Goal: Information Seeking & Learning: Learn about a topic

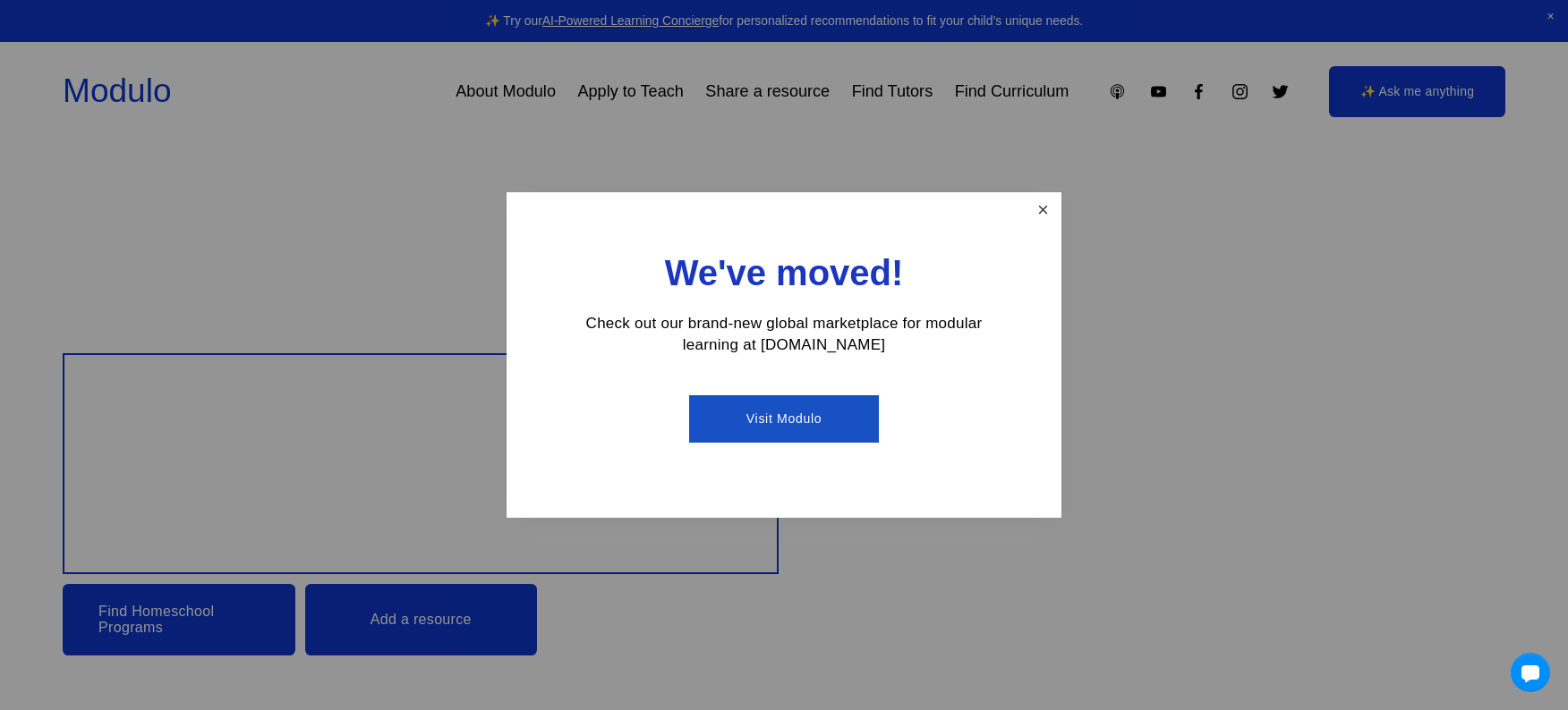
click at [1039, 214] on link "Close" at bounding box center [1044, 211] width 32 height 32
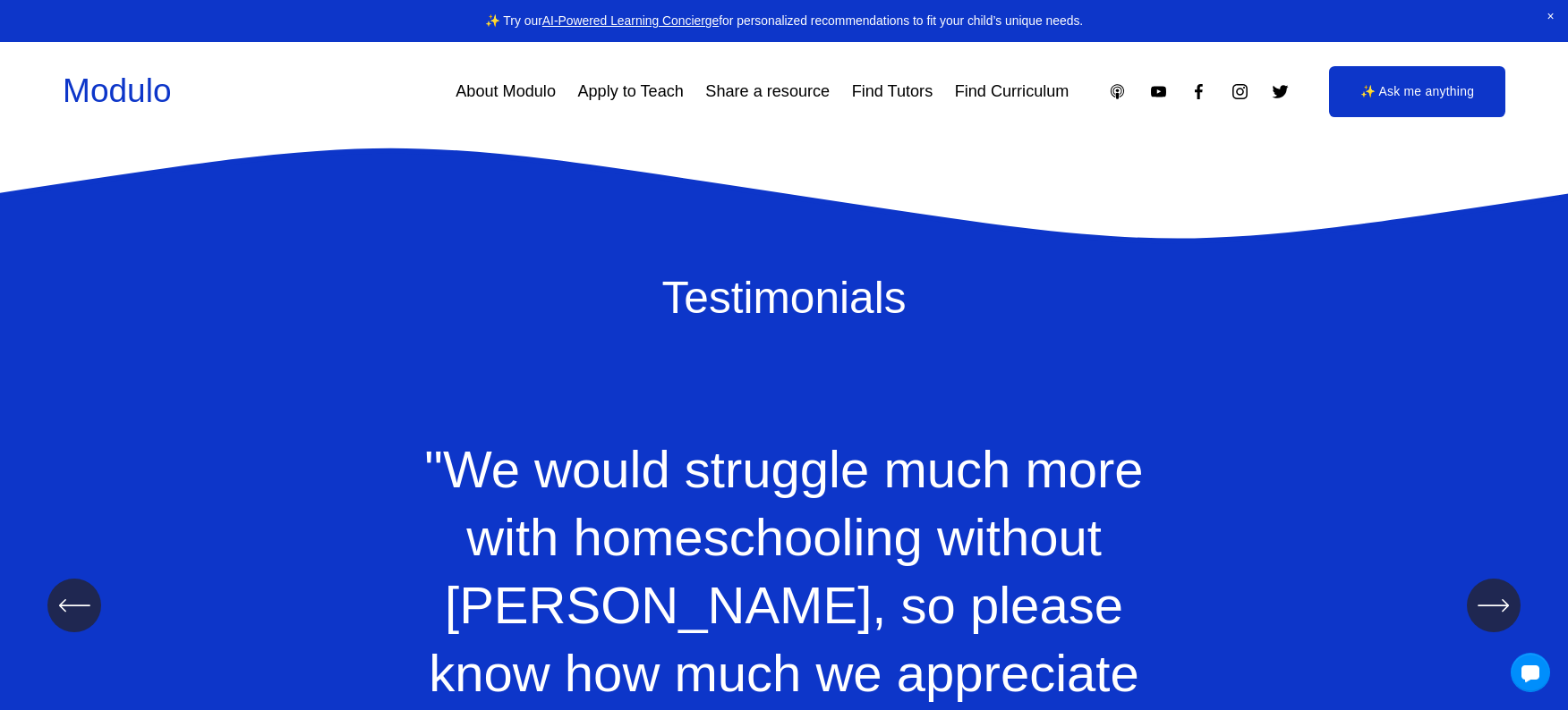
scroll to position [2036, 0]
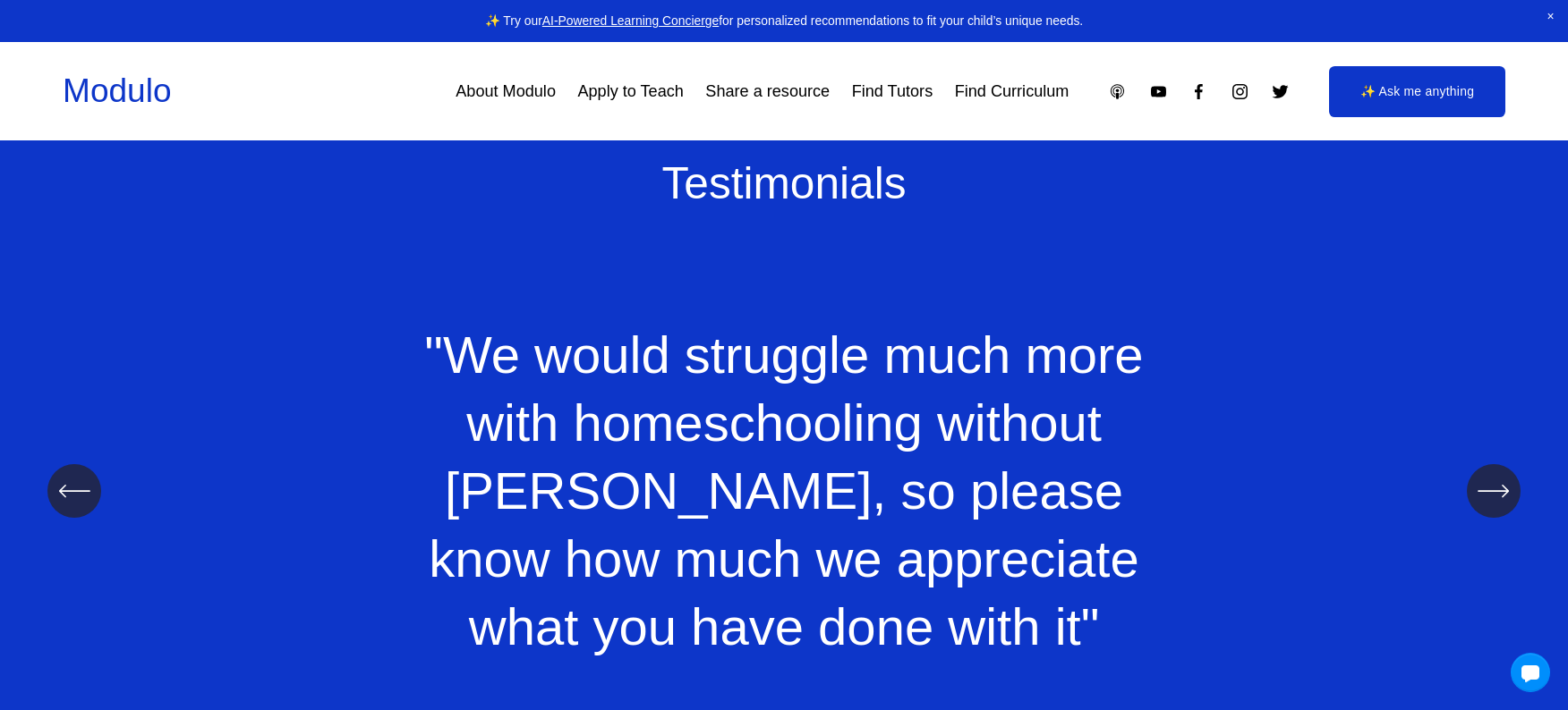
click at [647, 93] on link "Apply to Teach" at bounding box center [629, 91] width 106 height 33
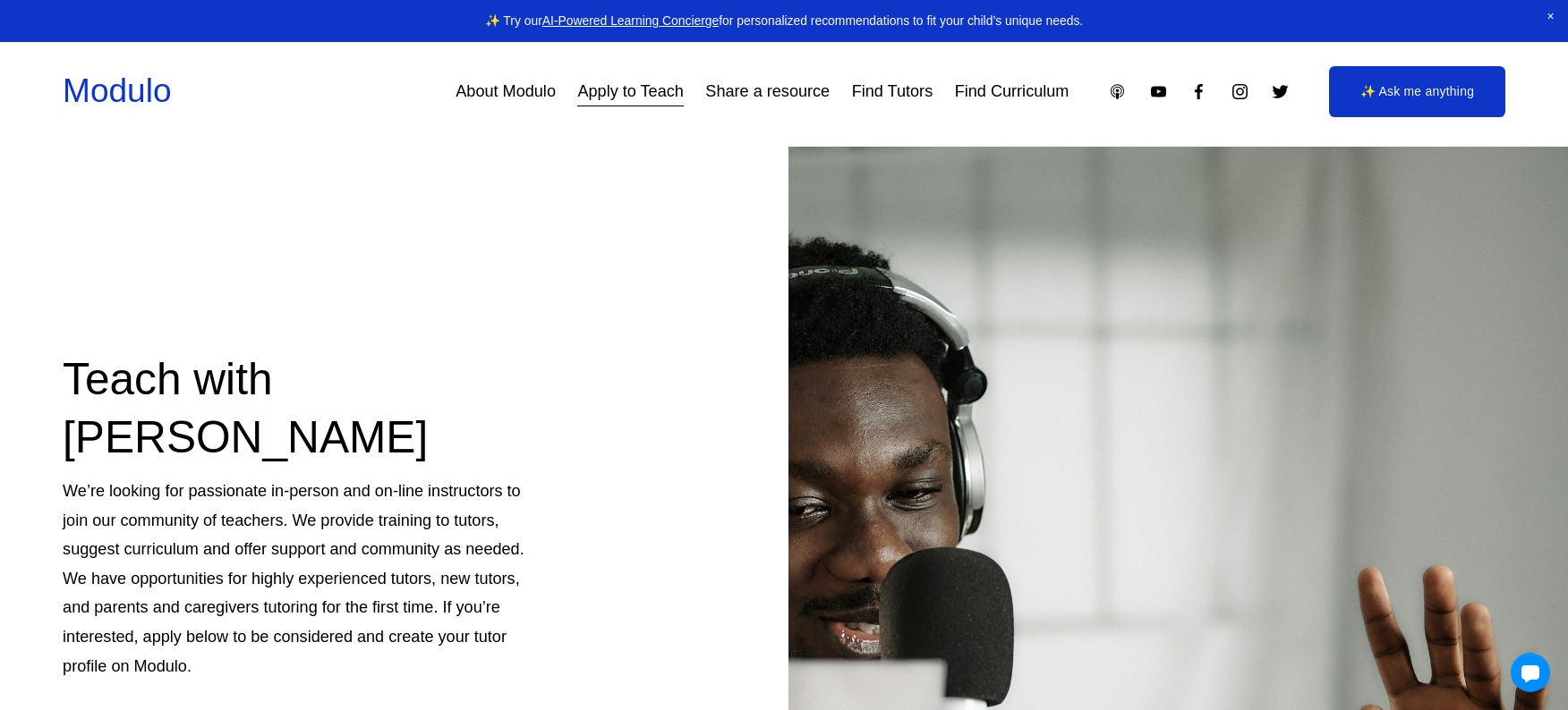
click at [760, 93] on link "Share a resource" at bounding box center [768, 91] width 125 height 33
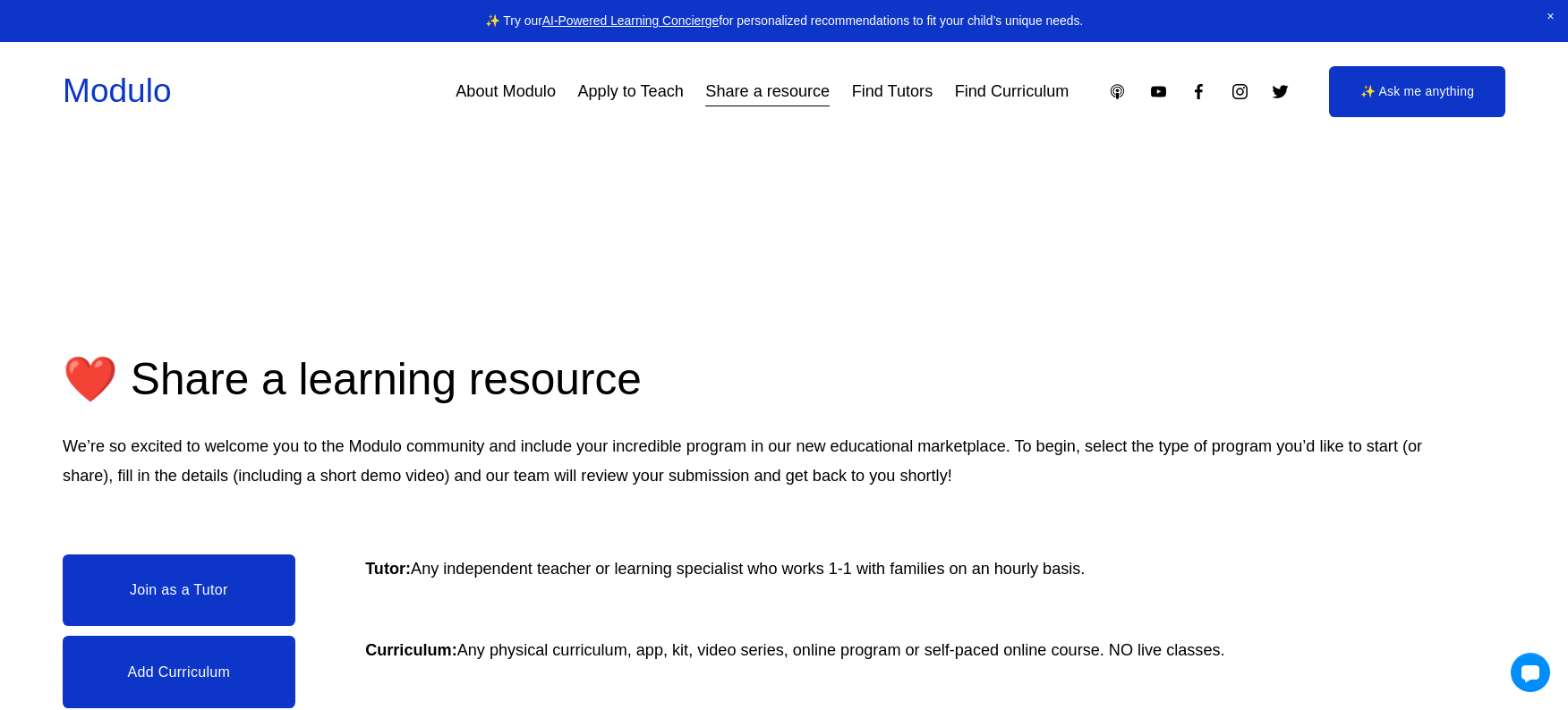
click at [138, 108] on link "Modulo" at bounding box center [116, 90] width 108 height 38
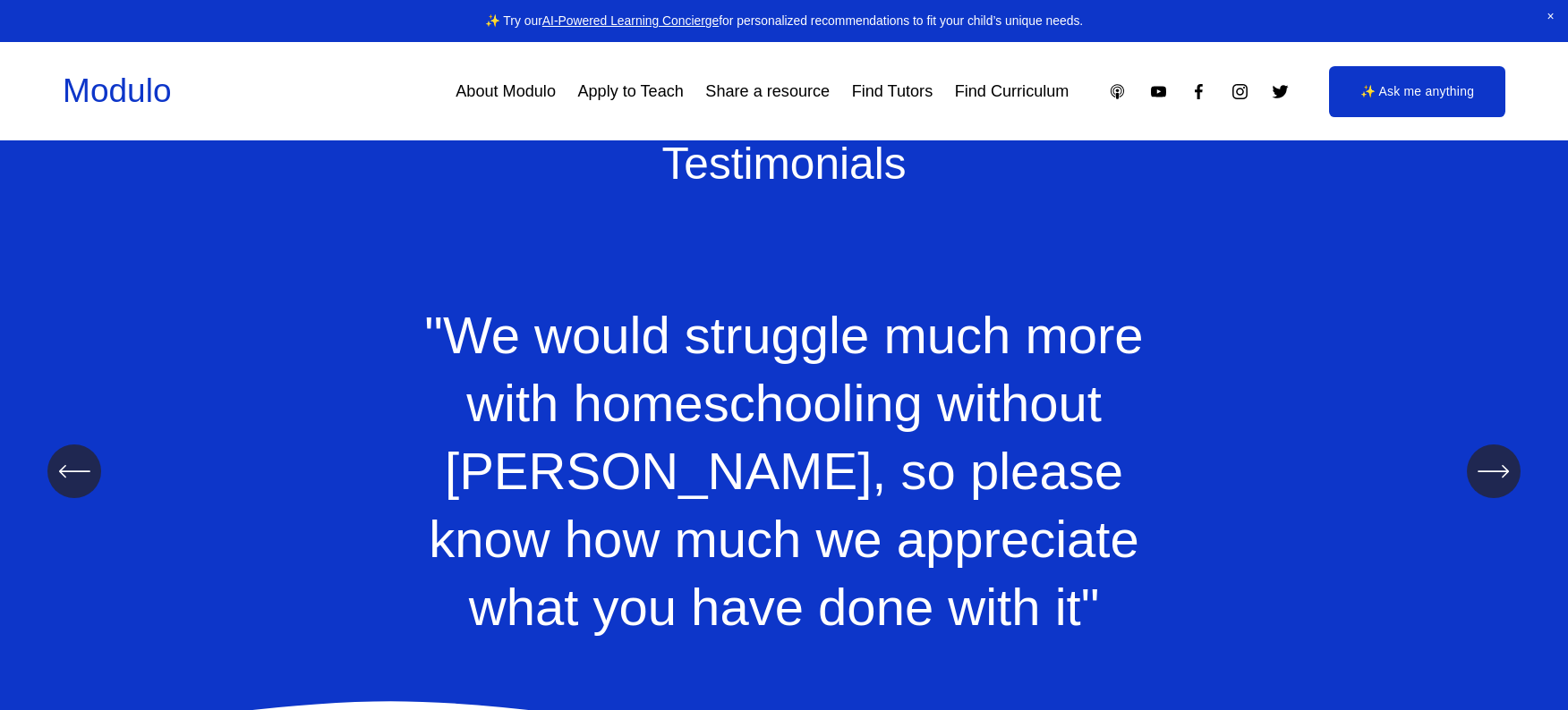
scroll to position [2036, 0]
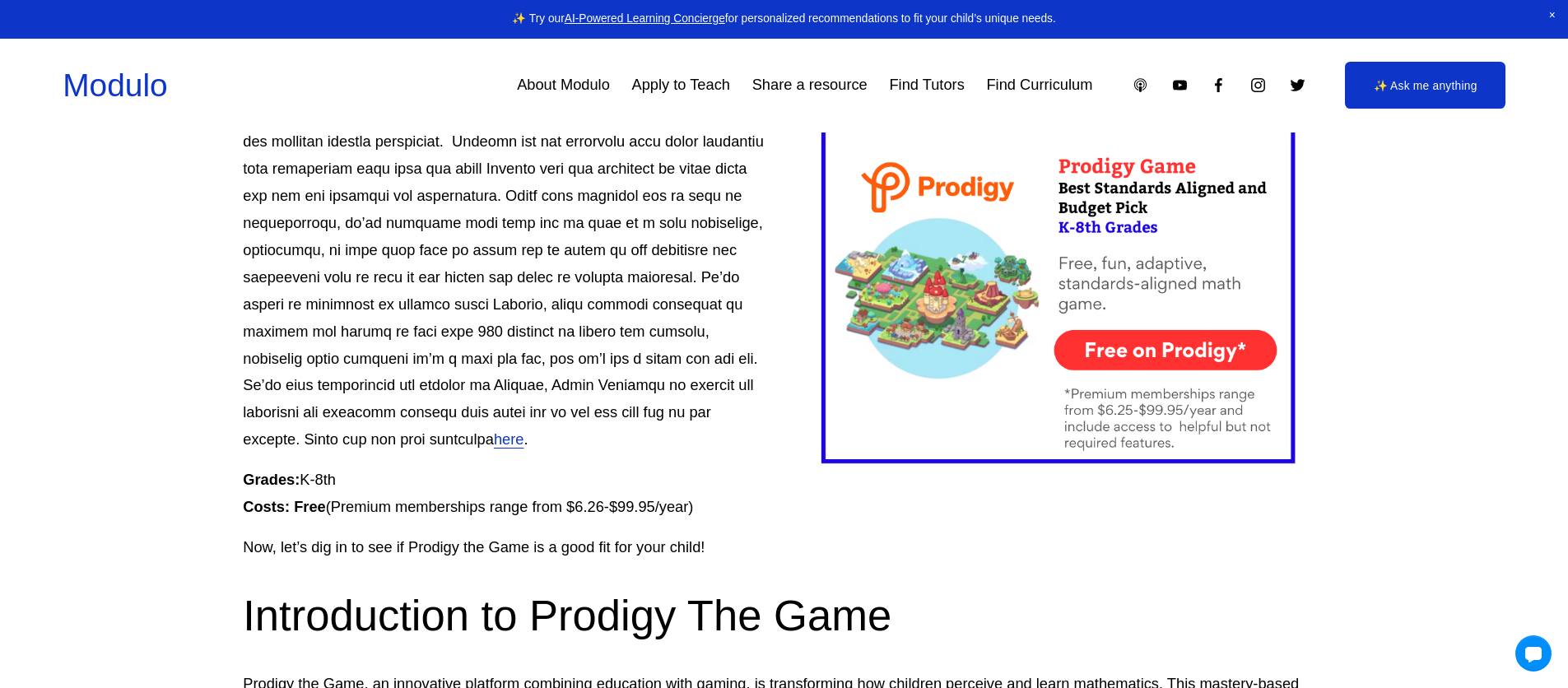
scroll to position [884, 0]
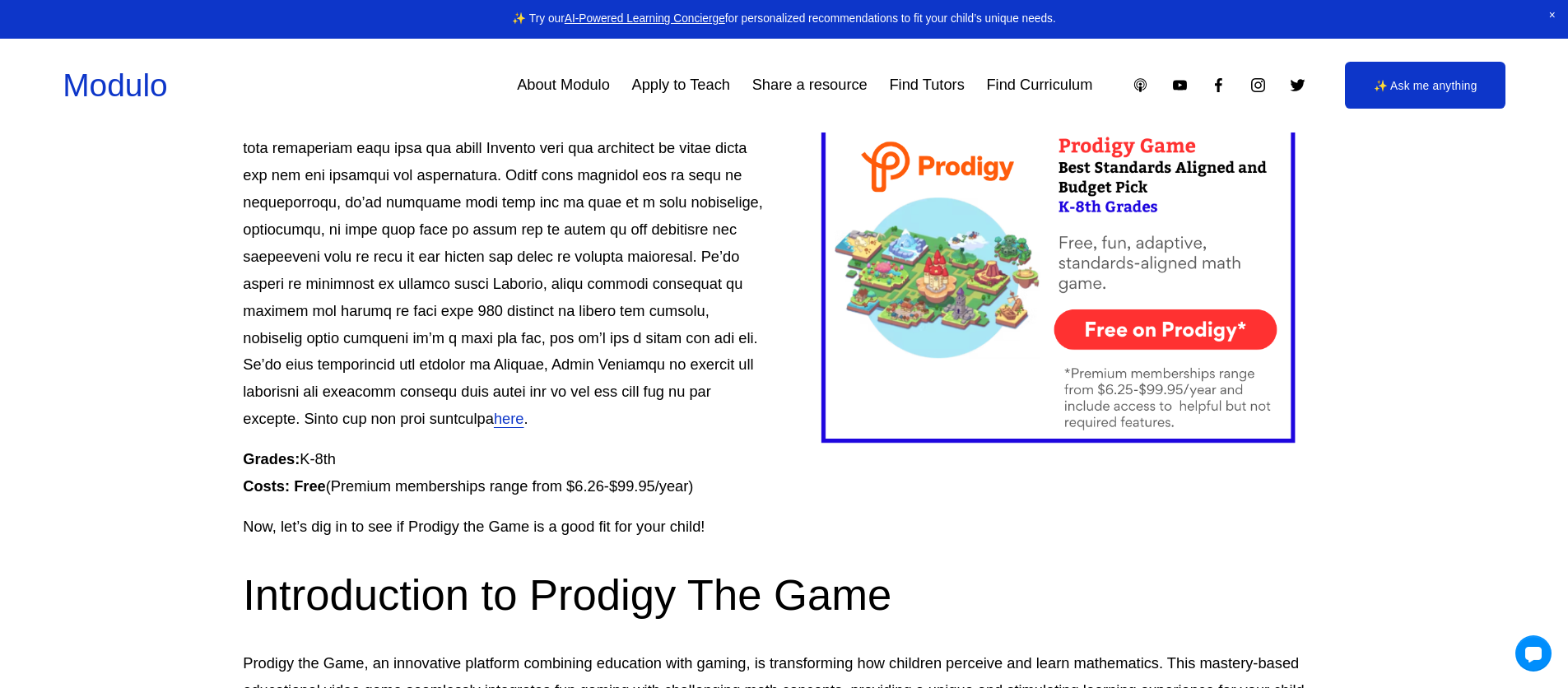
click at [1116, 434] on div at bounding box center [1062, 248] width 527 height 442
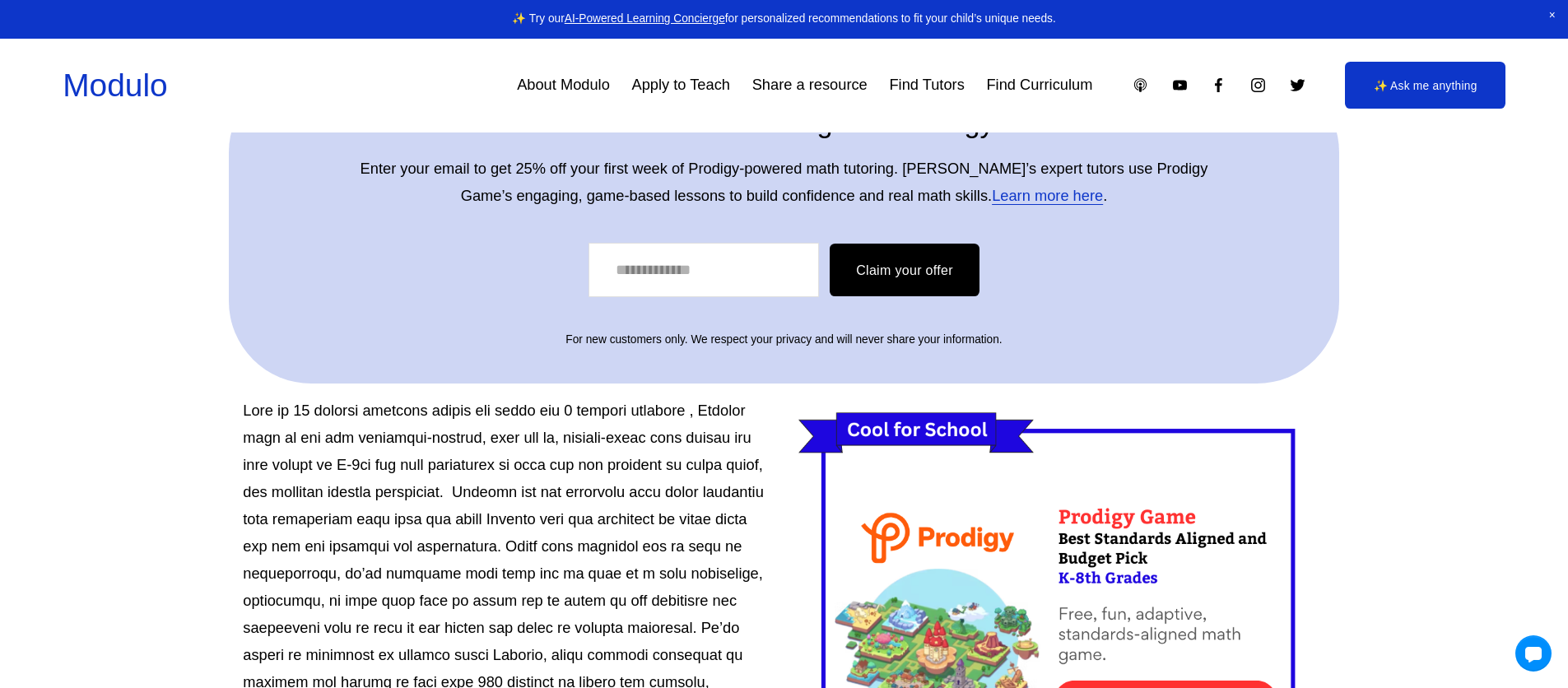
scroll to position [0, 0]
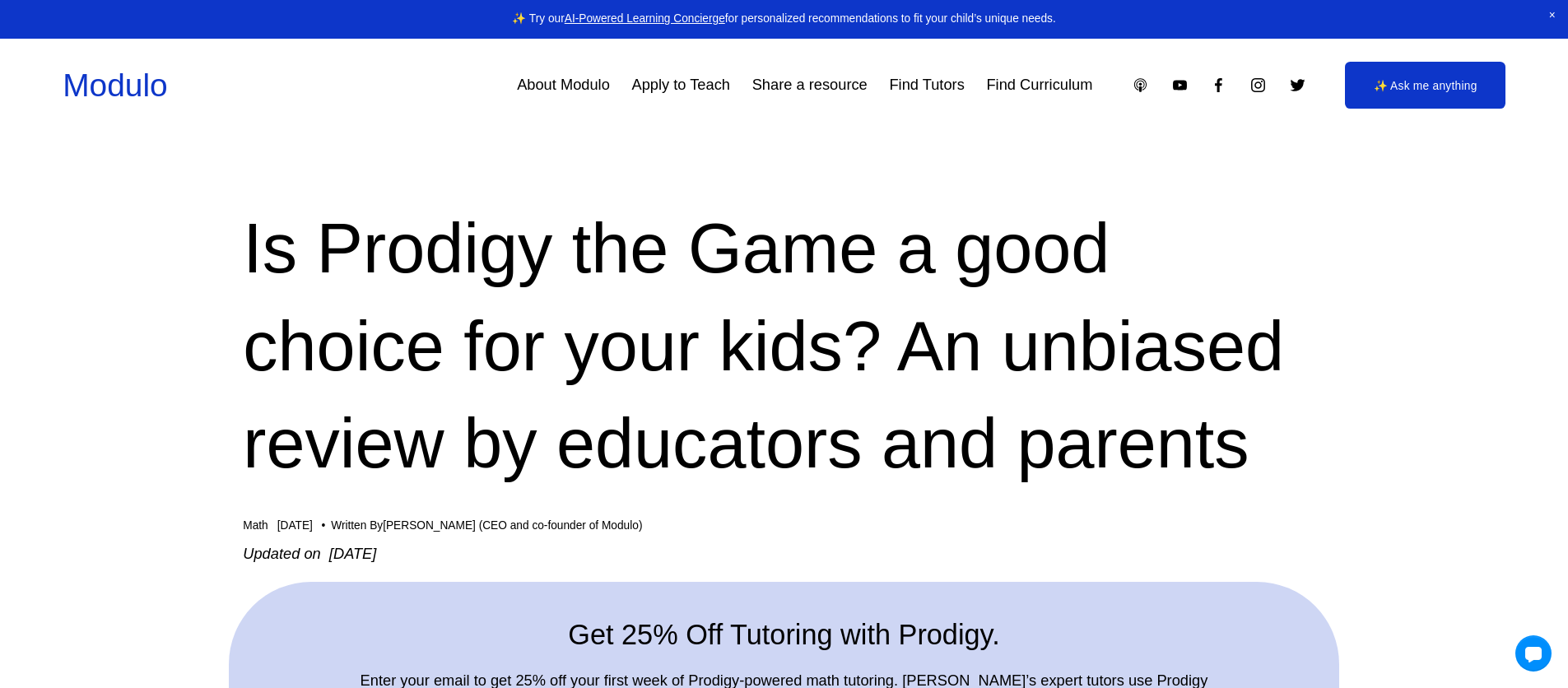
click at [154, 98] on link "Modulo" at bounding box center [115, 85] width 105 height 35
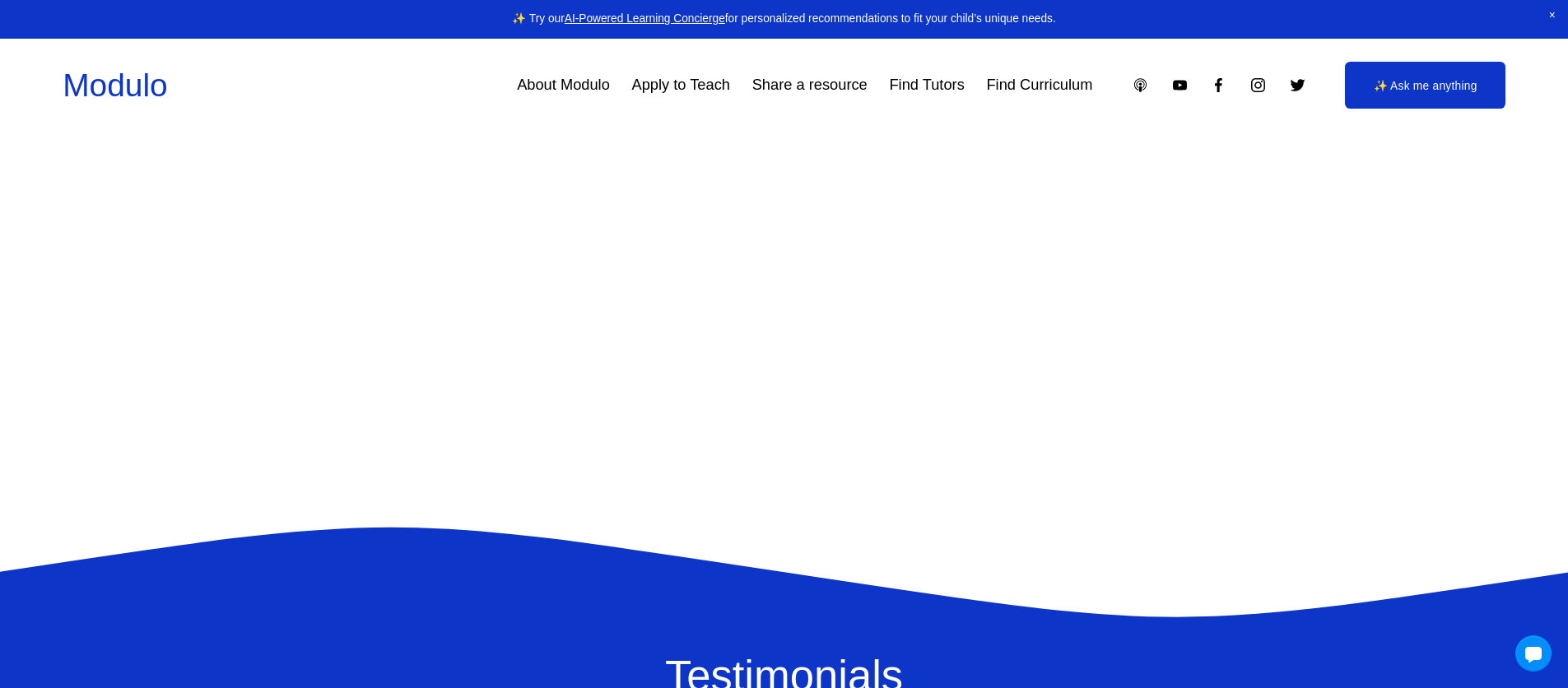
scroll to position [1897, 0]
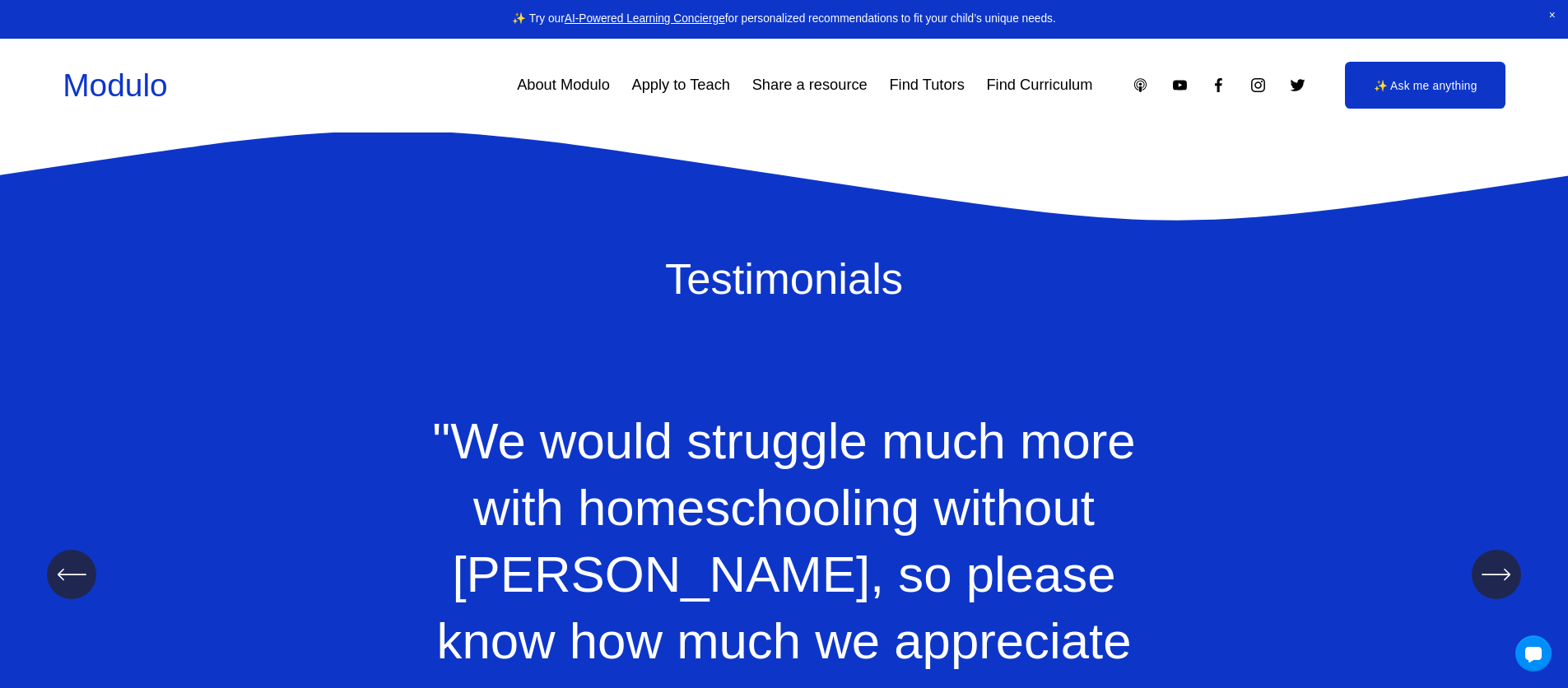
click at [686, 91] on link "Apply to Teach" at bounding box center [682, 85] width 98 height 30
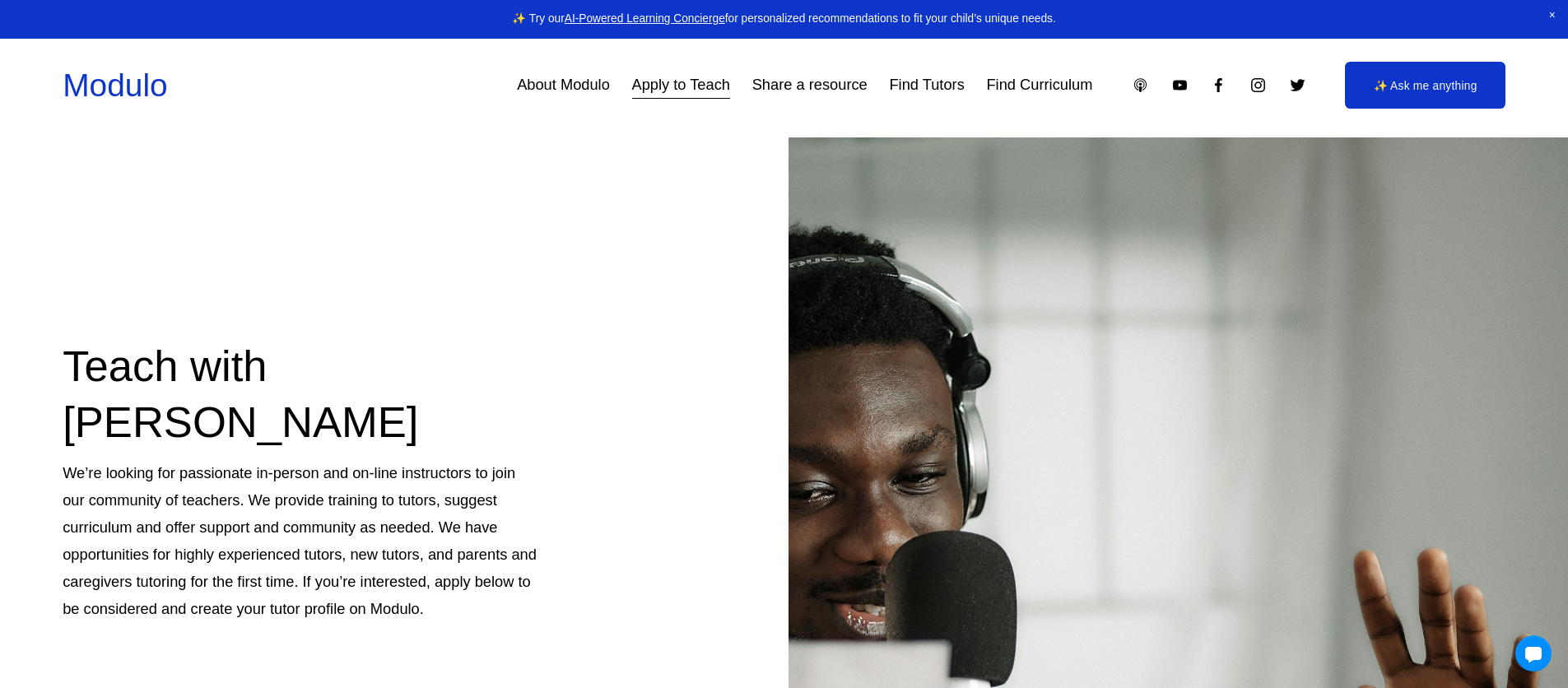
click at [828, 93] on link "Share a resource" at bounding box center [810, 85] width 116 height 30
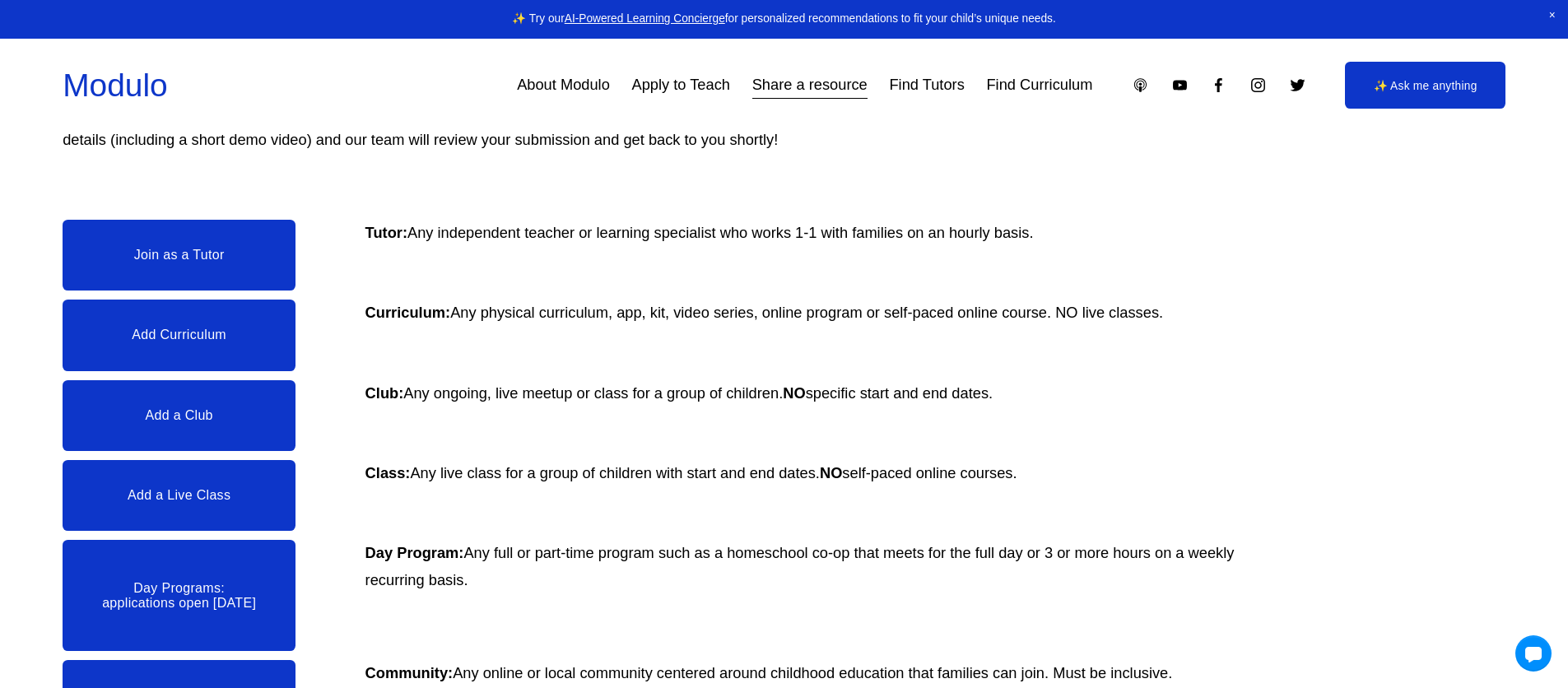
scroll to position [318, 0]
click at [820, 94] on link "Share a resource" at bounding box center [810, 85] width 116 height 30
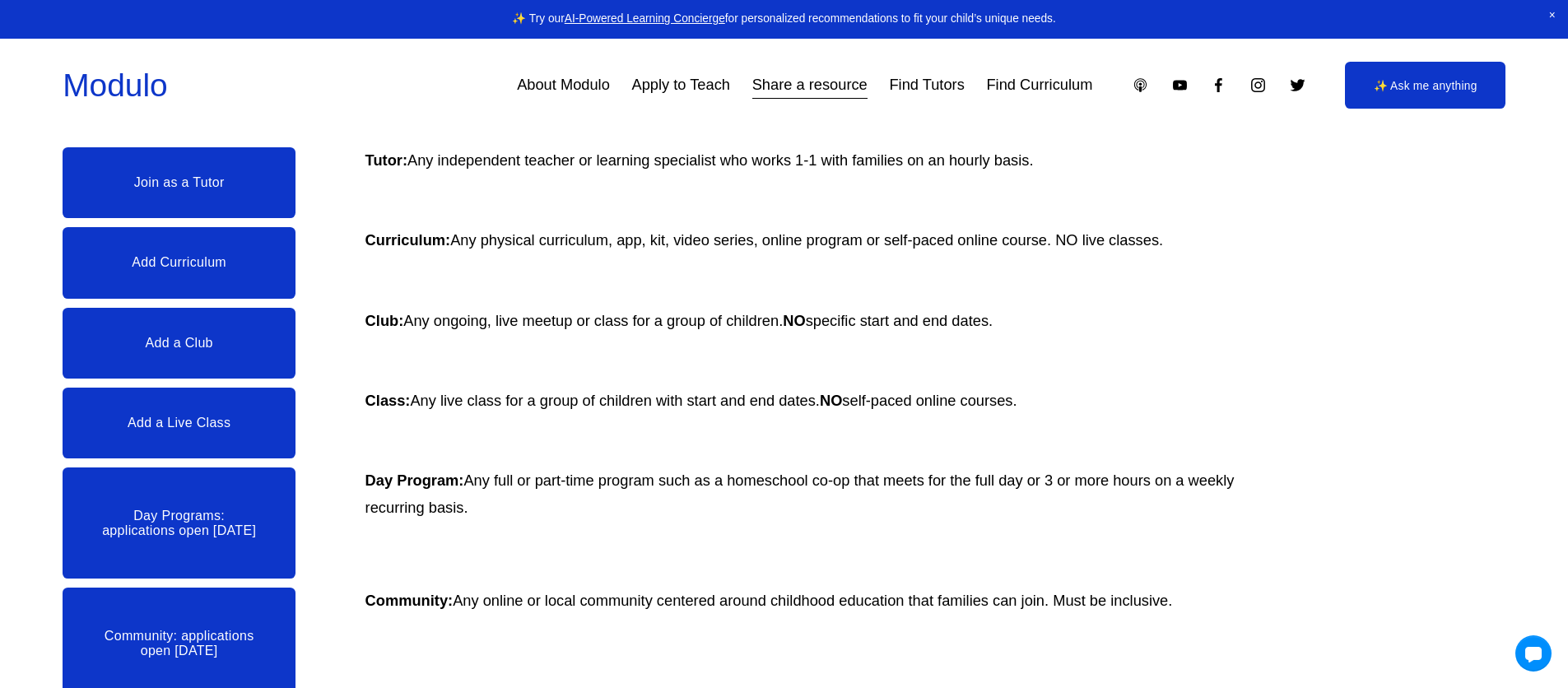
scroll to position [400, 0]
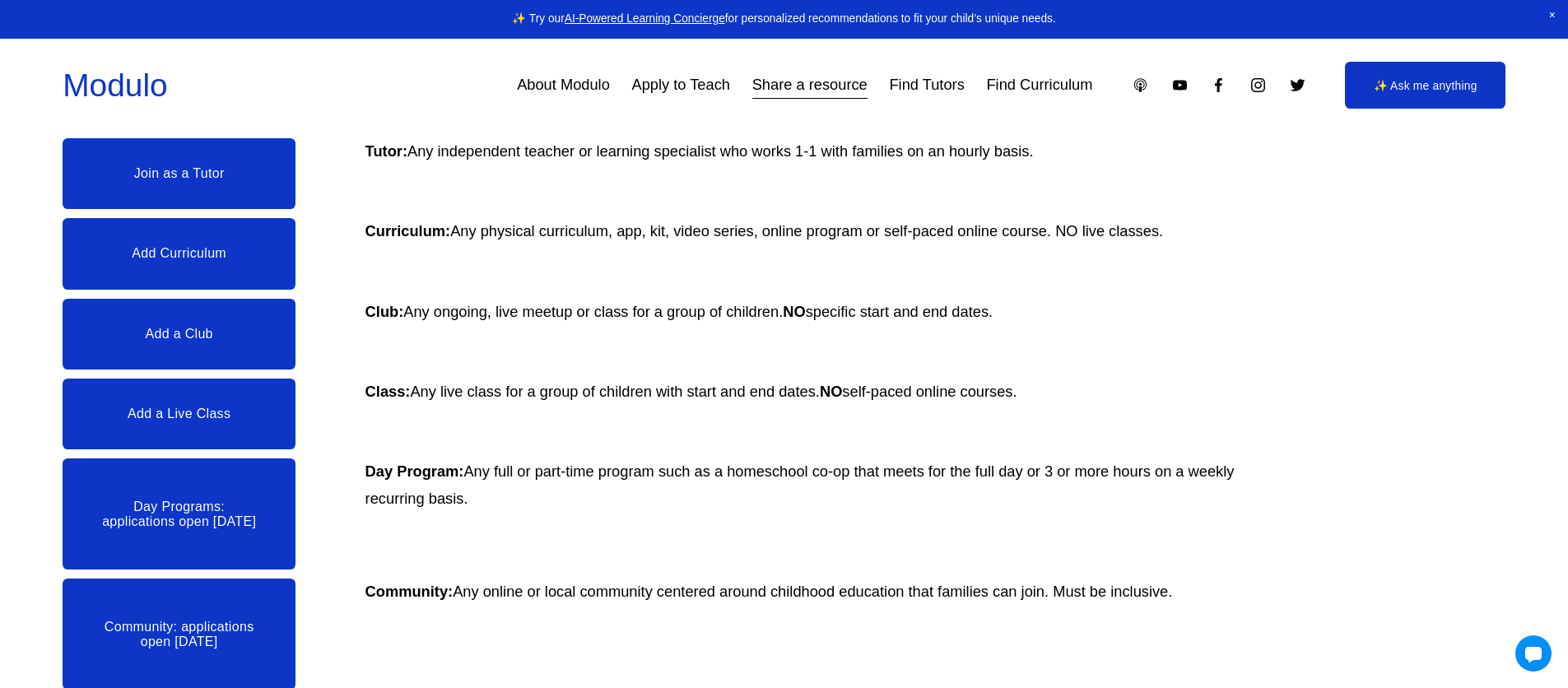
click at [268, 280] on link "Add Curriculum" at bounding box center [179, 254] width 233 height 71
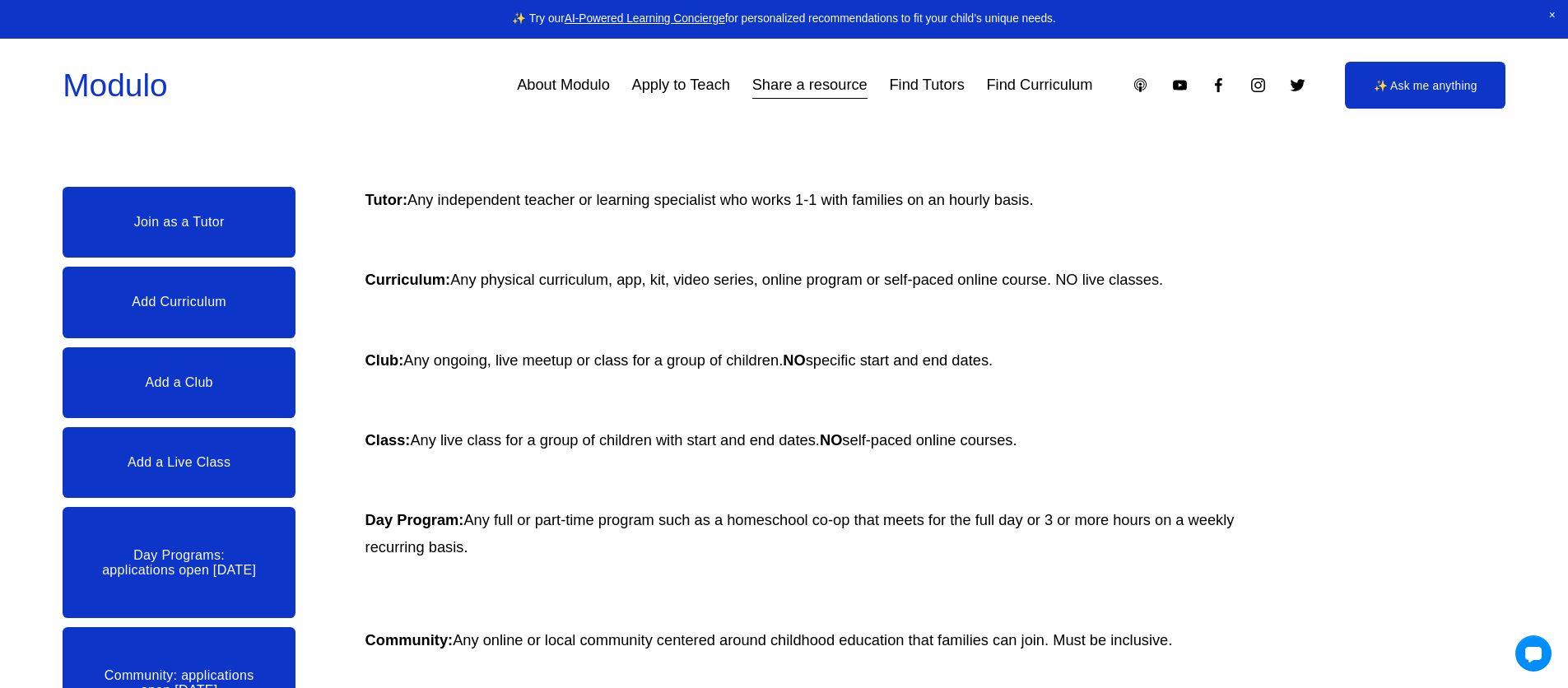
scroll to position [186, 0]
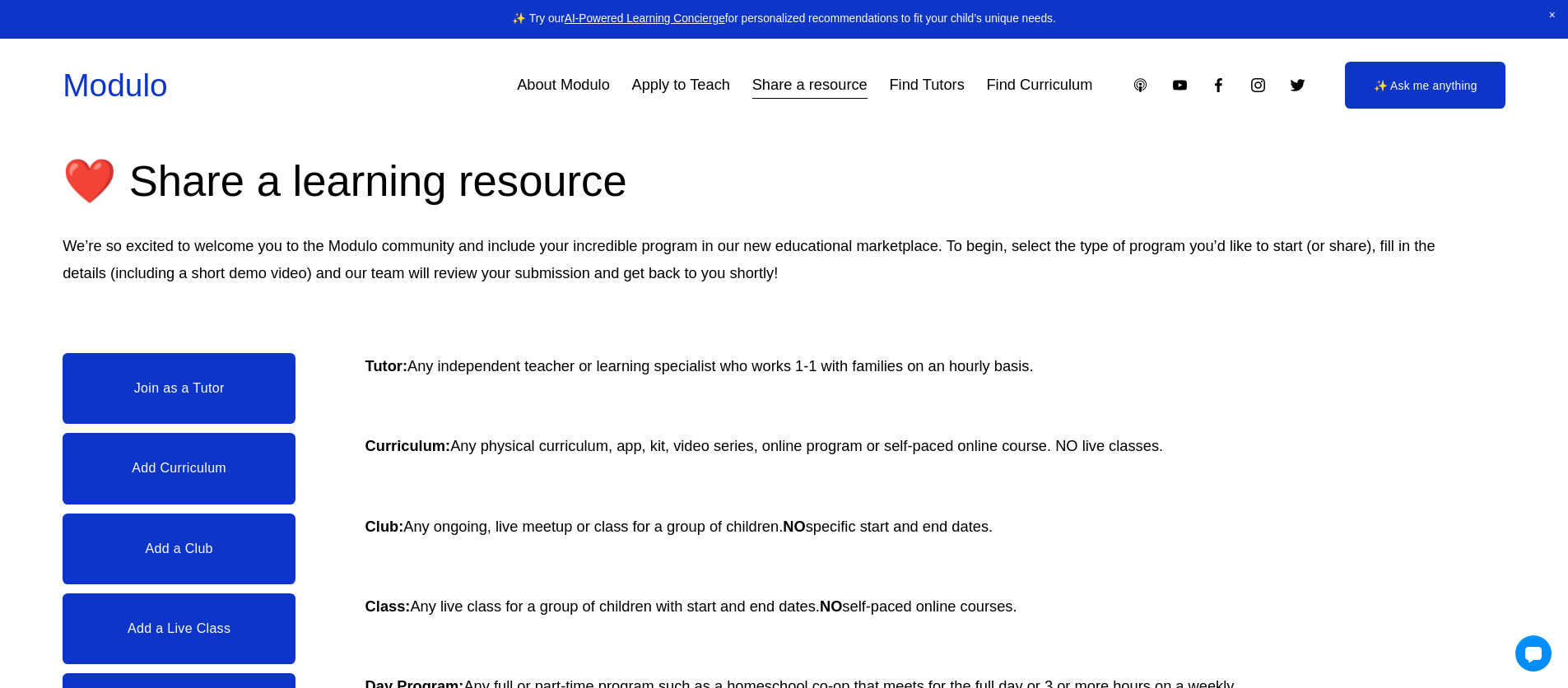
click at [209, 480] on link "Add Curriculum" at bounding box center [179, 469] width 233 height 71
click at [237, 388] on link "Join as a Tutor" at bounding box center [179, 389] width 233 height 71
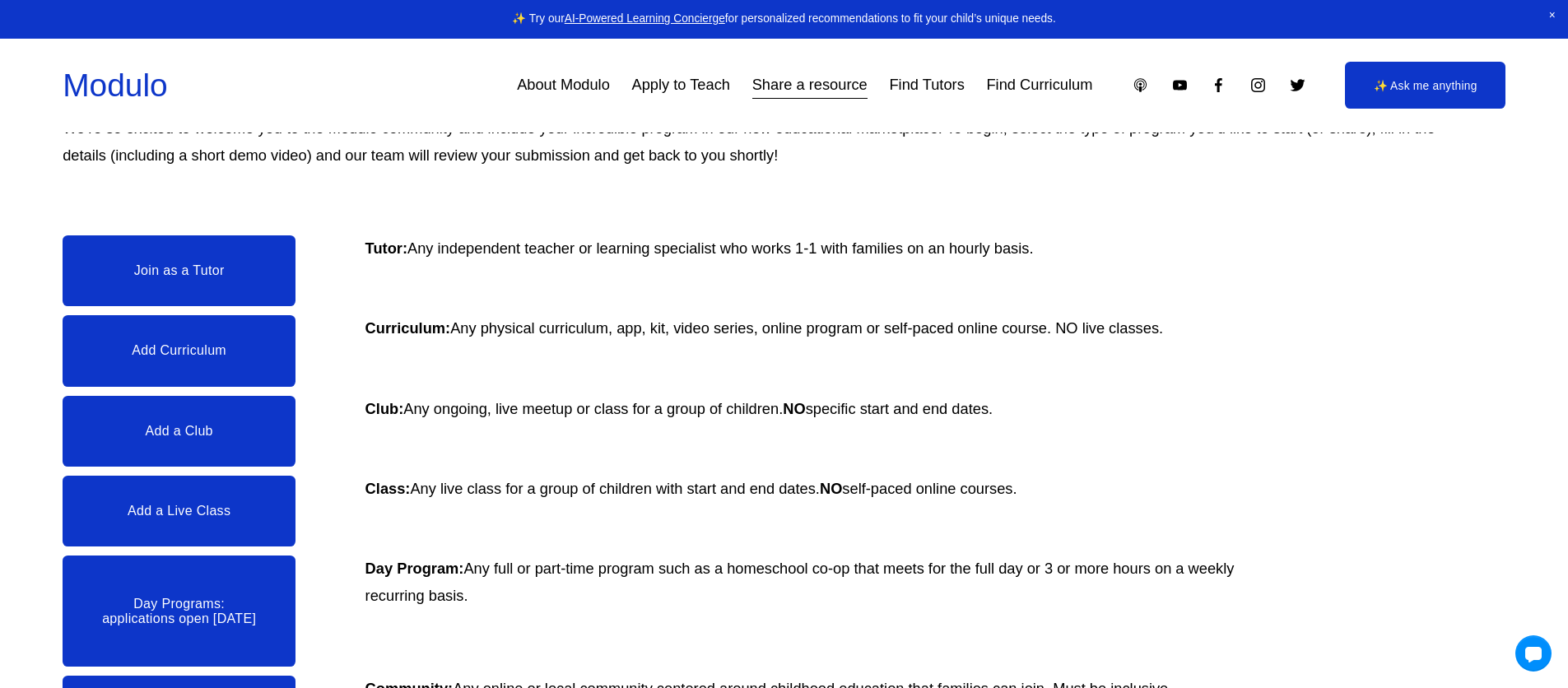
scroll to position [300, 0]
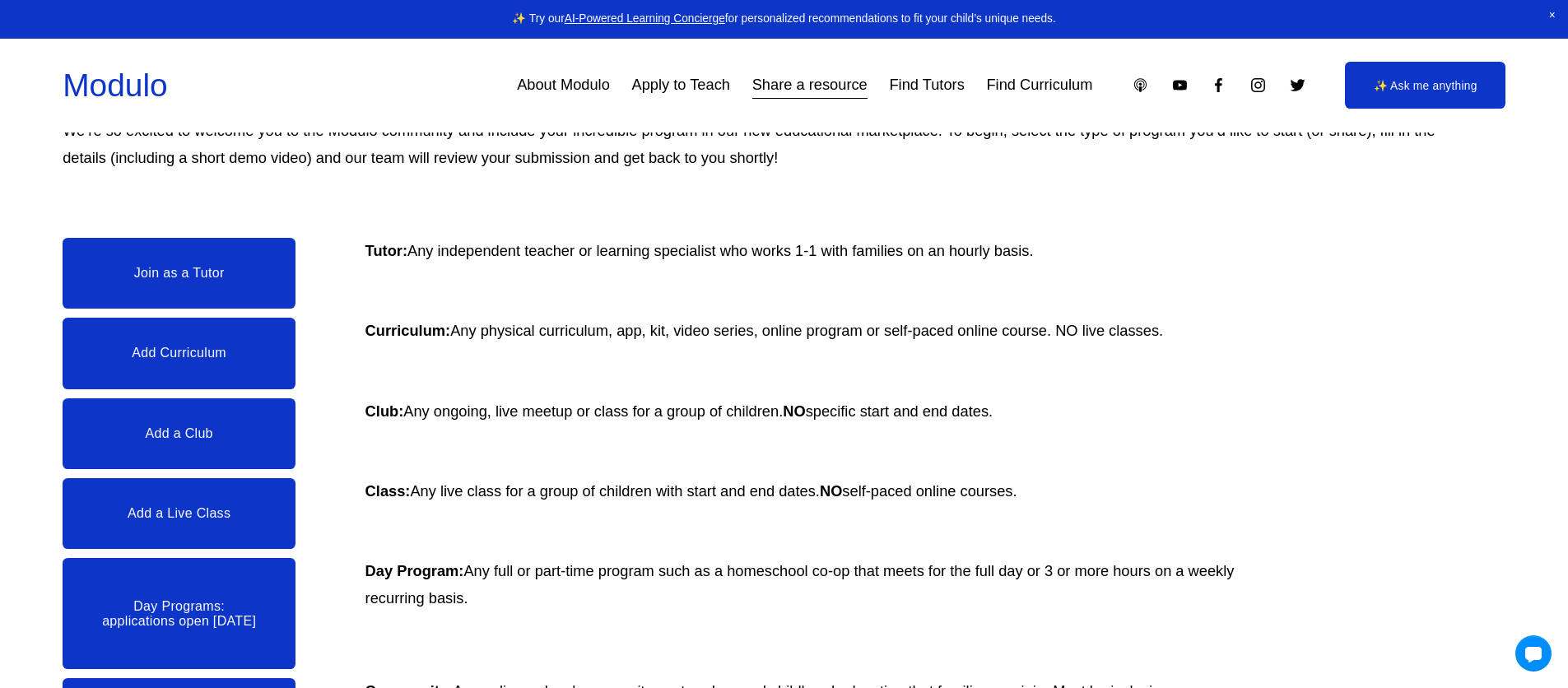
click at [262, 433] on link "Add a Club" at bounding box center [179, 434] width 233 height 71
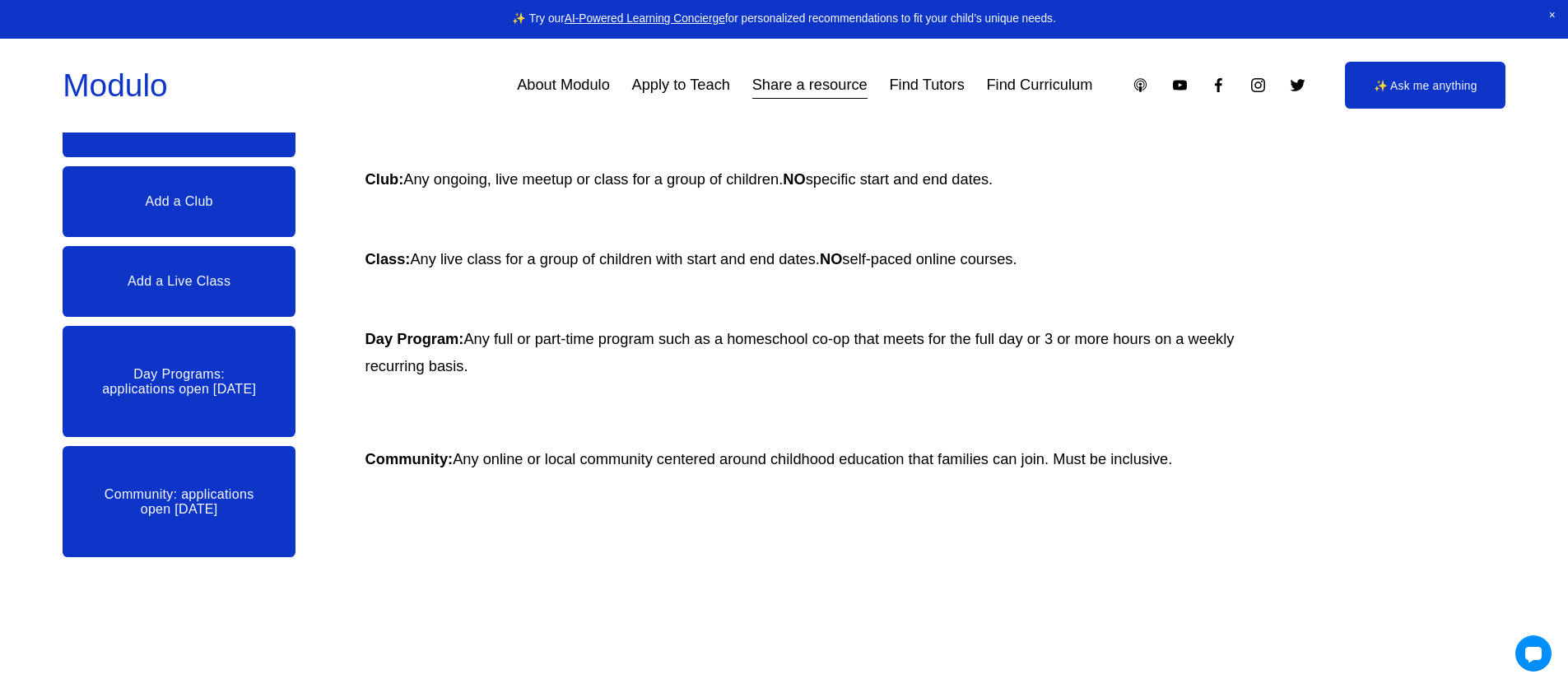
scroll to position [576, 0]
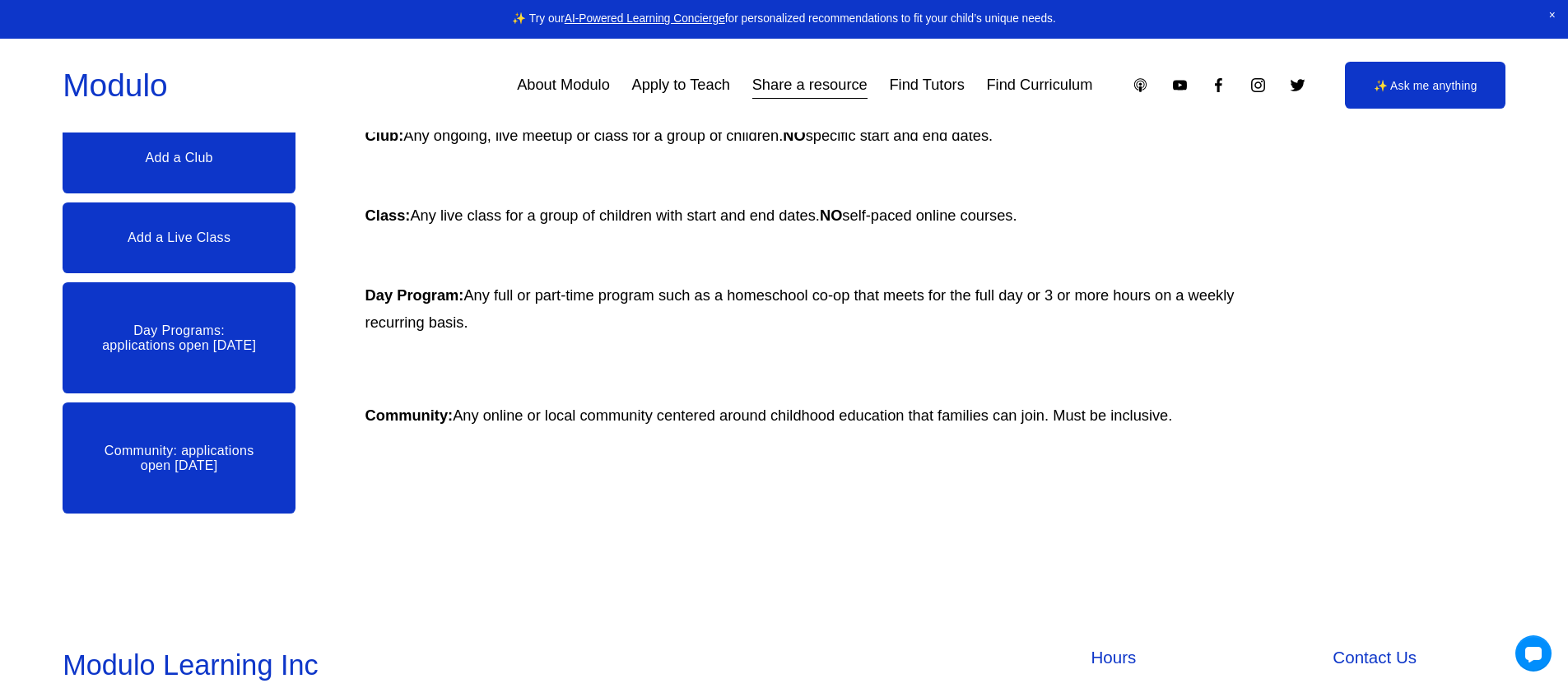
click at [225, 261] on link "Add a Live Class" at bounding box center [179, 238] width 233 height 71
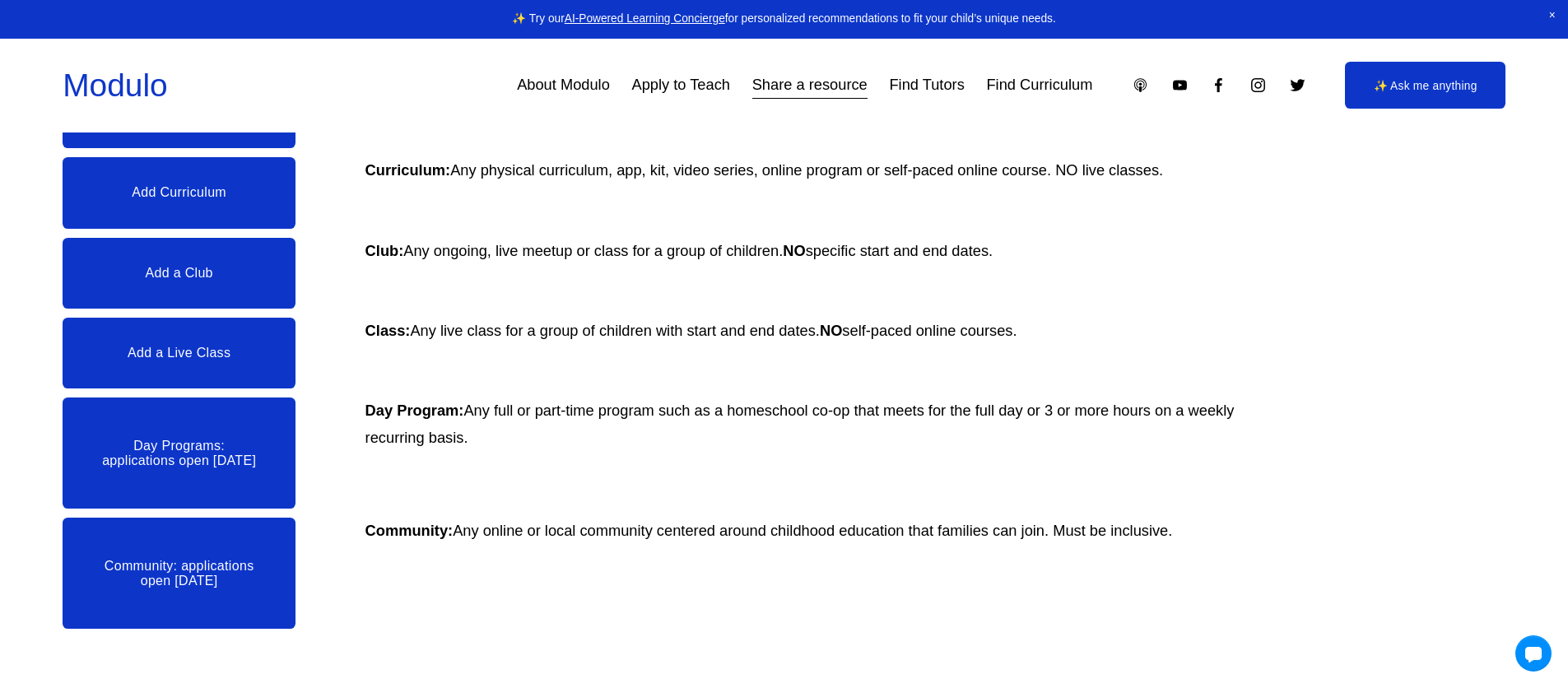
scroll to position [456, 0]
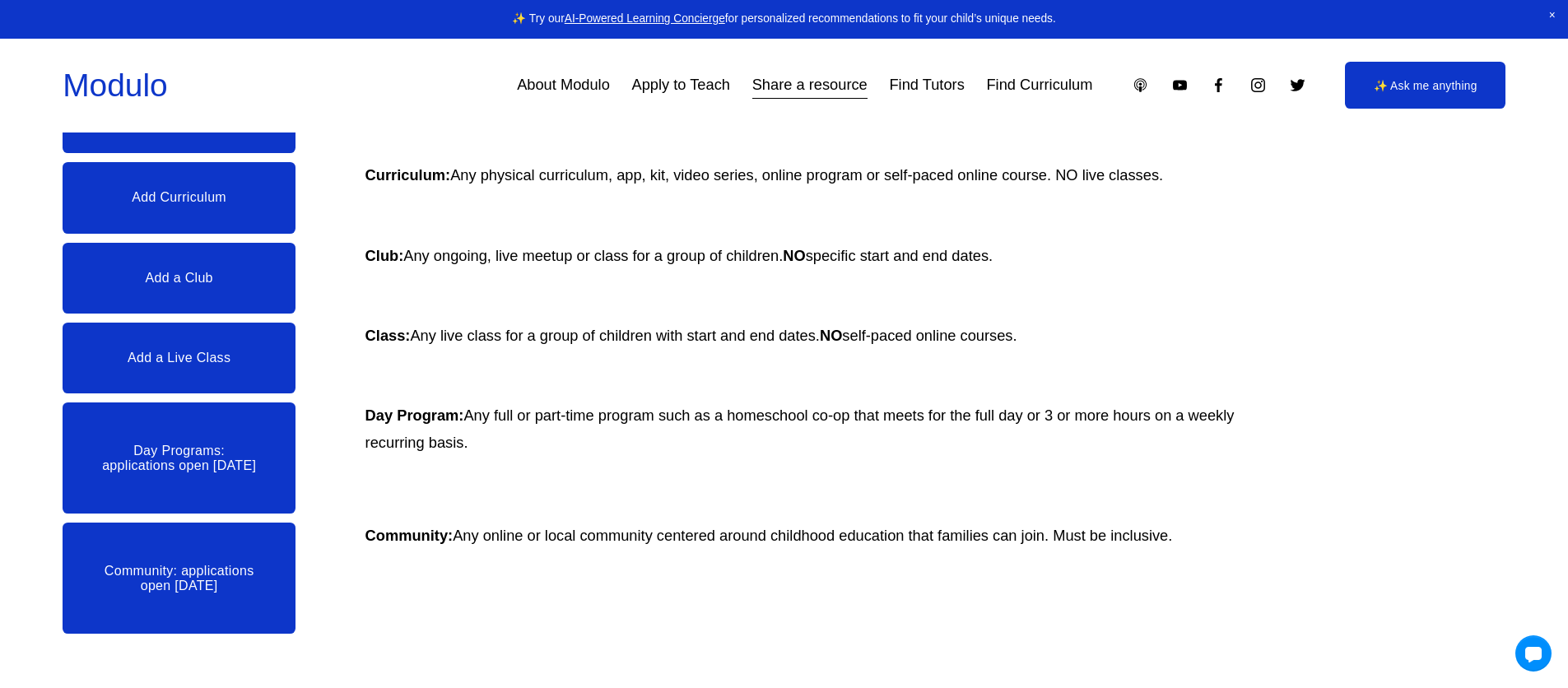
click at [238, 466] on link "Day Programs: applications open June 11" at bounding box center [179, 458] width 233 height 111
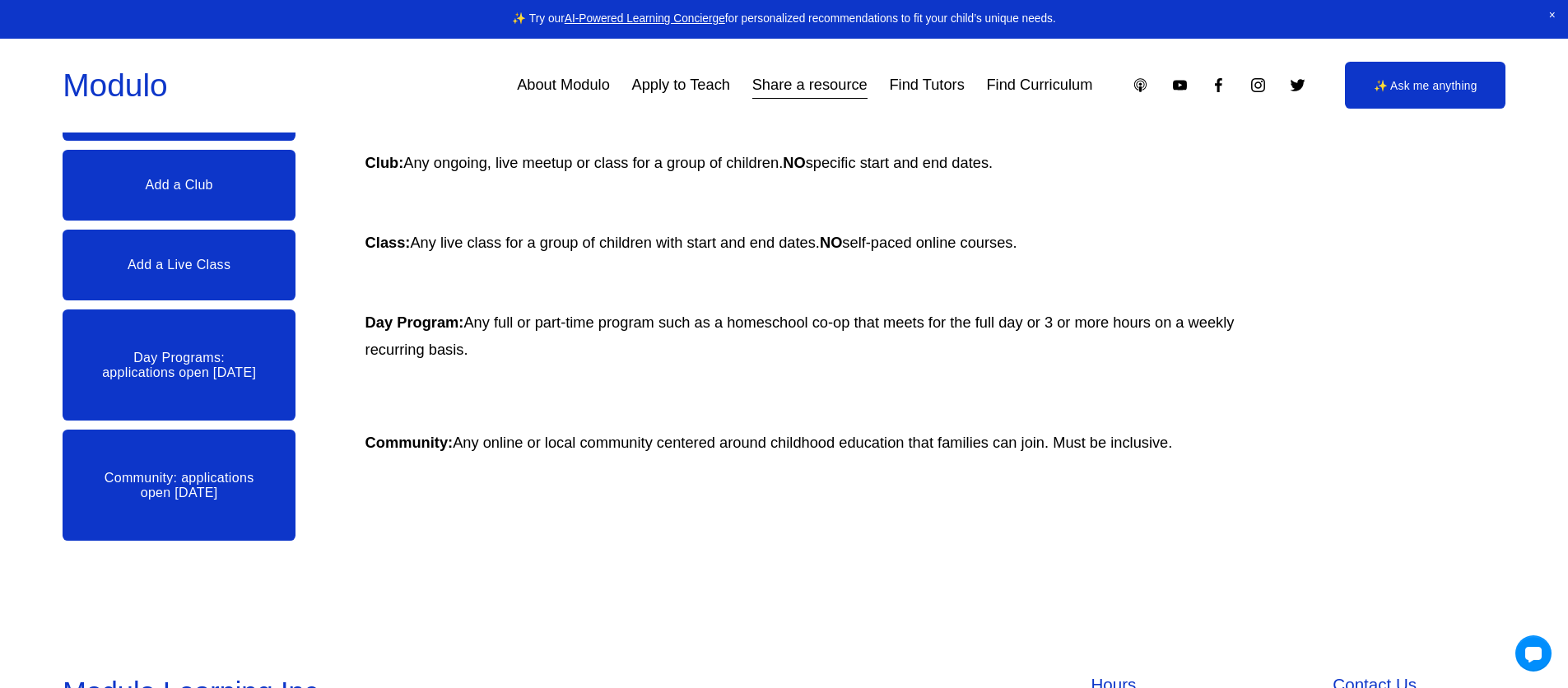
scroll to position [769, 0]
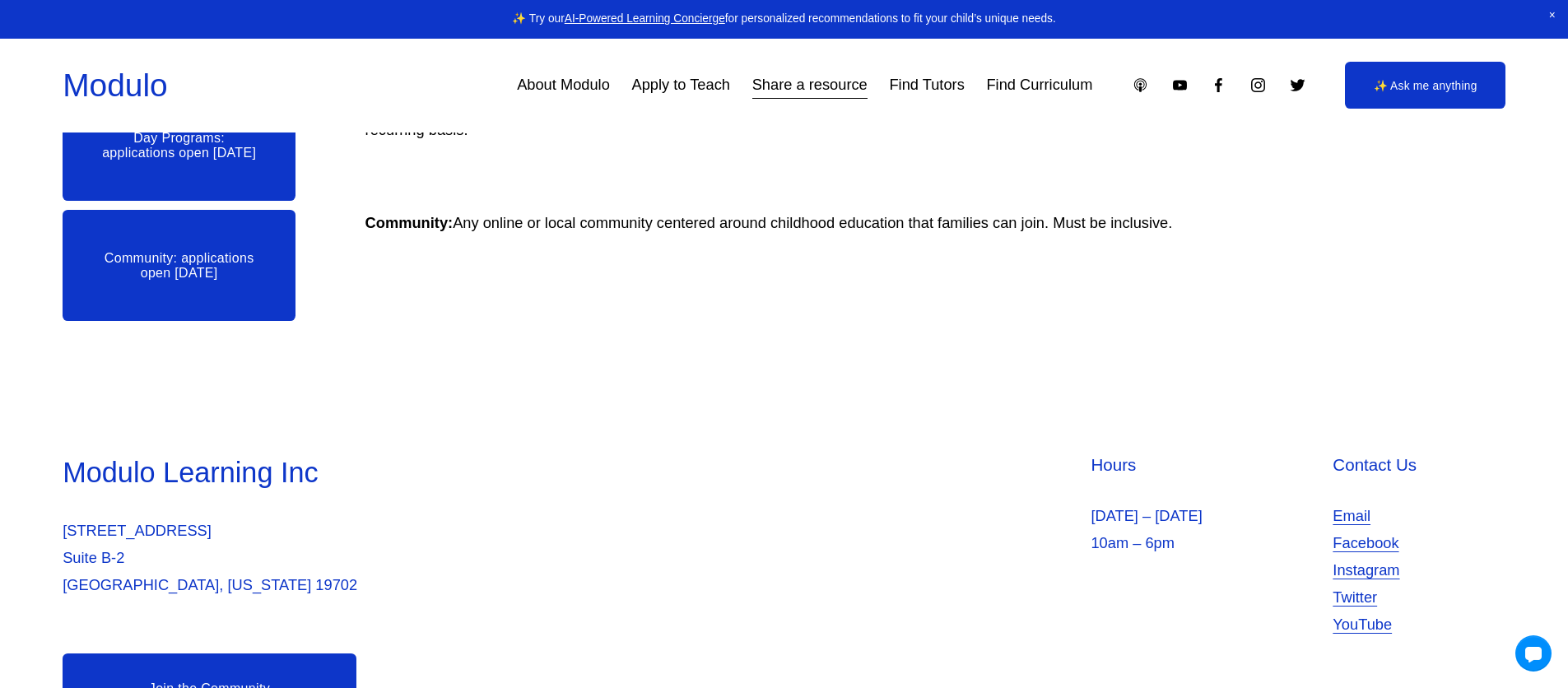
click at [243, 291] on link "Community: applications open June 11" at bounding box center [179, 266] width 233 height 111
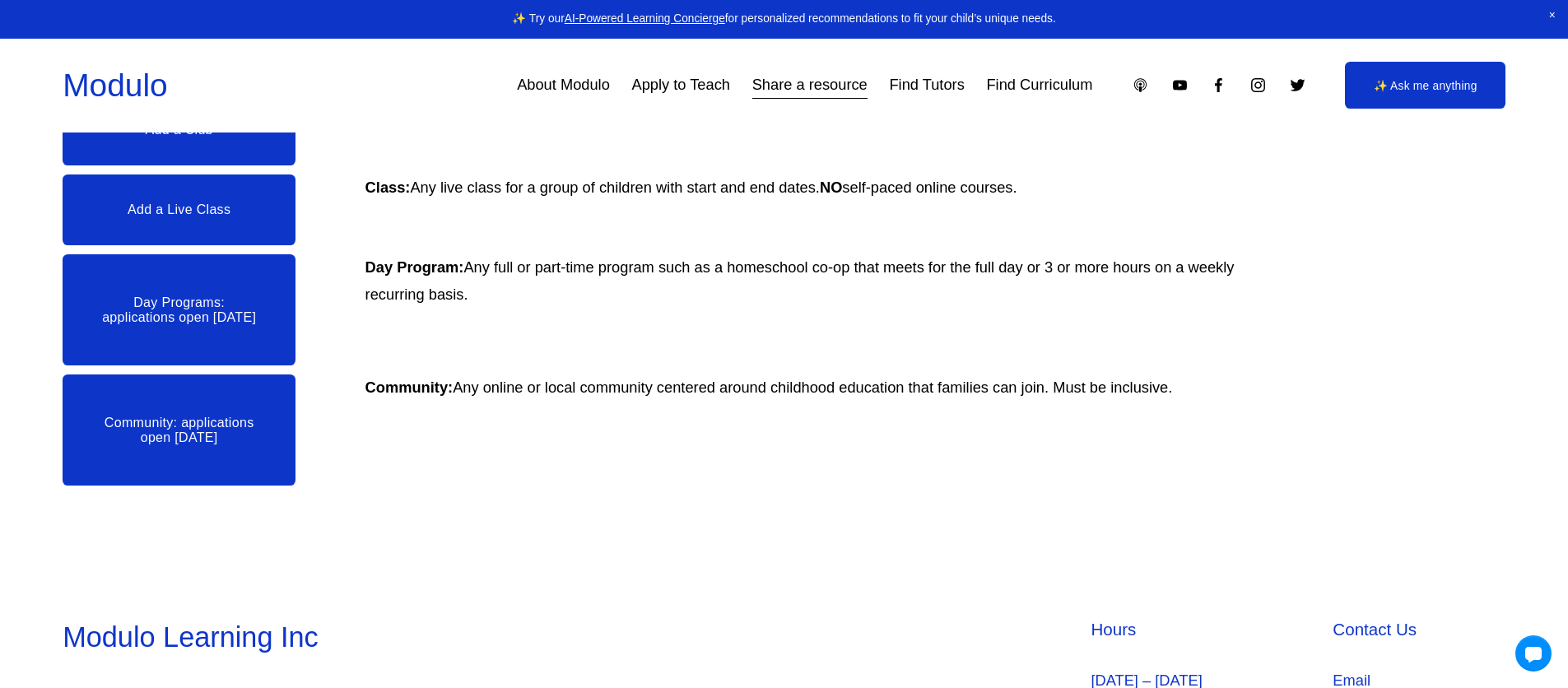
scroll to position [866, 0]
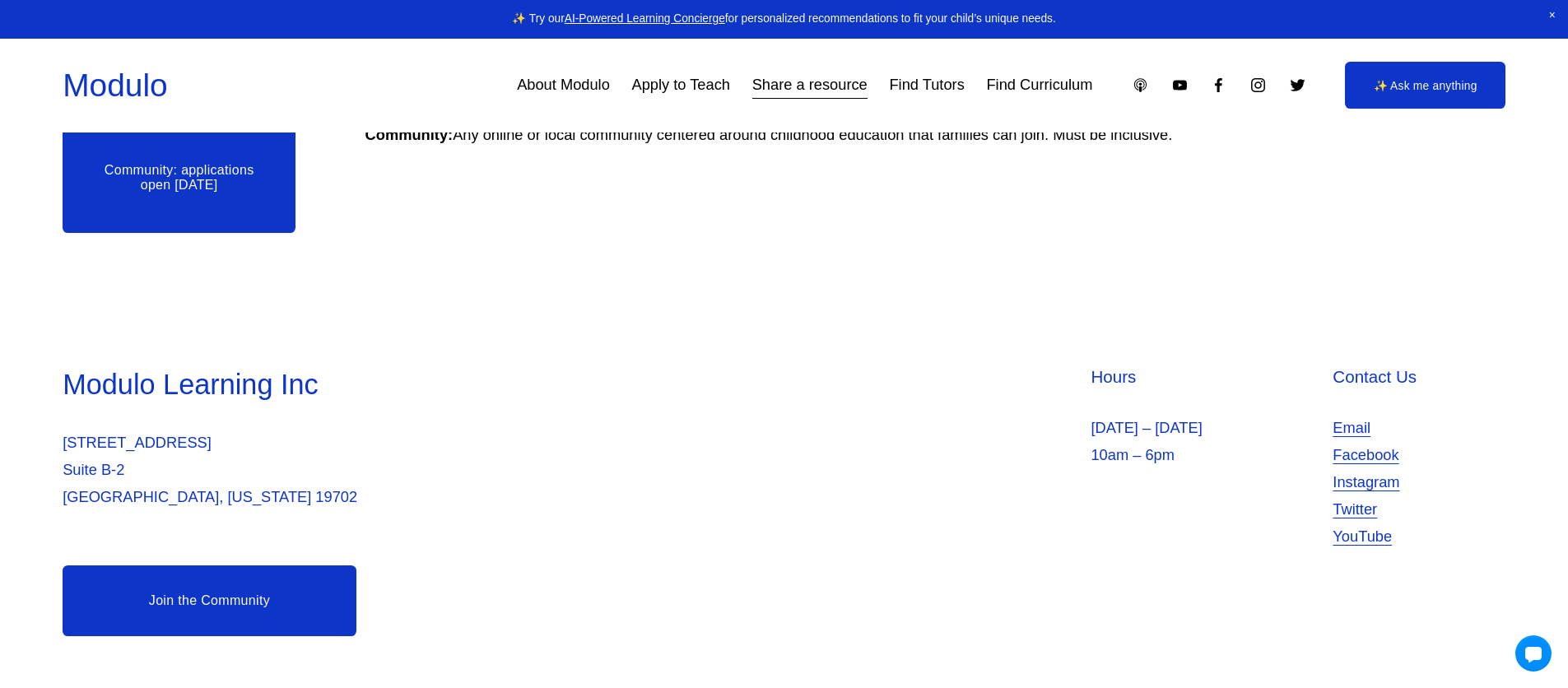
click at [332, 571] on link "Join the Community" at bounding box center [209, 601] width 293 height 71
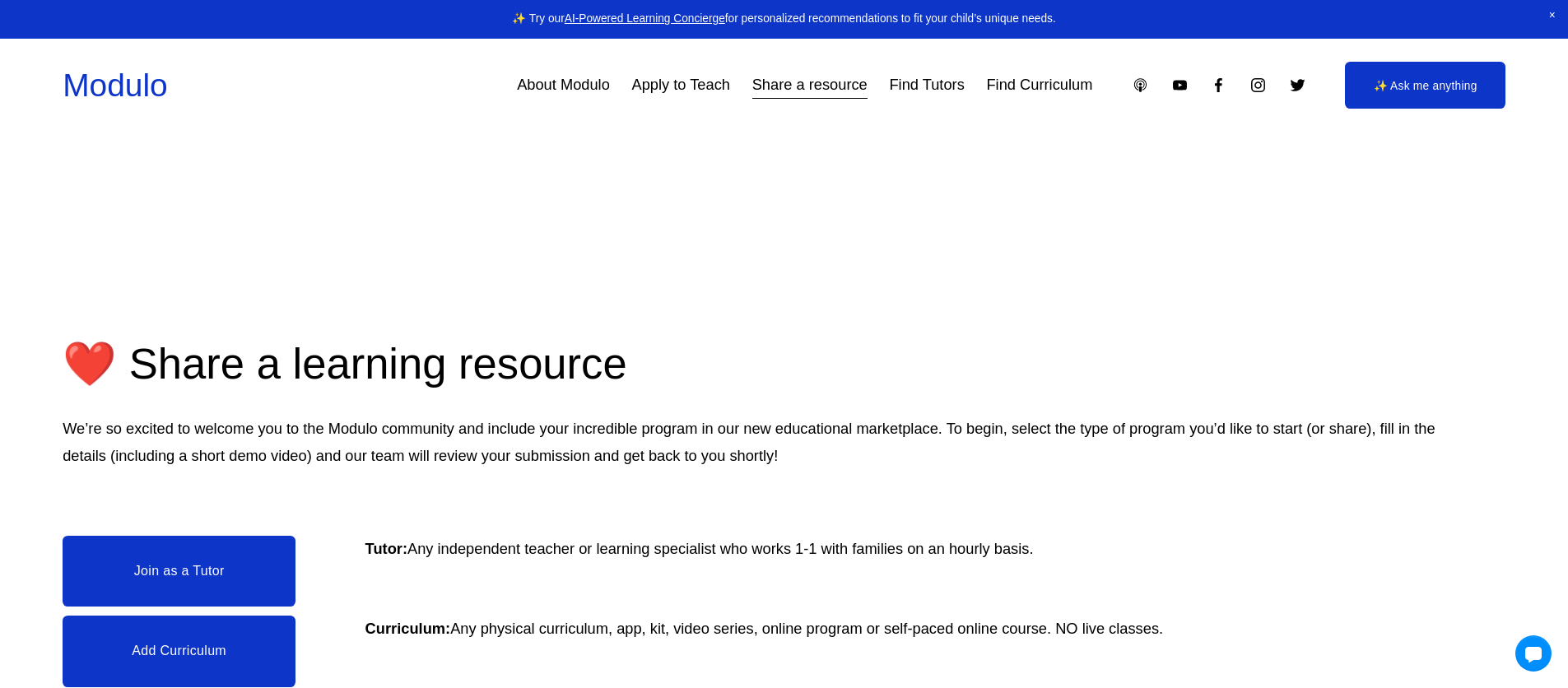
scroll to position [0, 0]
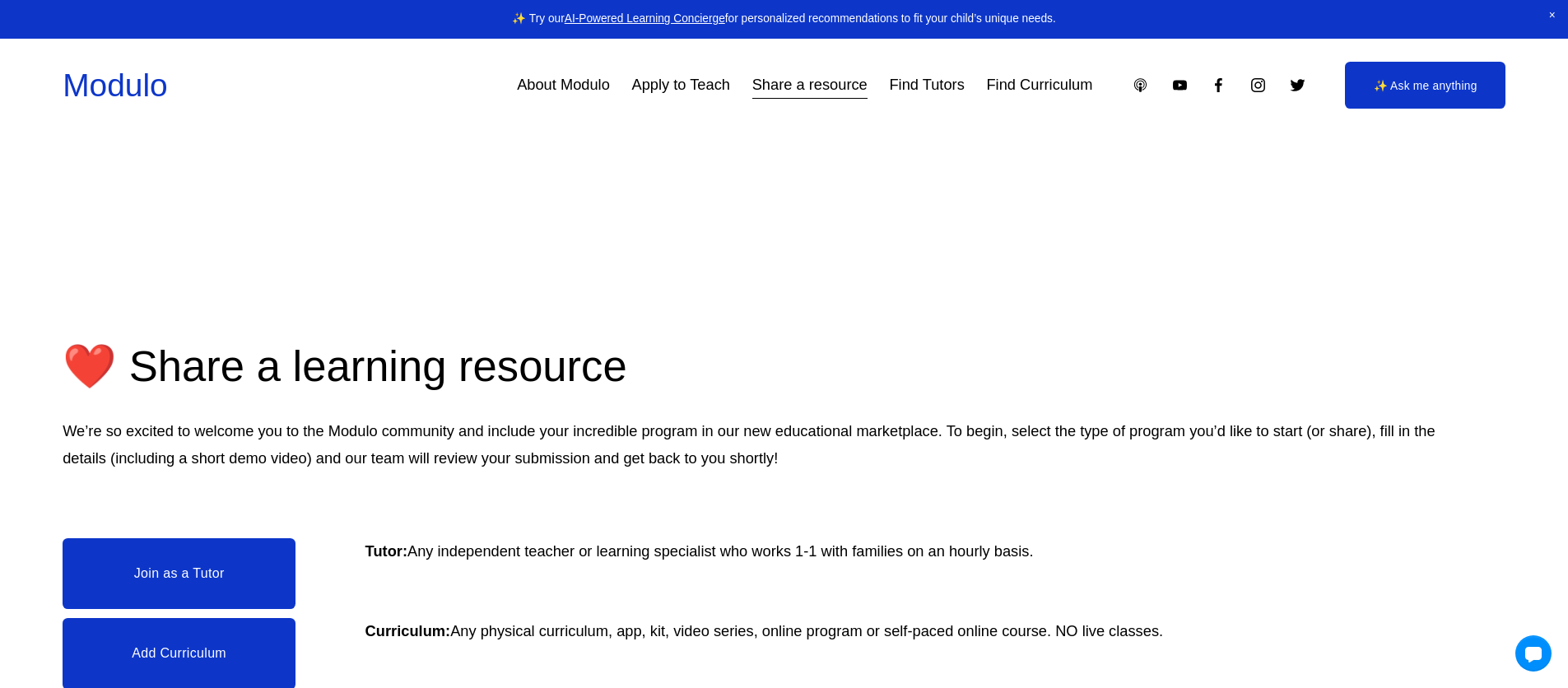
click at [661, 81] on link "Apply to Teach" at bounding box center [682, 85] width 98 height 30
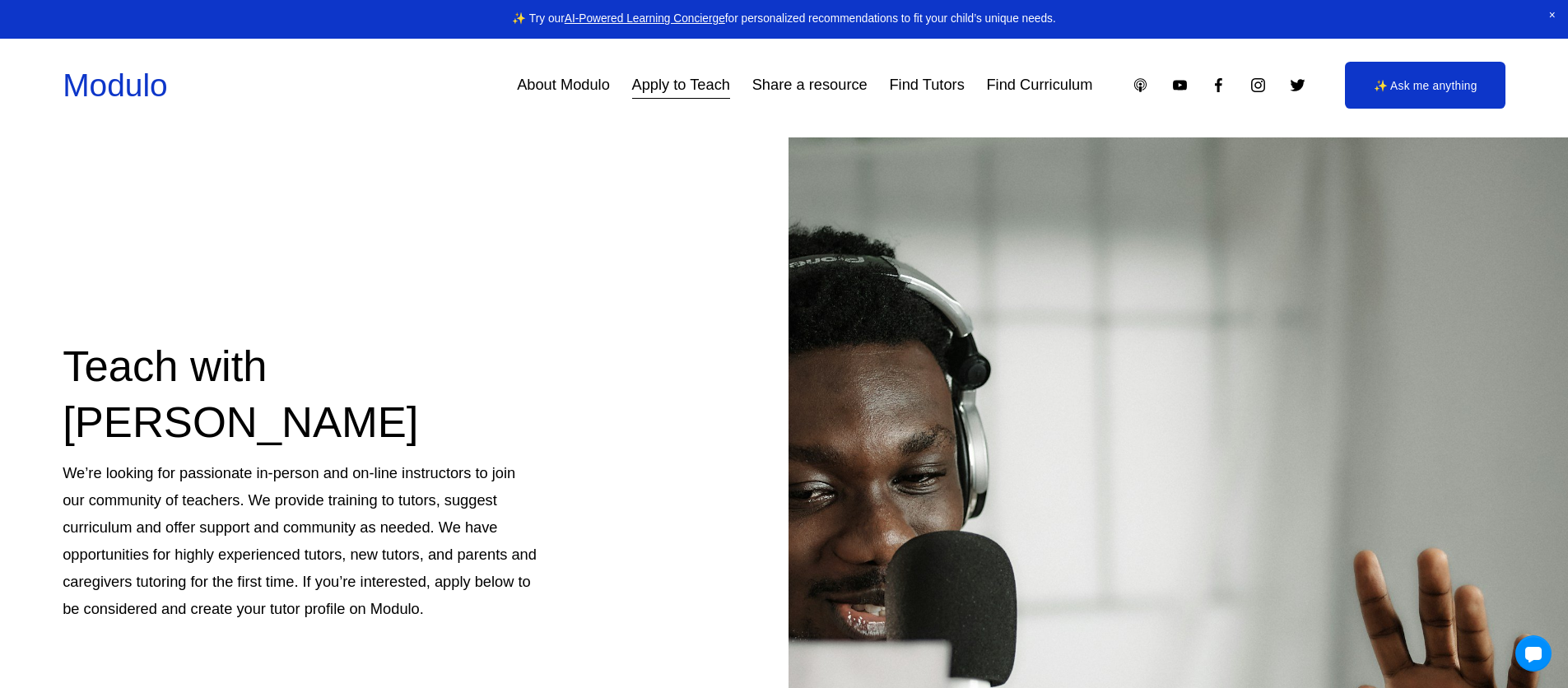
click at [934, 86] on link "Find Tutors" at bounding box center [926, 85] width 75 height 30
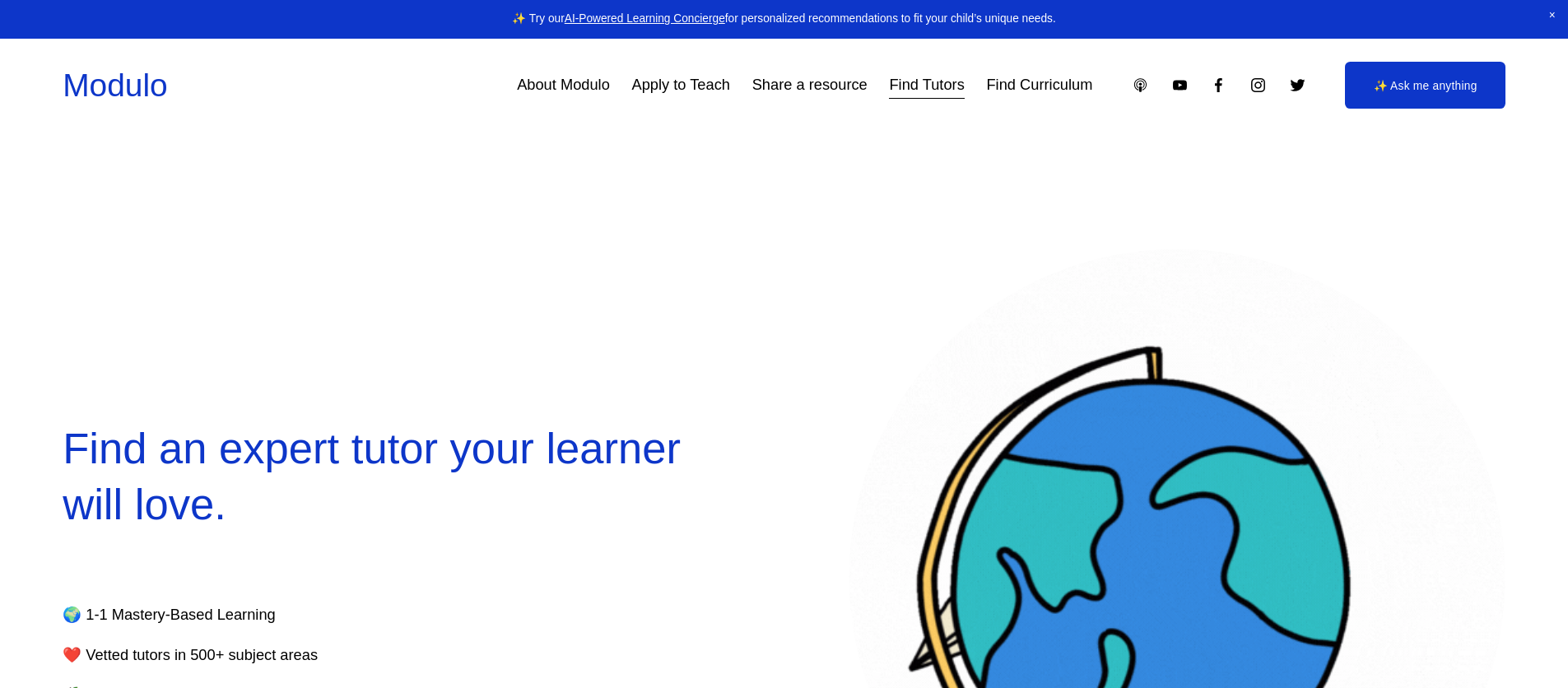
select select "**"
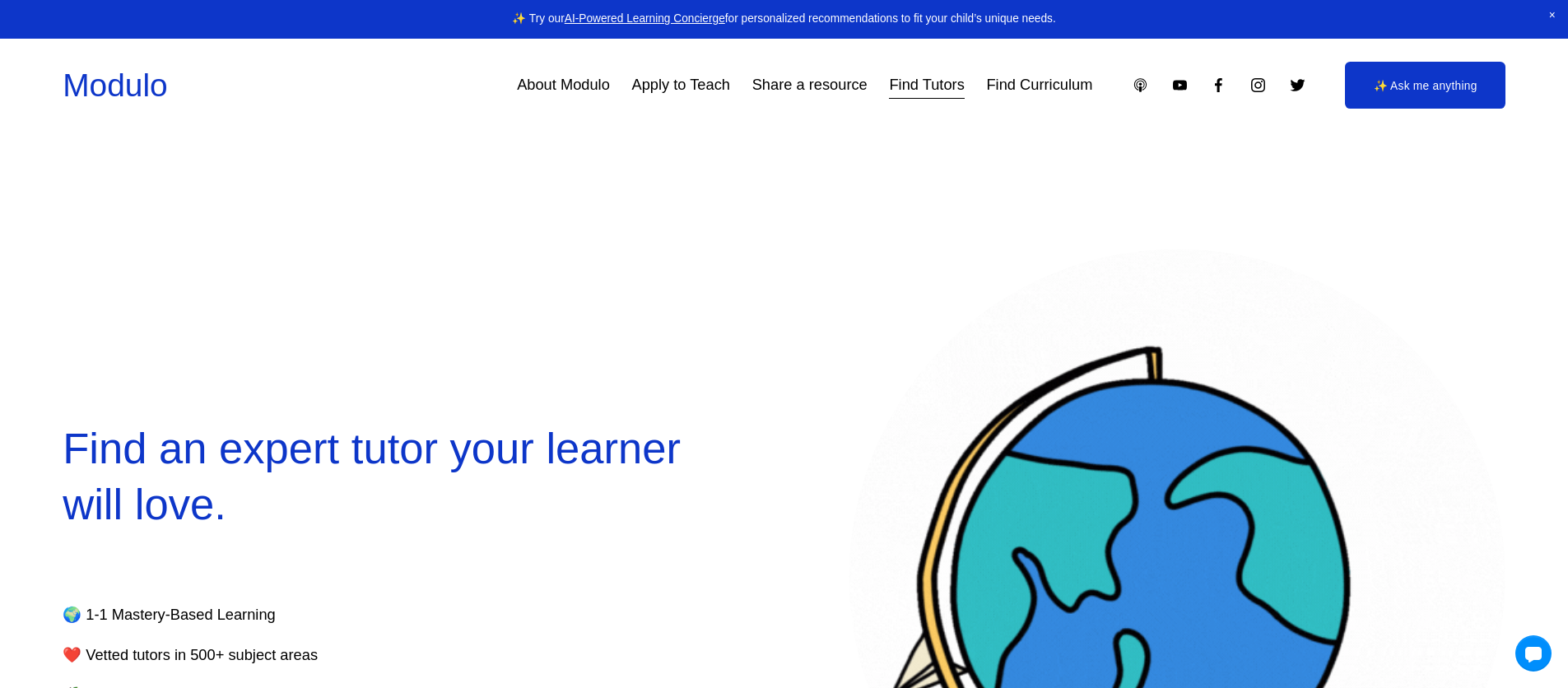
click at [1051, 93] on link "Find Curriculum" at bounding box center [1039, 85] width 106 height 30
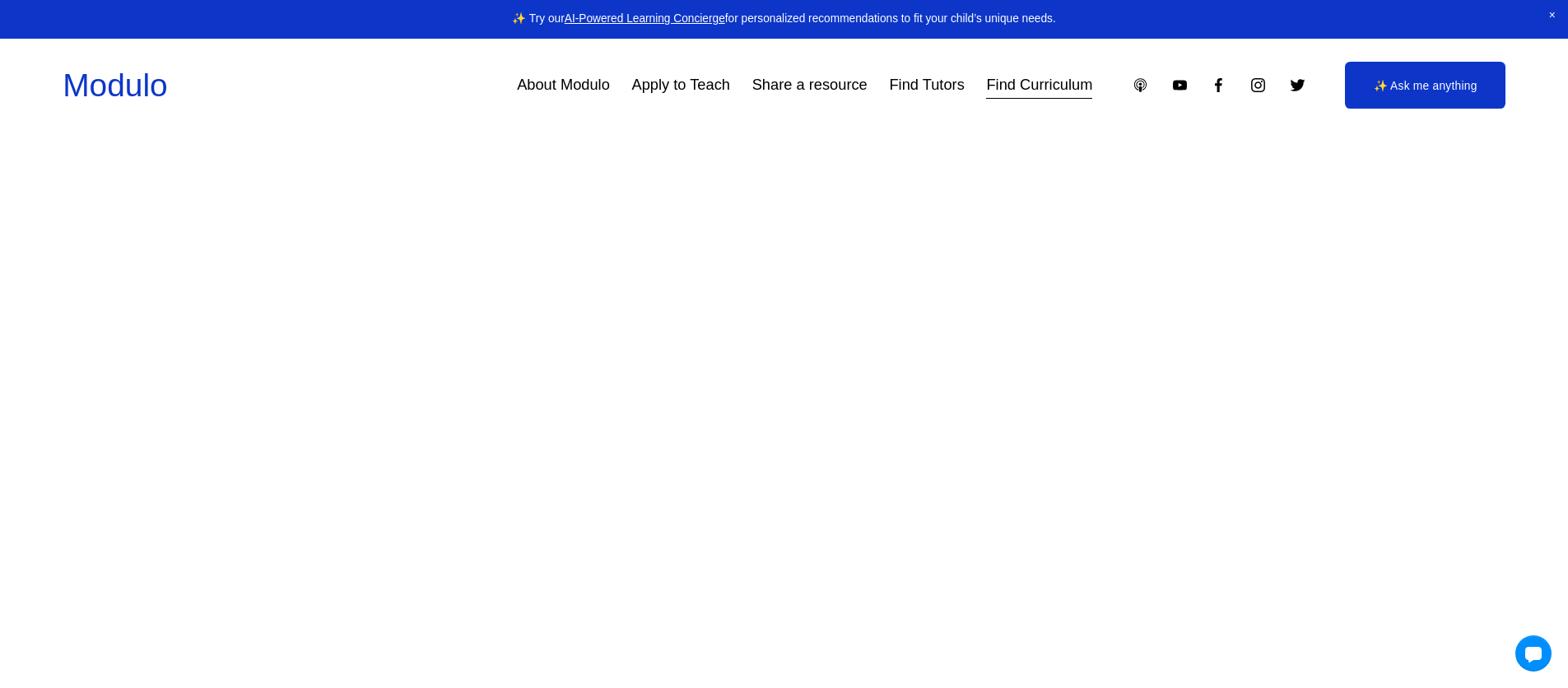
scroll to position [3155, 0]
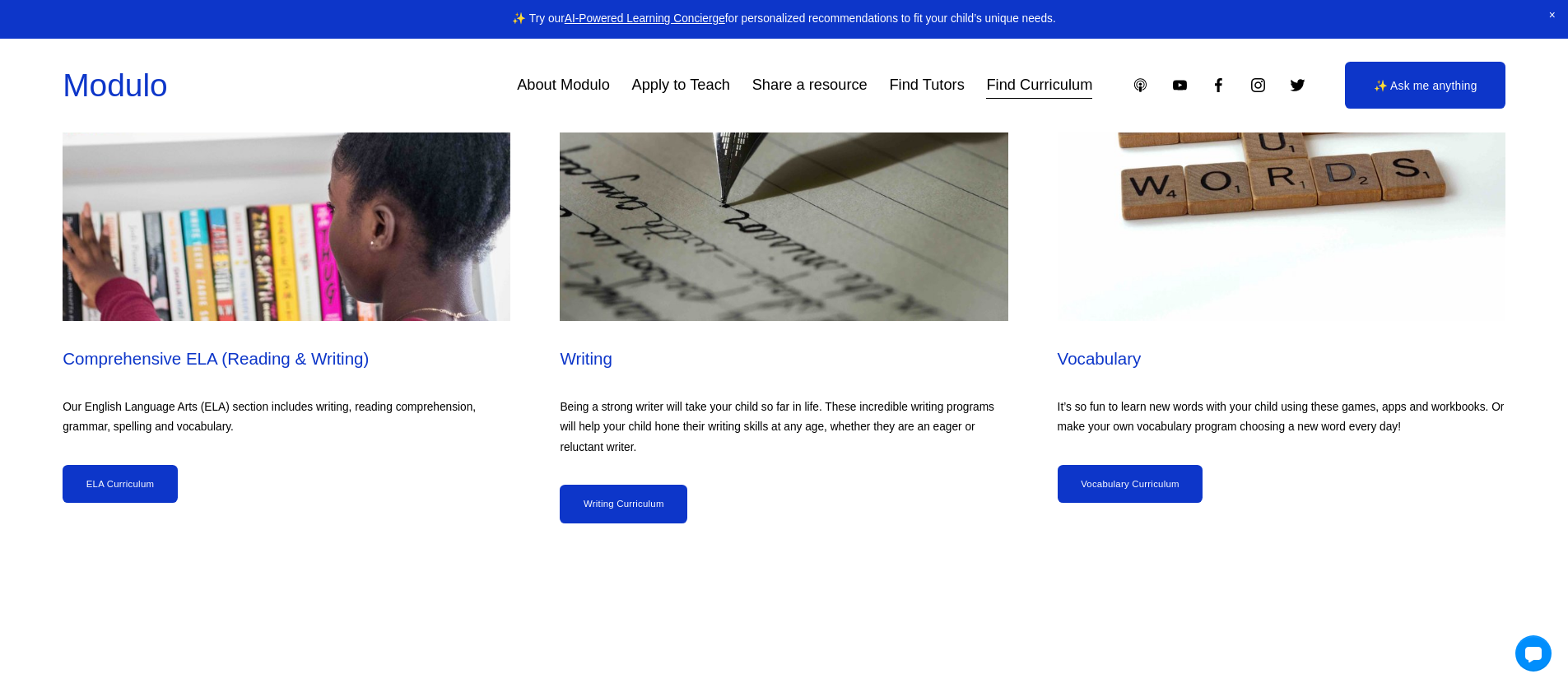
click at [527, 89] on link "About Modulo" at bounding box center [563, 85] width 93 height 30
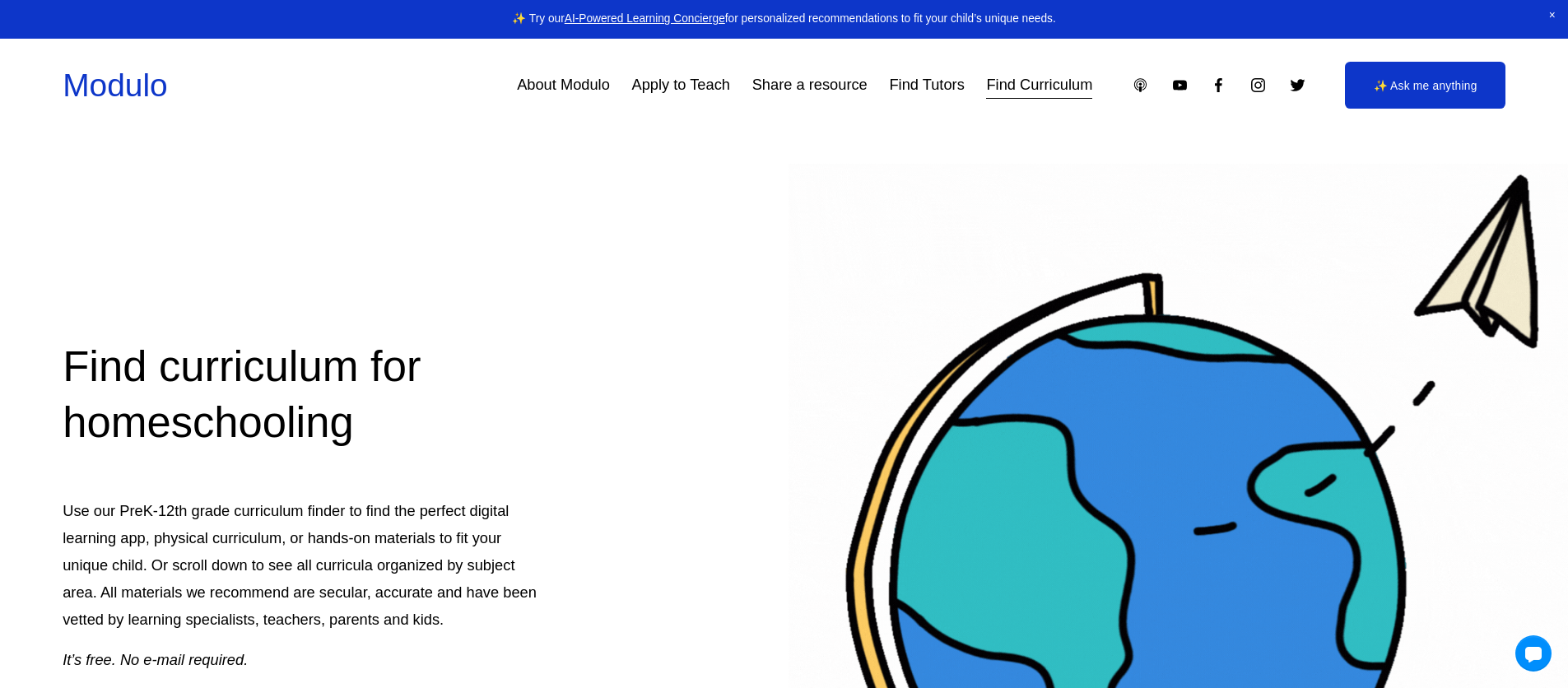
click at [936, 91] on link "Find Tutors" at bounding box center [926, 85] width 75 height 30
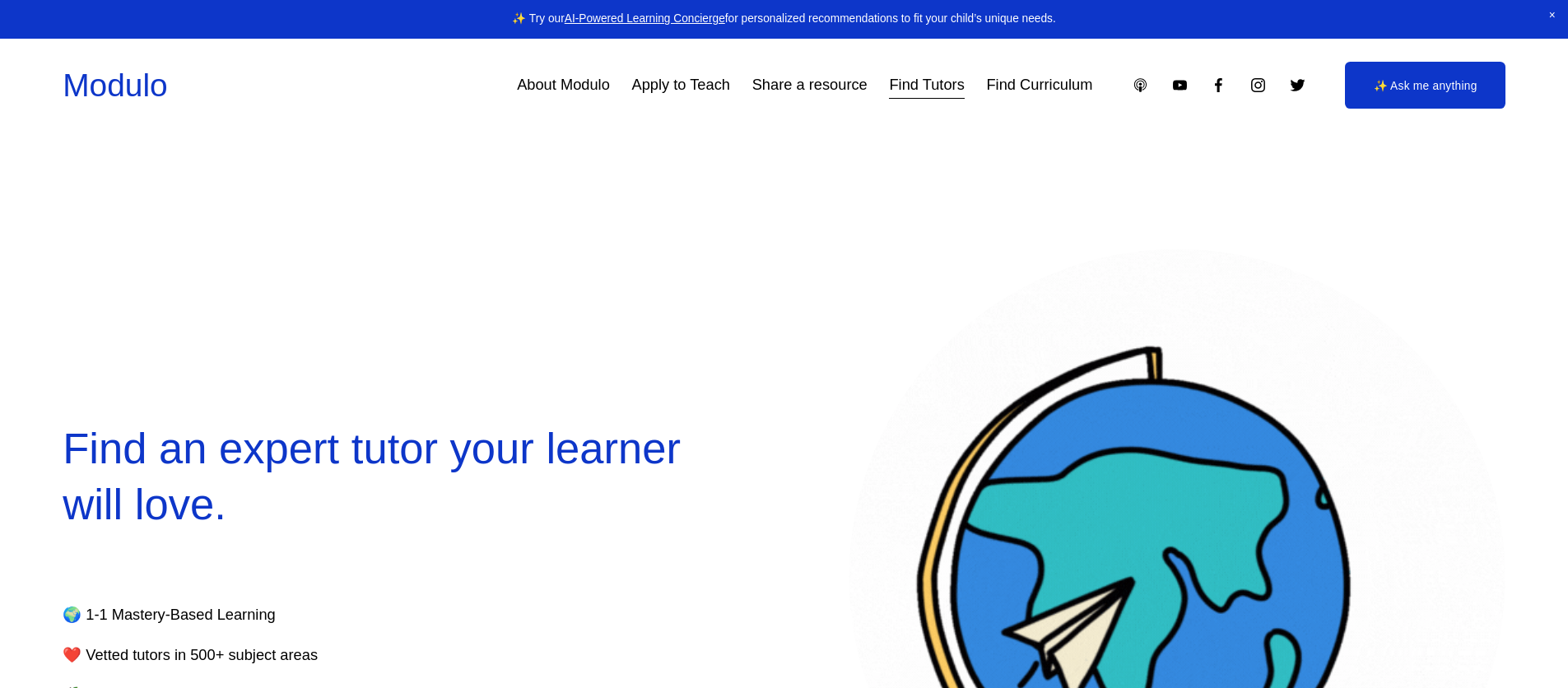
select select "**"
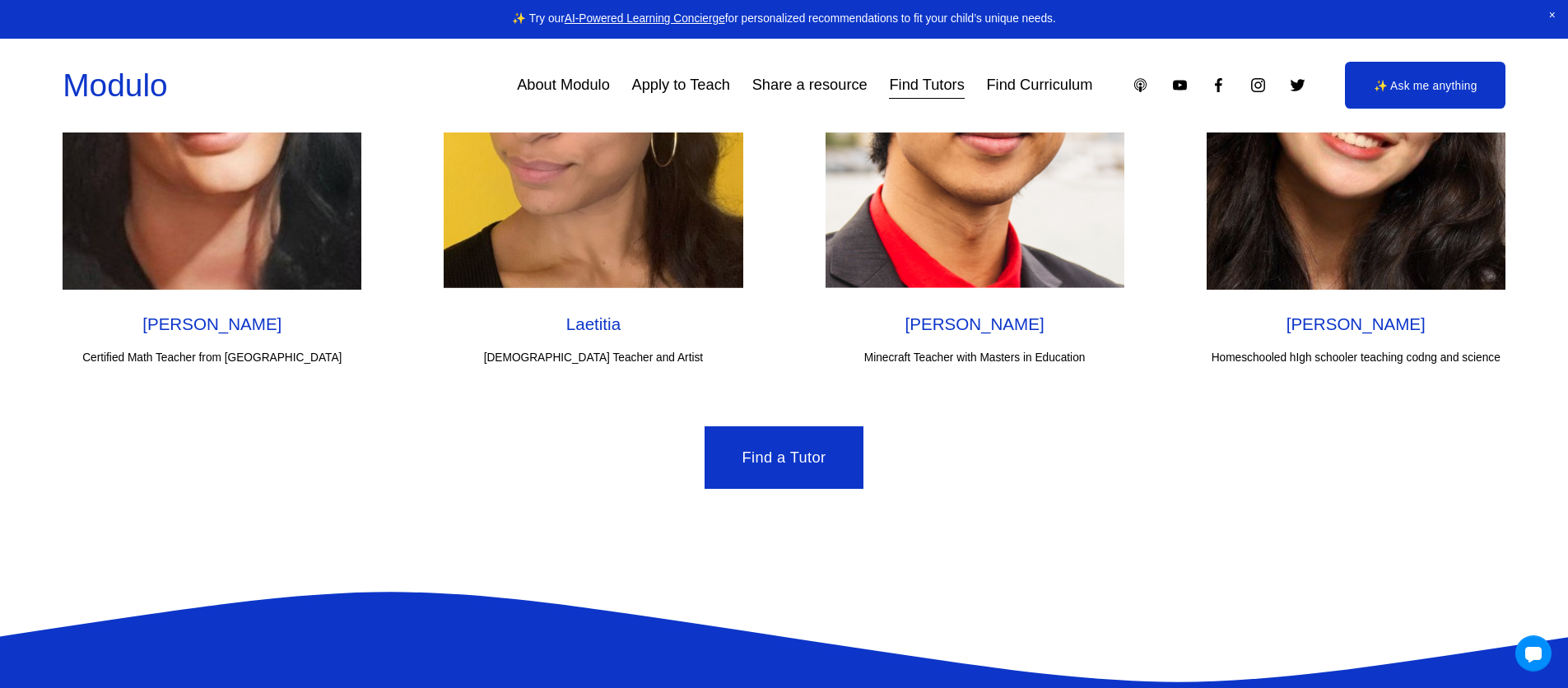
scroll to position [5883, 0]
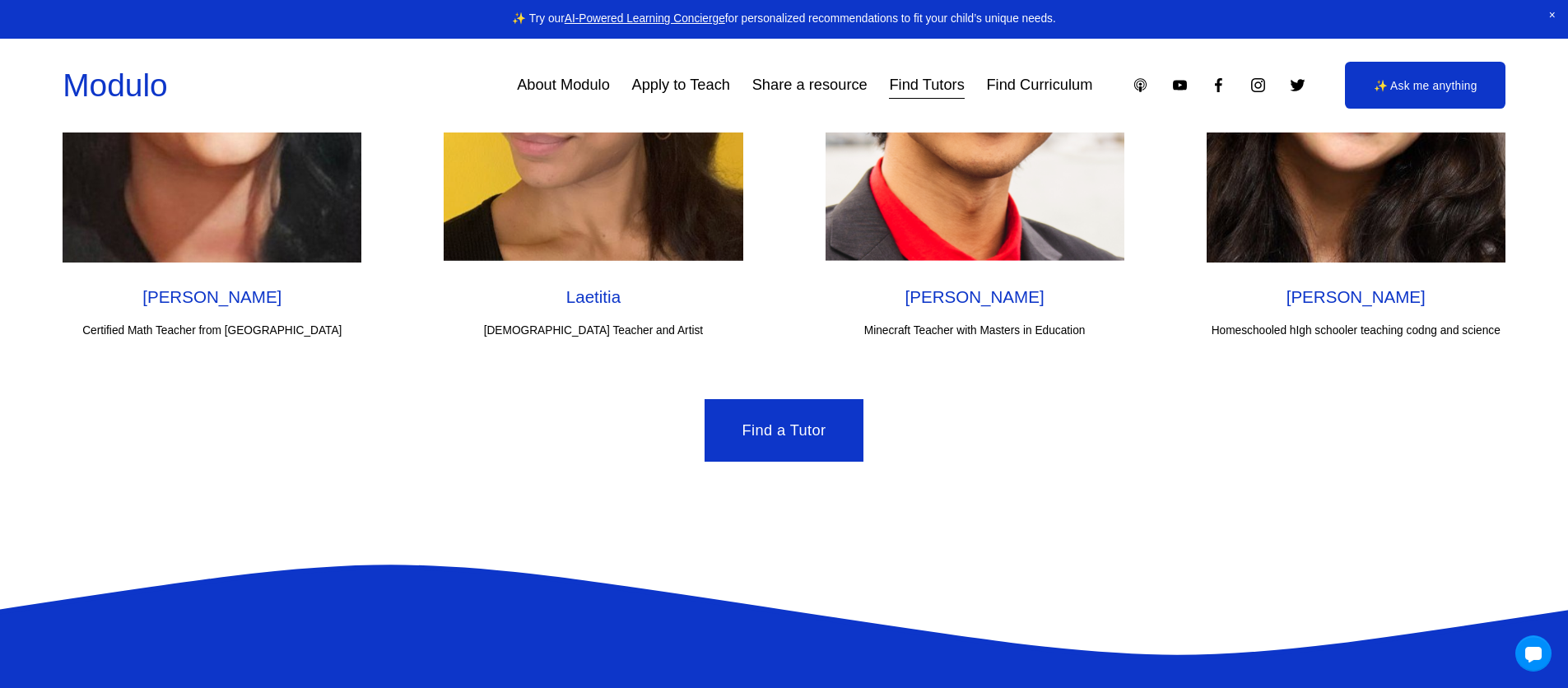
click at [809, 82] on link "Share a resource" at bounding box center [810, 85] width 116 height 30
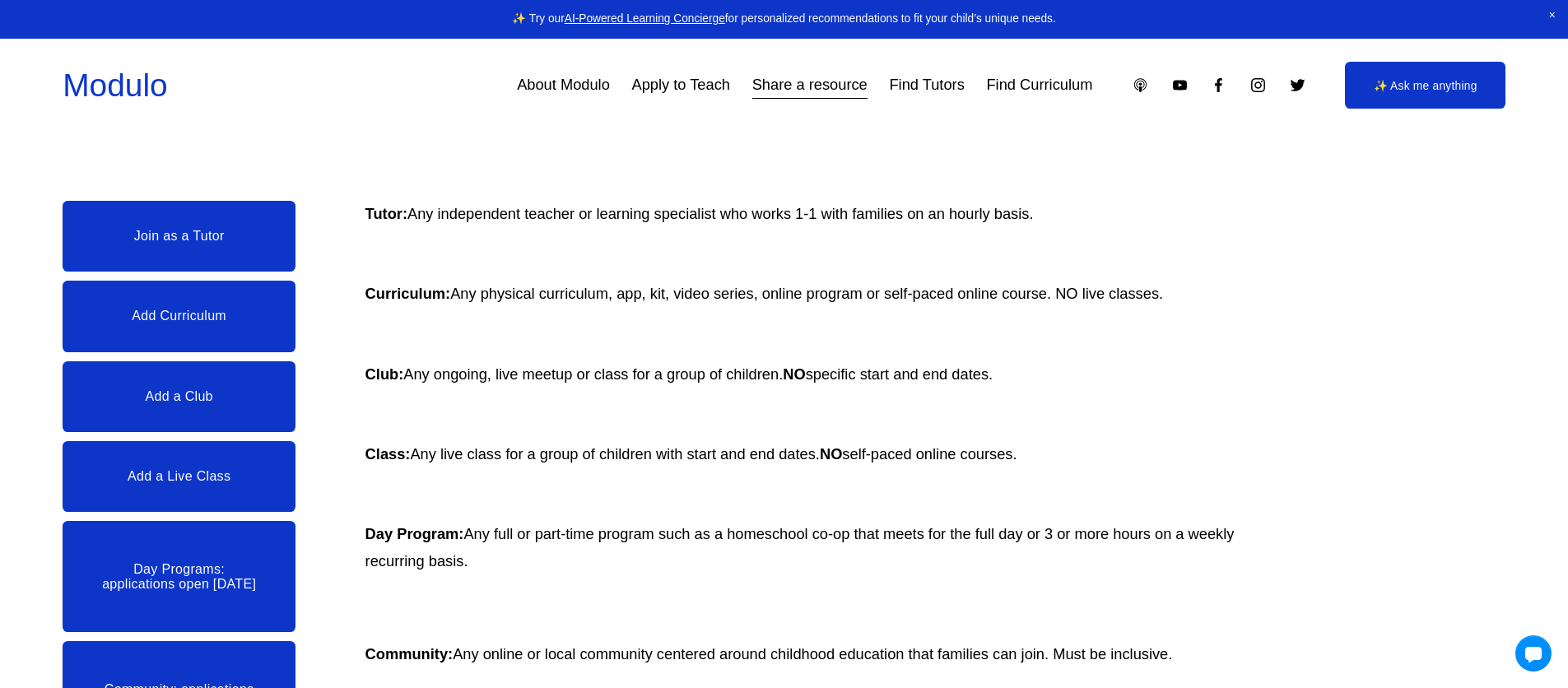
scroll to position [341, 0]
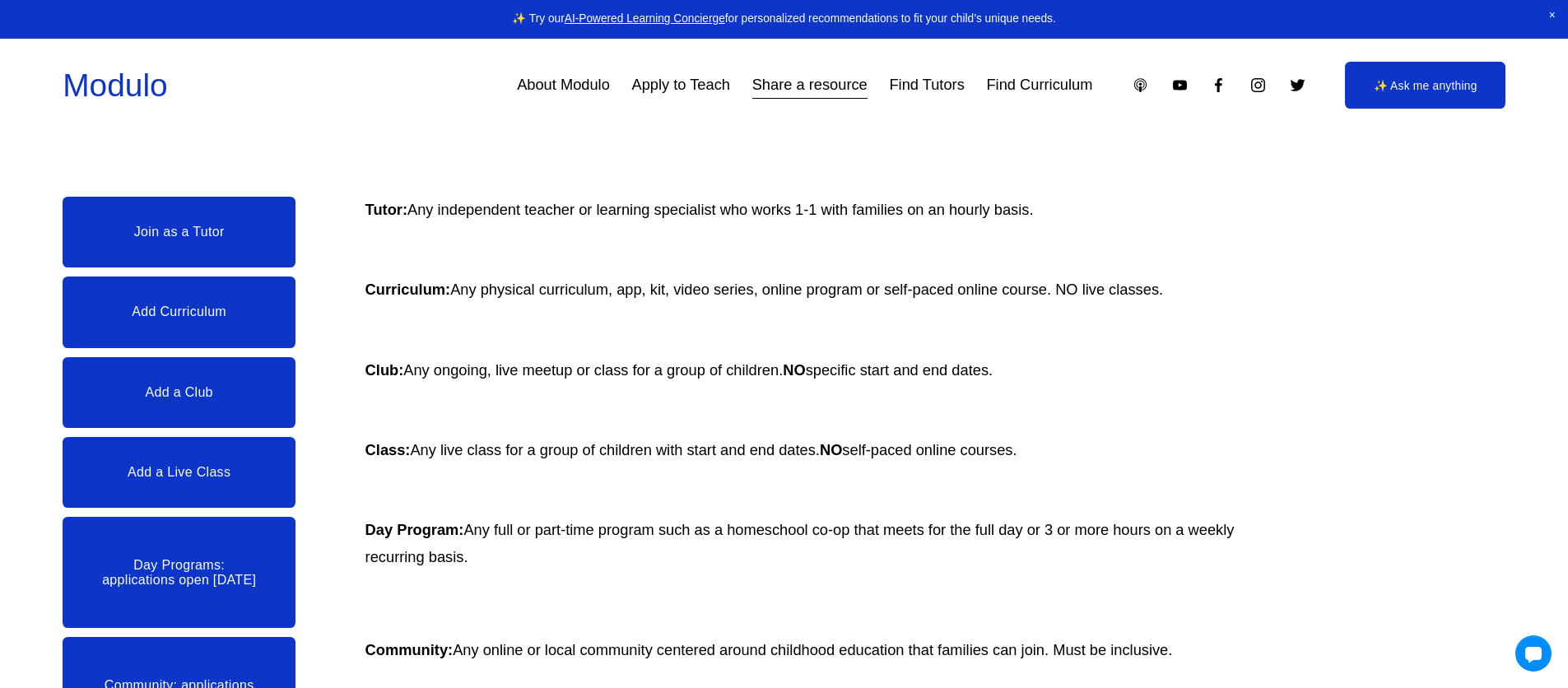
click at [587, 88] on link "About Modulo" at bounding box center [563, 85] width 93 height 30
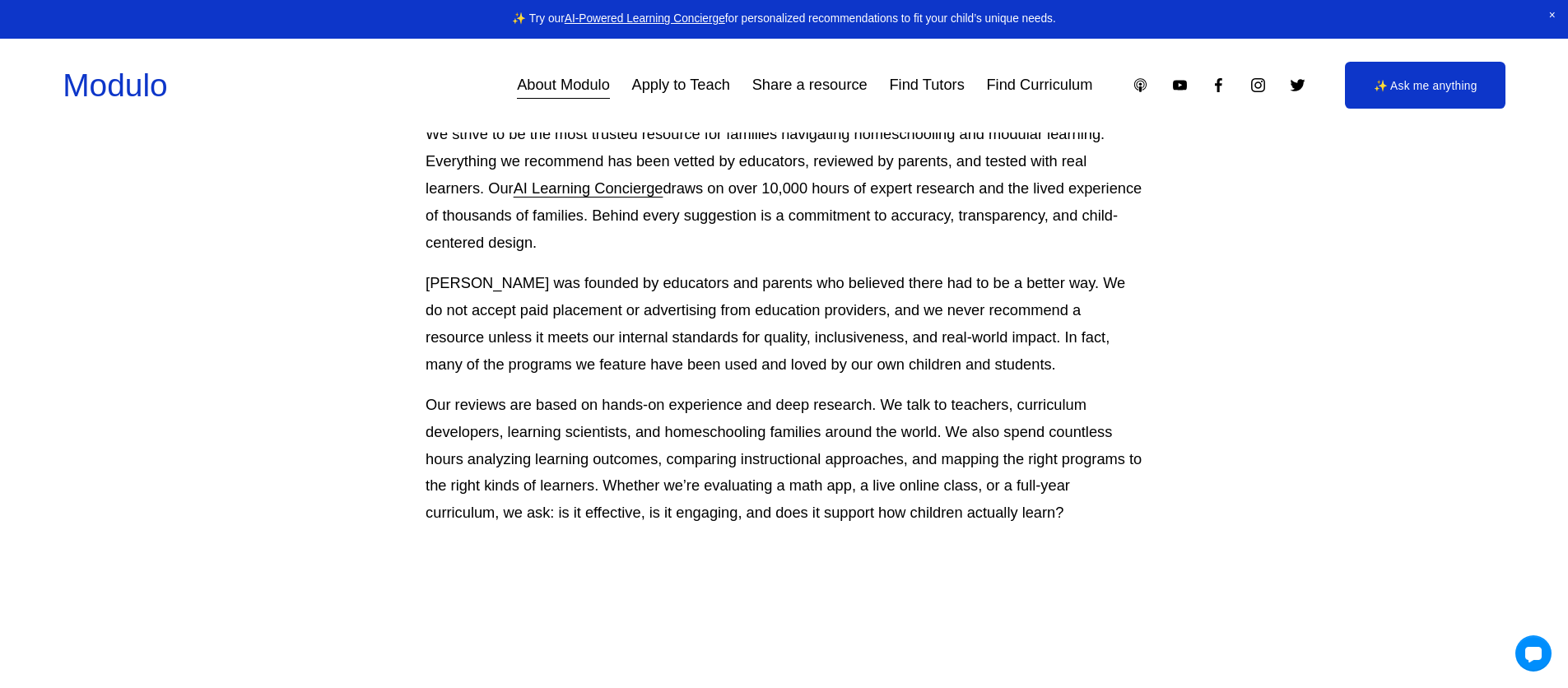
scroll to position [379, 0]
click at [660, 95] on link "Apply to Teach" at bounding box center [682, 85] width 98 height 30
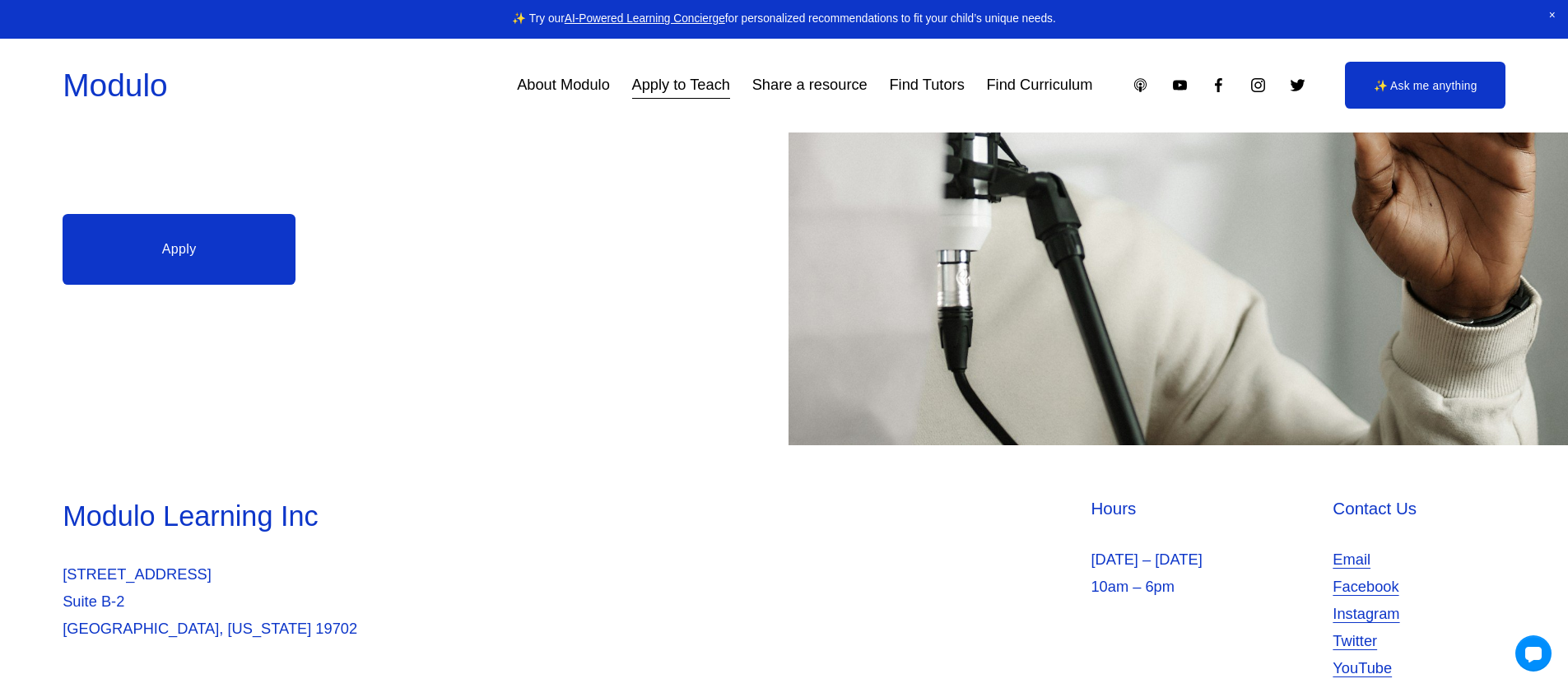
scroll to position [568, 0]
click at [933, 80] on link "Find Tutors" at bounding box center [926, 85] width 75 height 30
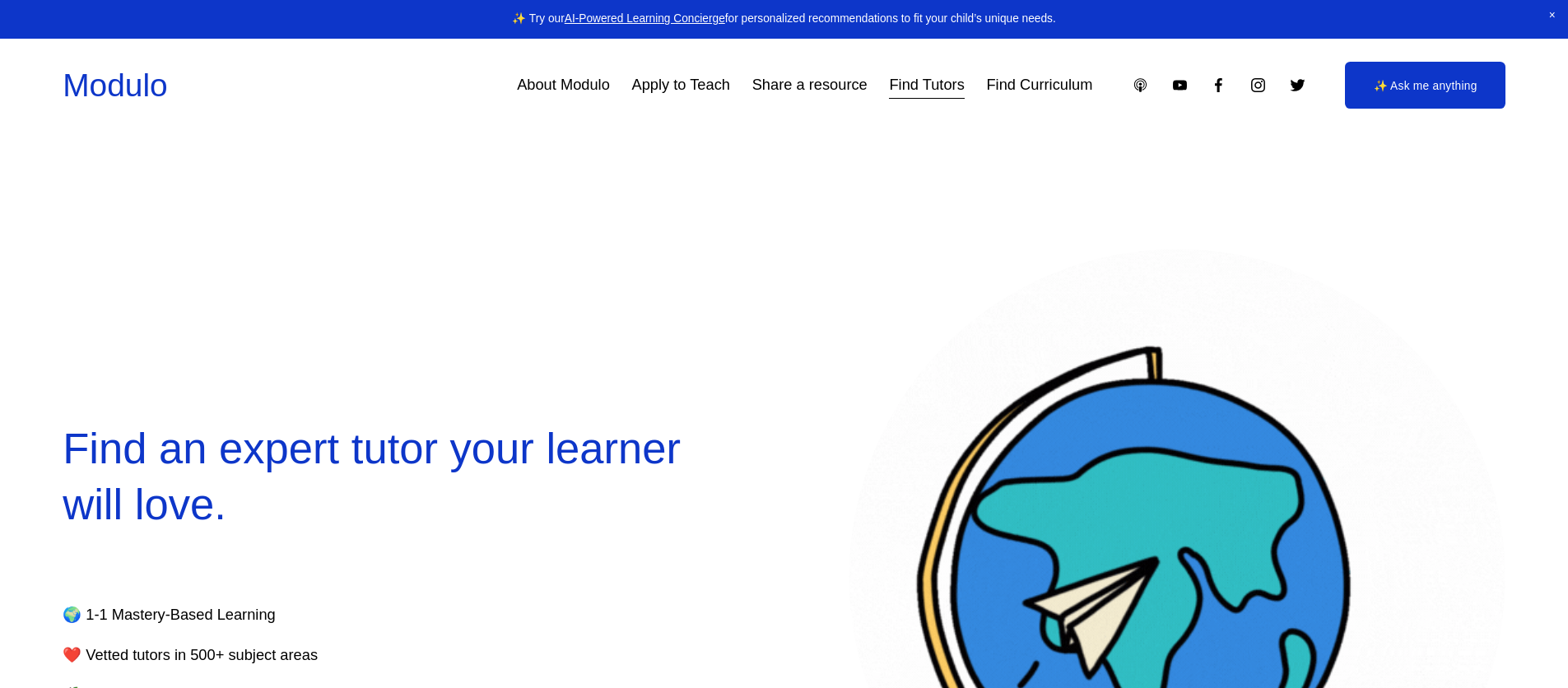
select select "**"
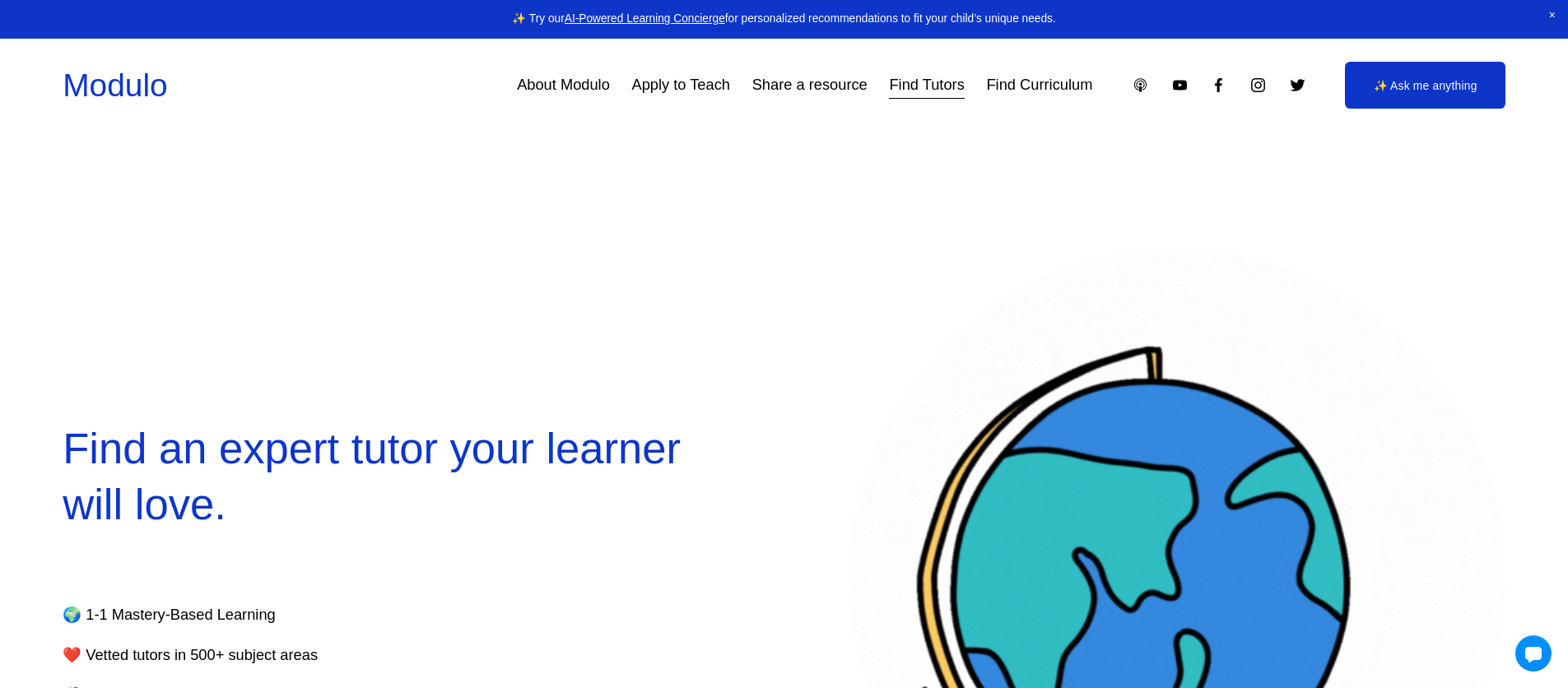
click at [801, 86] on link "Share a resource" at bounding box center [810, 85] width 116 height 30
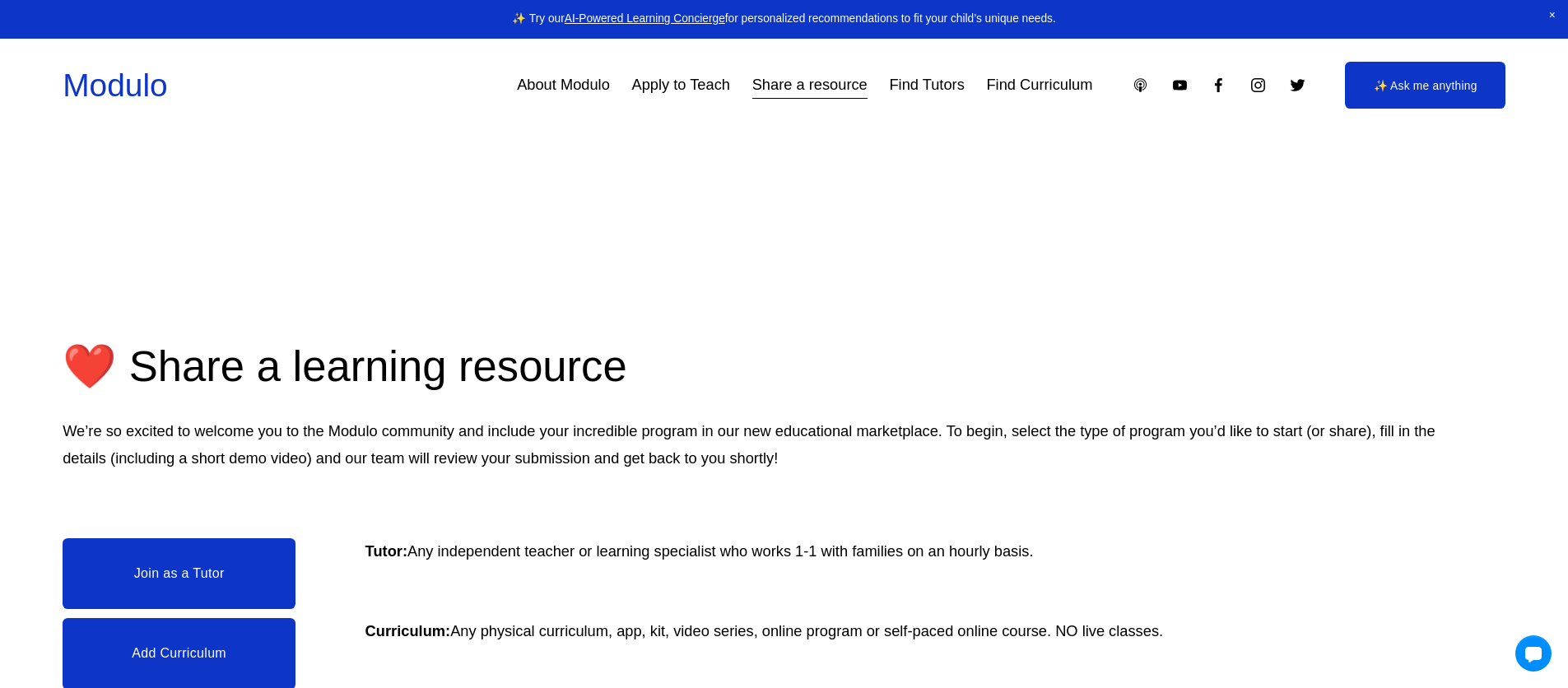
click at [1040, 87] on link "Find Curriculum" at bounding box center [1039, 85] width 106 height 30
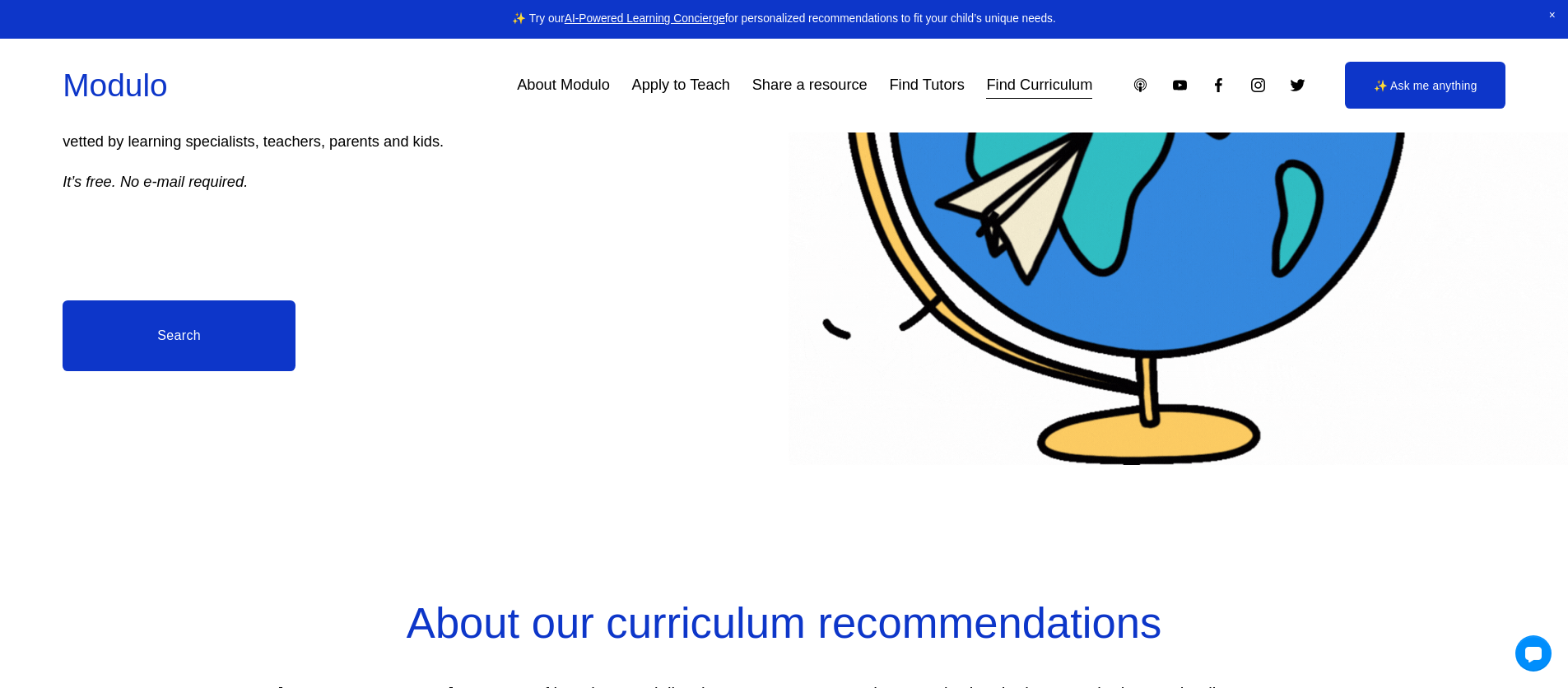
scroll to position [364, 0]
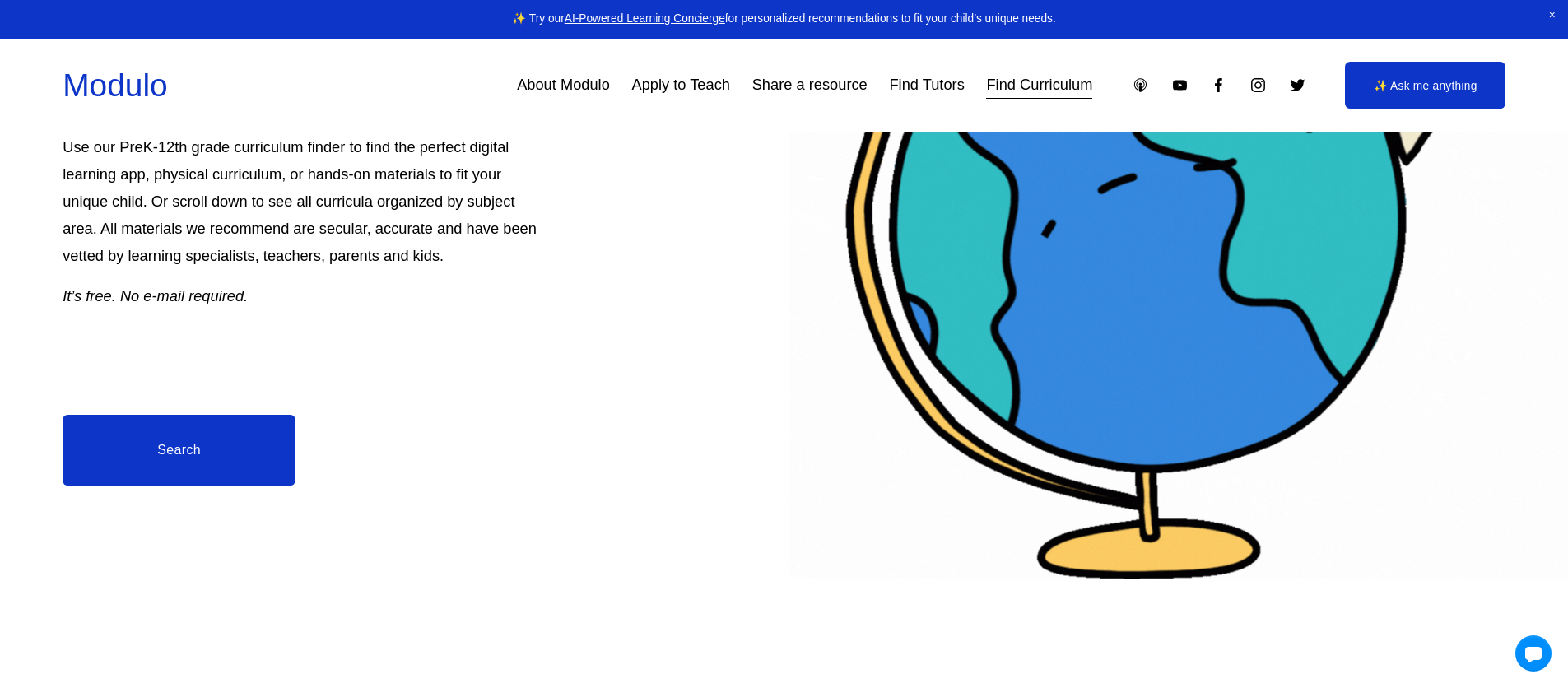
click at [234, 440] on link "Search" at bounding box center [179, 450] width 233 height 71
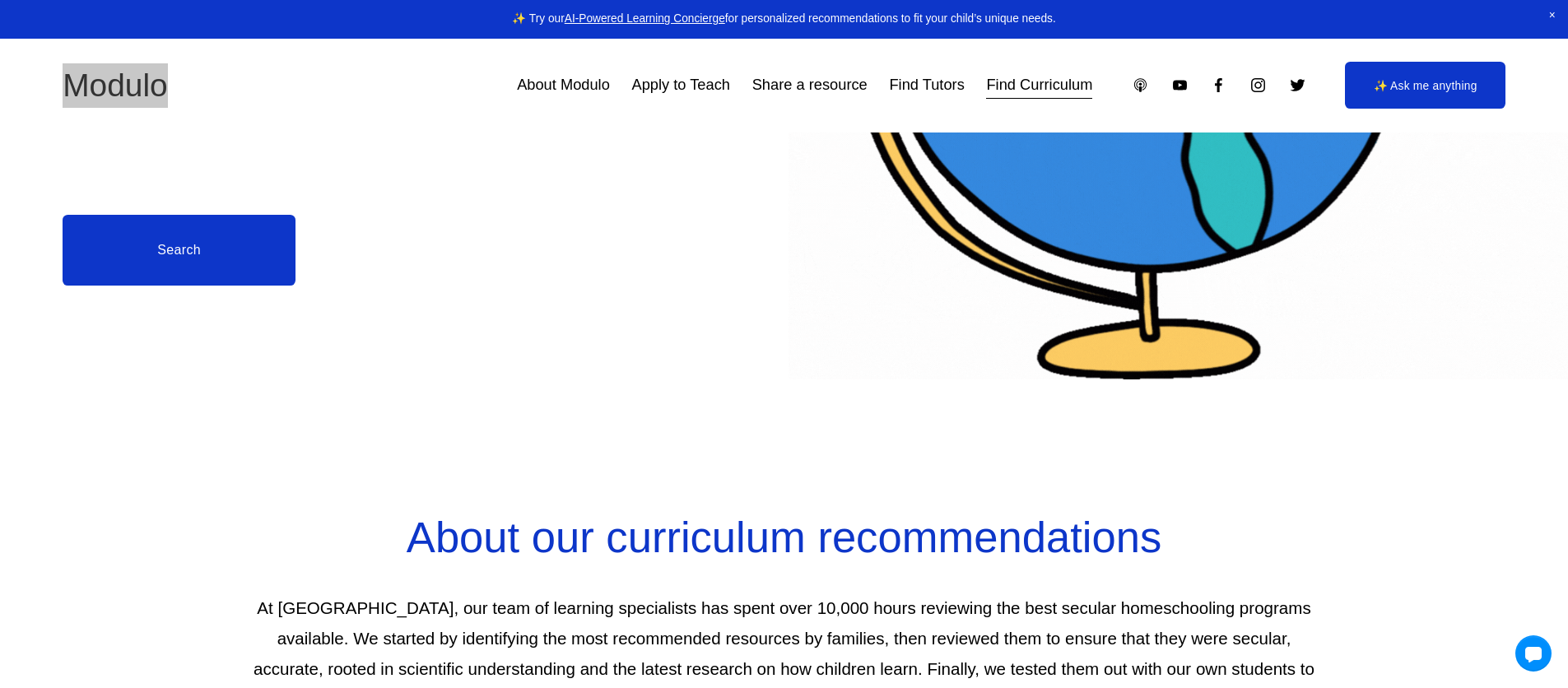
scroll to position [531, 0]
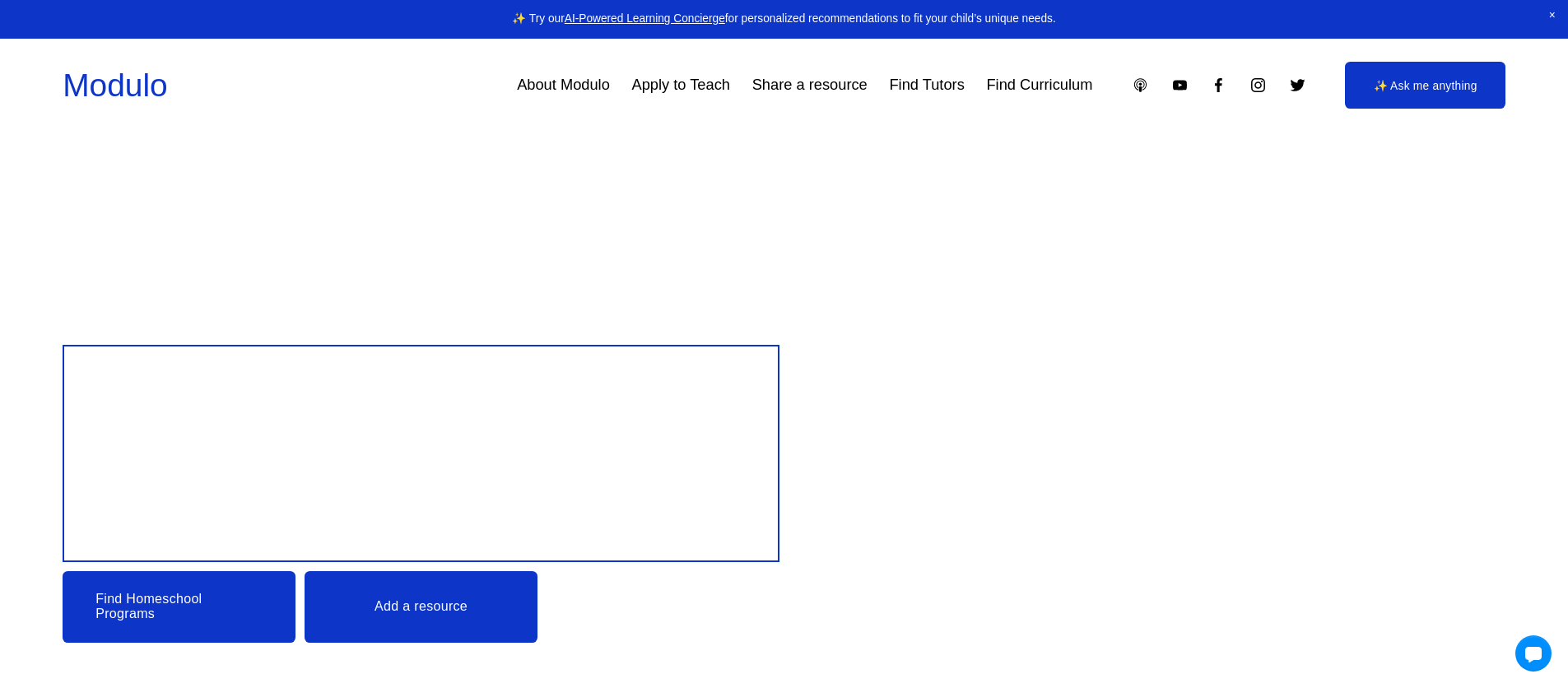
click at [323, 158] on div "Design your child’s Education Find Homeschool Programs Add a resource" at bounding box center [784, 421] width 1568 height 568
click at [127, 84] on link "Modulo" at bounding box center [115, 85] width 105 height 35
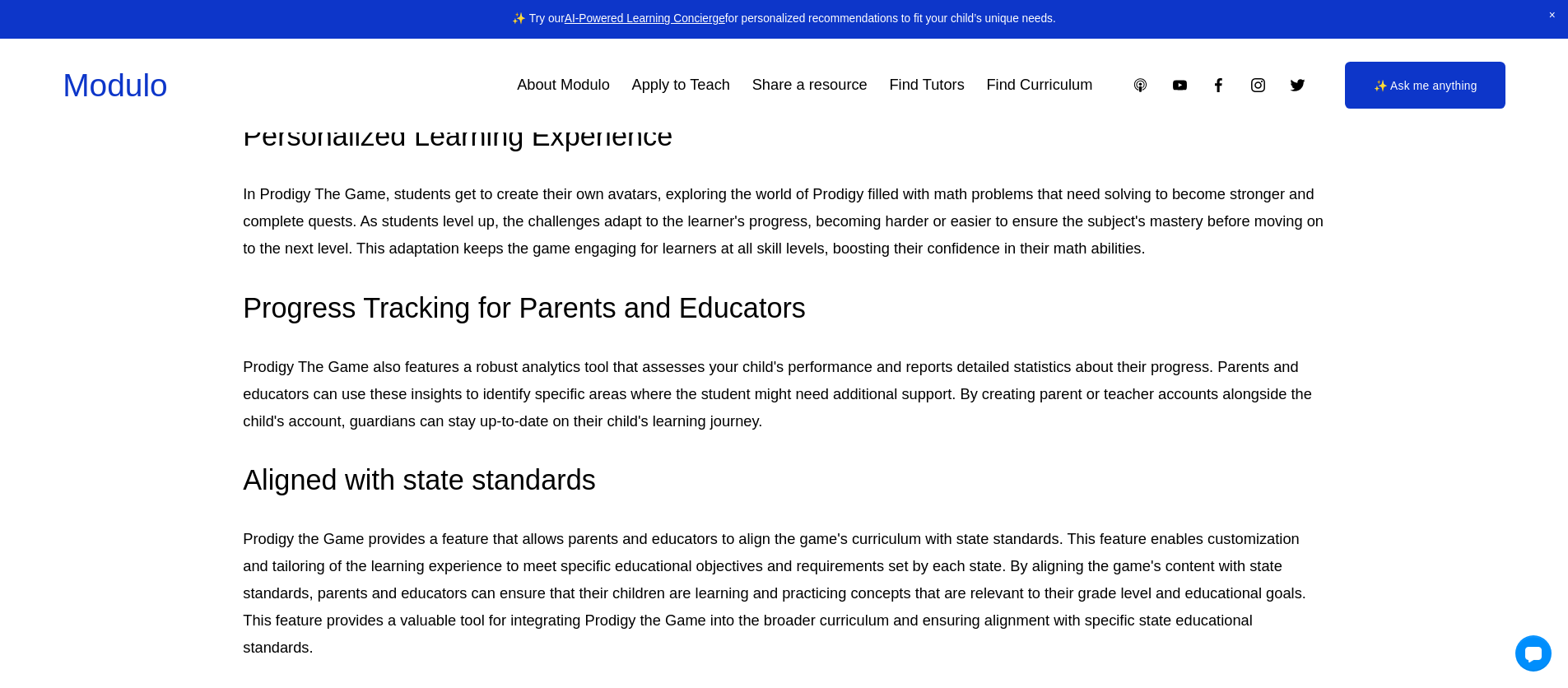
scroll to position [1899, 0]
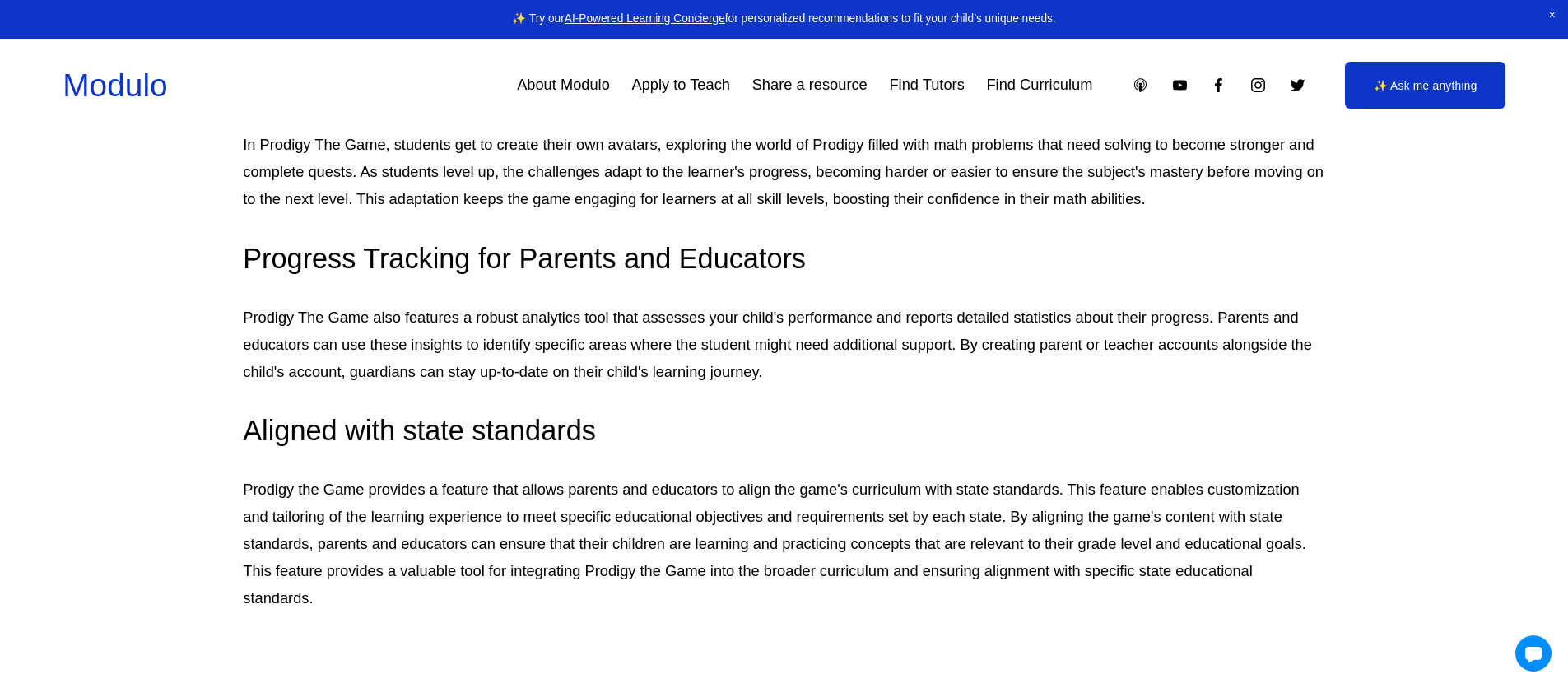
drag, startPoint x: 267, startPoint y: 211, endPoint x: 228, endPoint y: 197, distance: 41.4
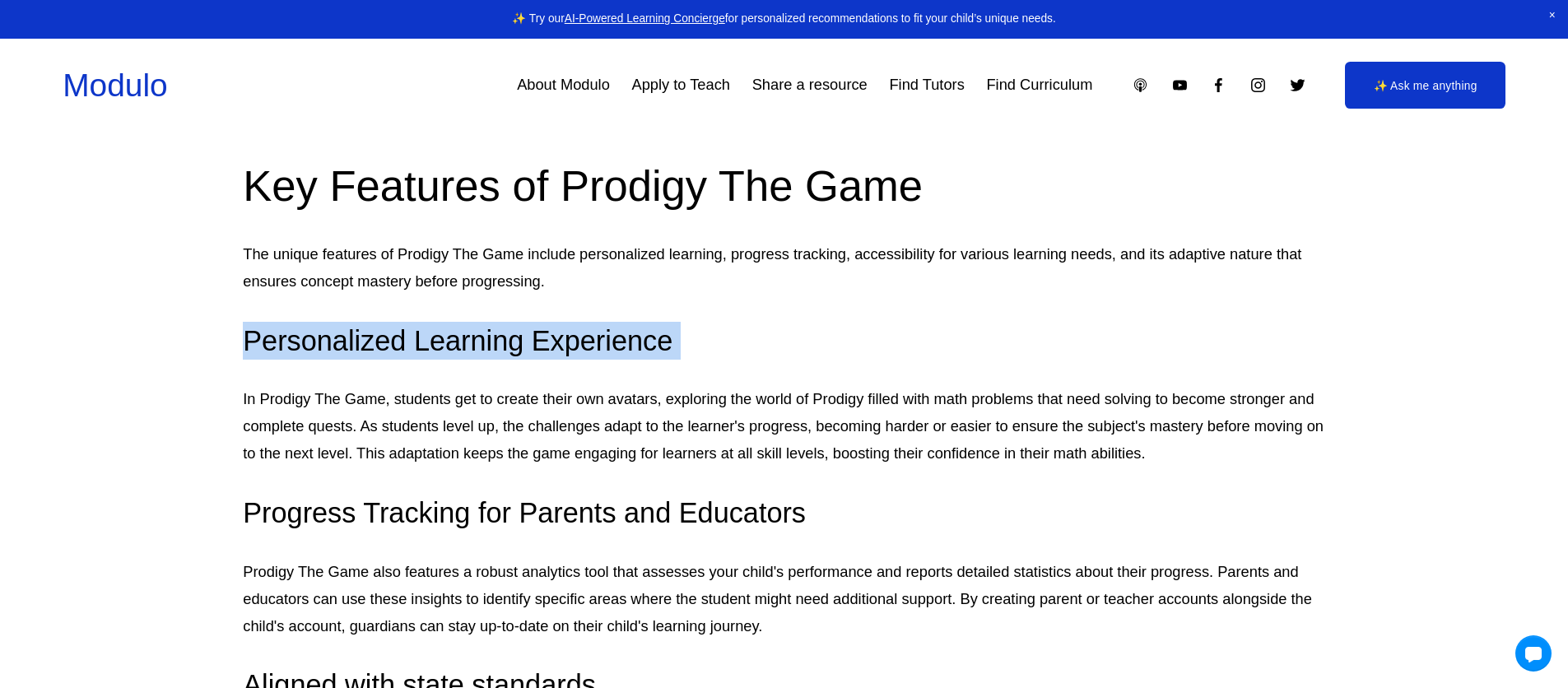
scroll to position [1662, 0]
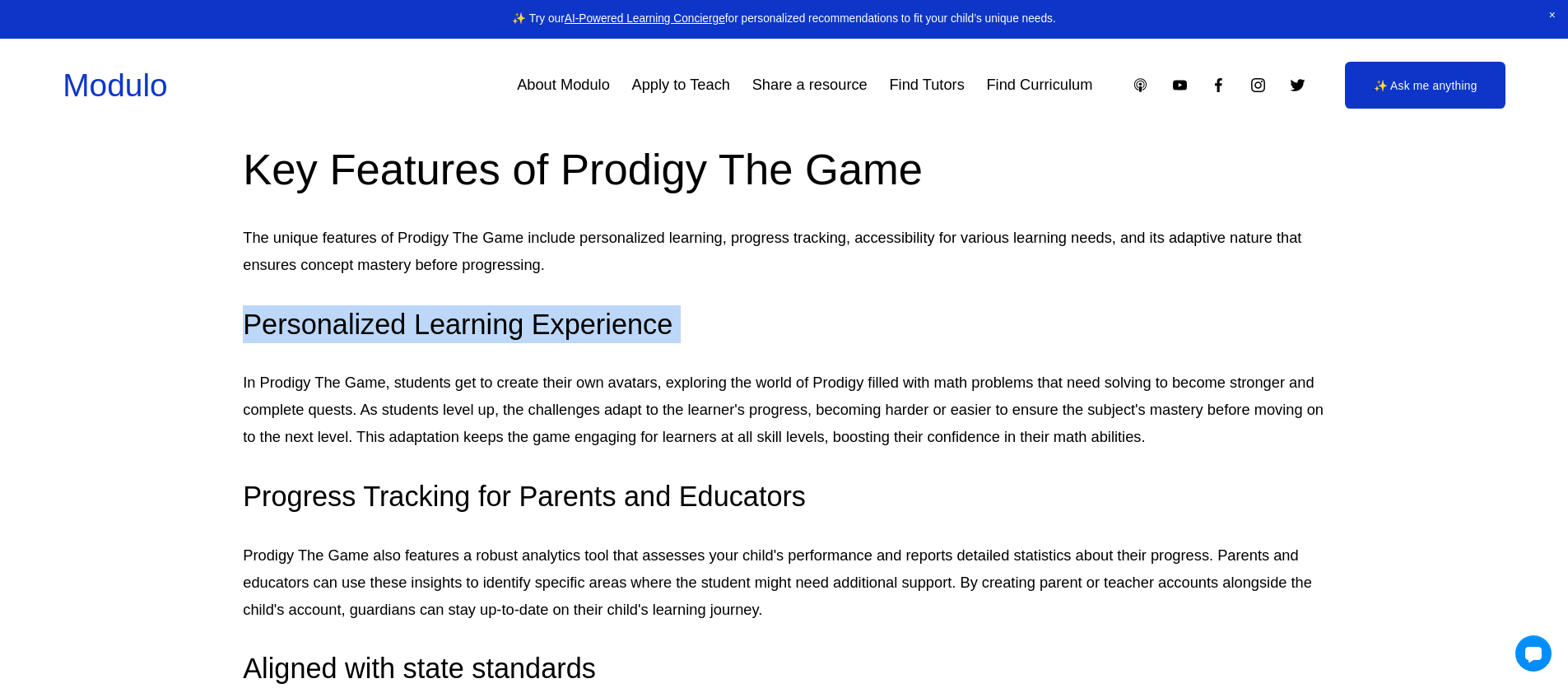
click at [363, 343] on h3 "Personalized Learning Experience" at bounding box center [784, 325] width 1082 height 38
drag, startPoint x: 246, startPoint y: 430, endPoint x: 750, endPoint y: 434, distance: 504.0
copy h3 "Personalized Learning Experience"
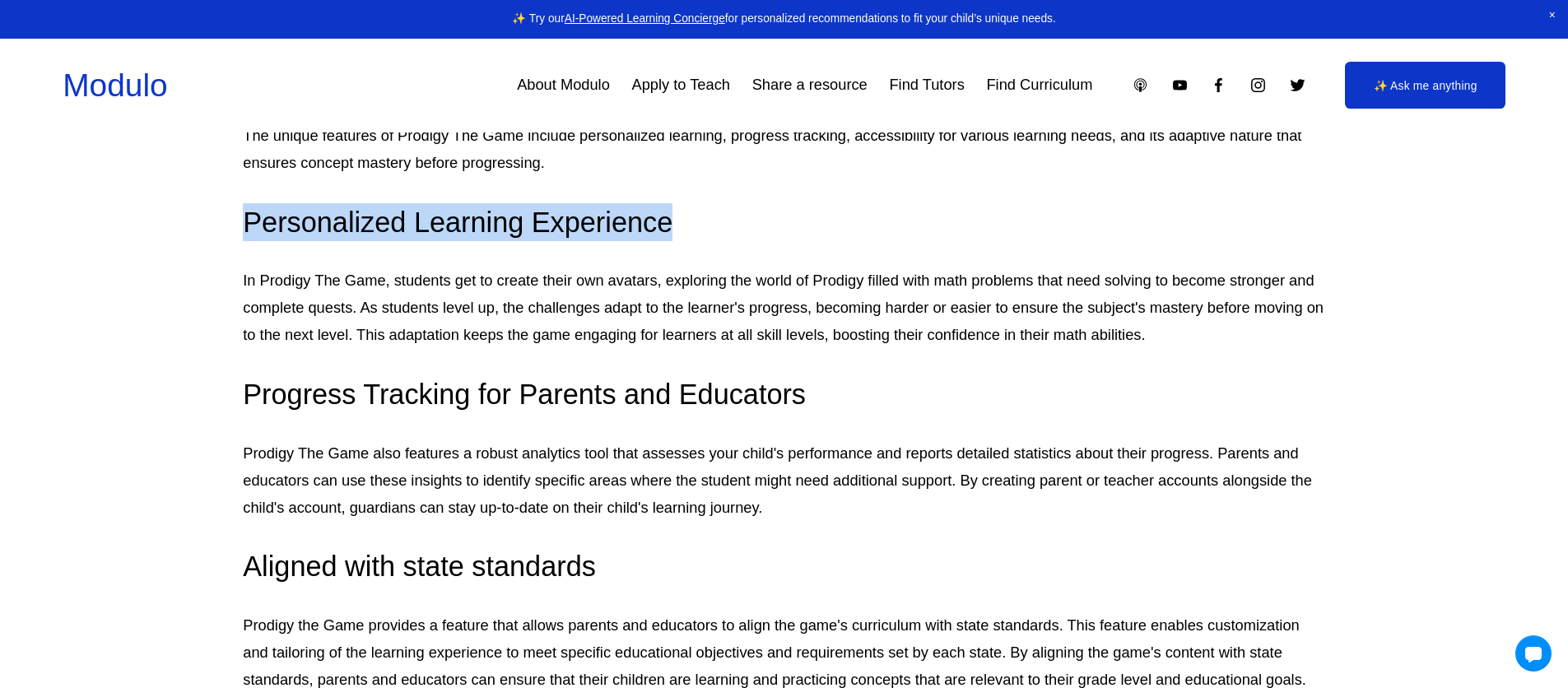
scroll to position [1981, 0]
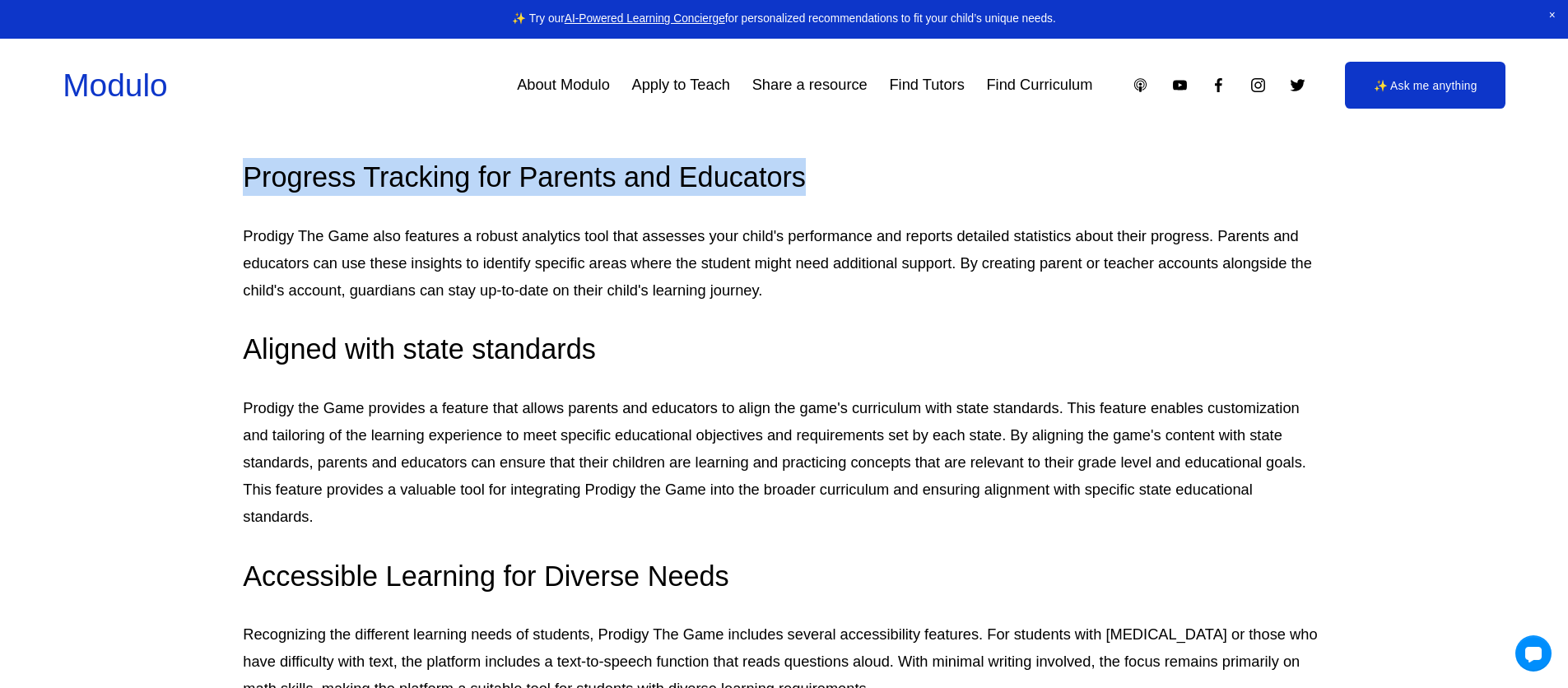
drag, startPoint x: 238, startPoint y: 282, endPoint x: 834, endPoint y: 281, distance: 596.0
copy h3 "Progress Tracking for Parents and Educators"
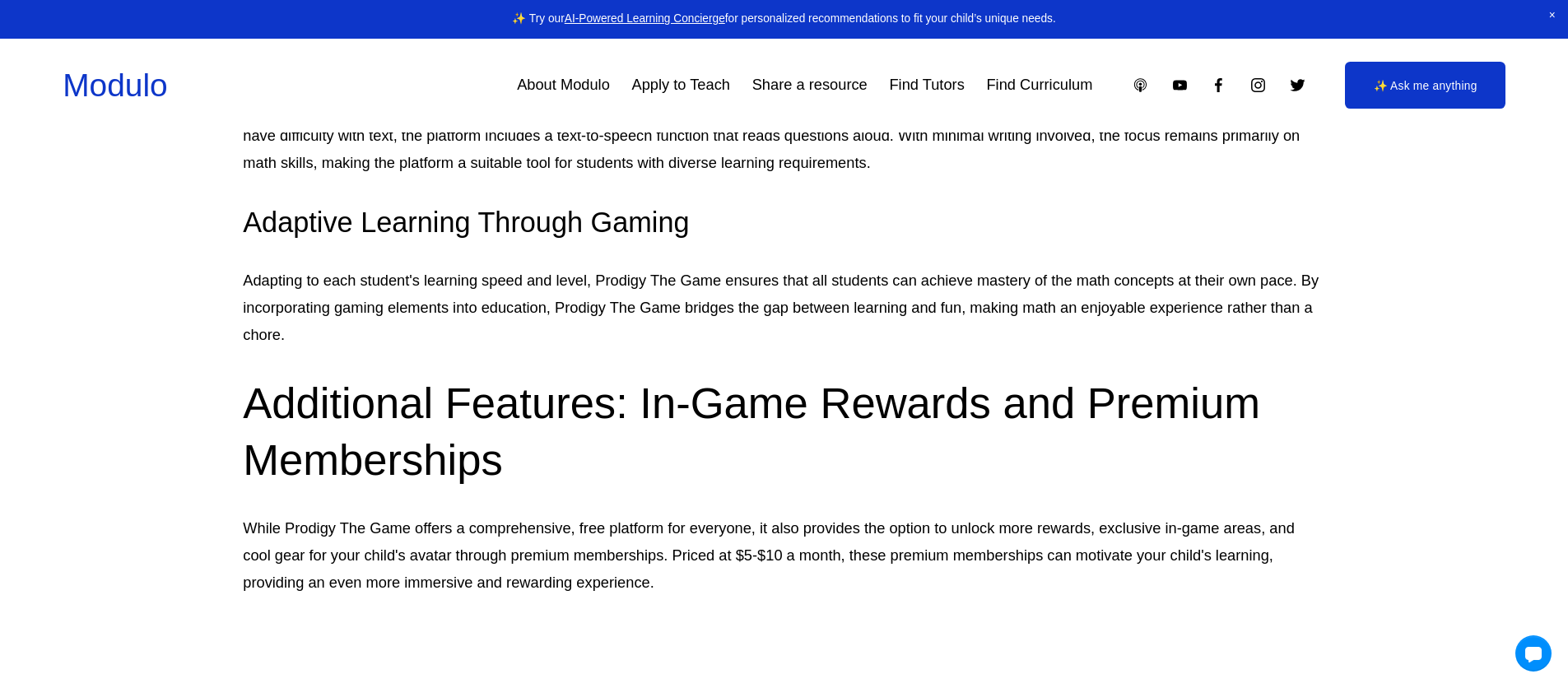
scroll to position [2502, 0]
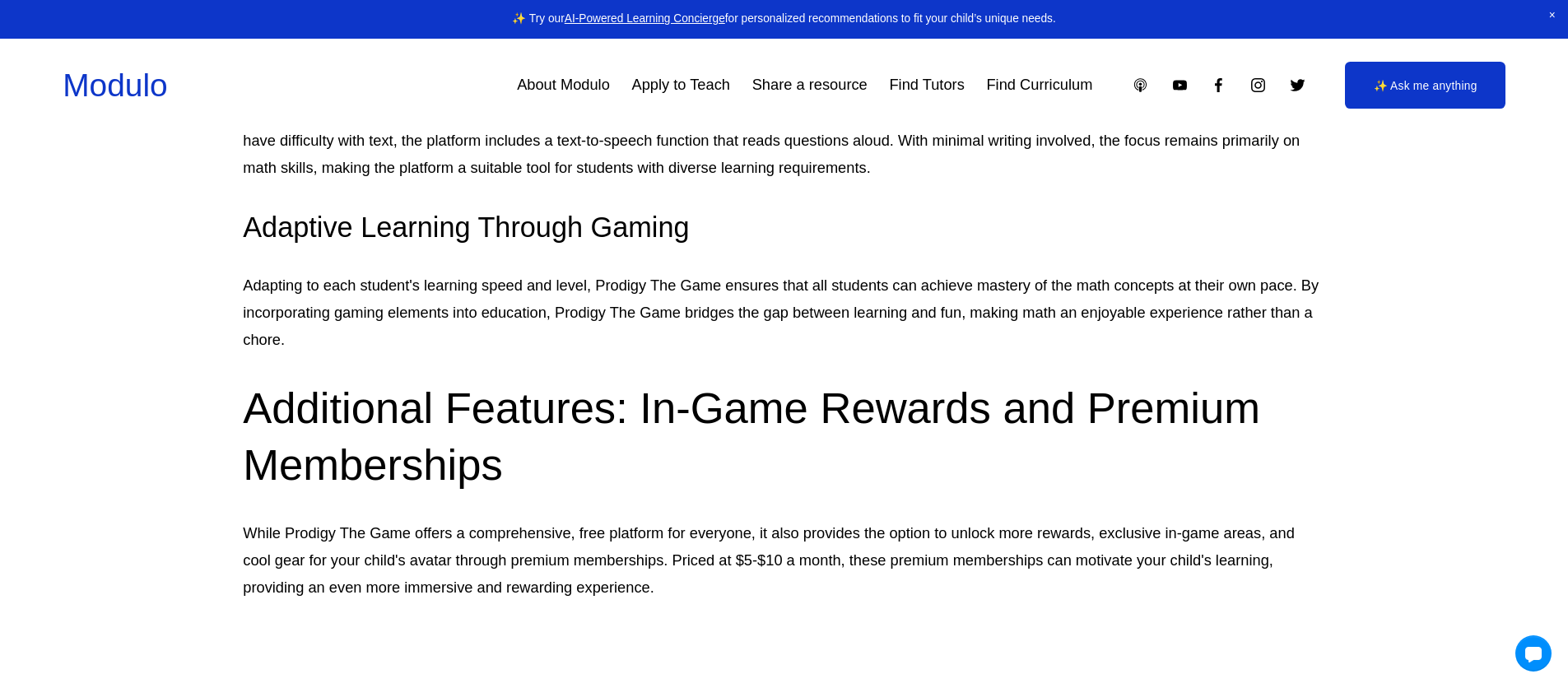
drag, startPoint x: 244, startPoint y: 162, endPoint x: 760, endPoint y: 186, distance: 516.6
copy h3 "Accessible Learning for Diverse Needs"
click at [614, 182] on p "Recognizing the different learning needs of students, Prodigy The Game includes…" at bounding box center [784, 141] width 1082 height 82
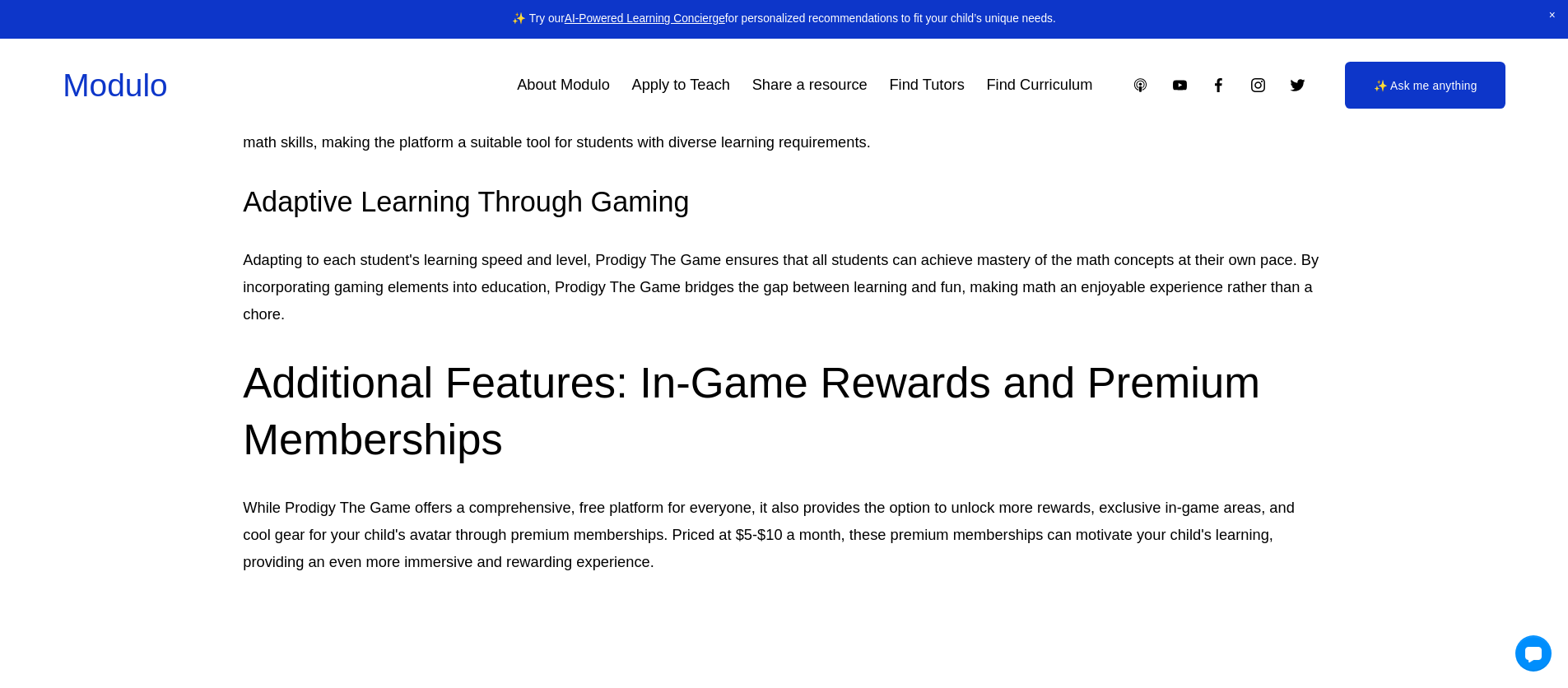
scroll to position [2528, 0]
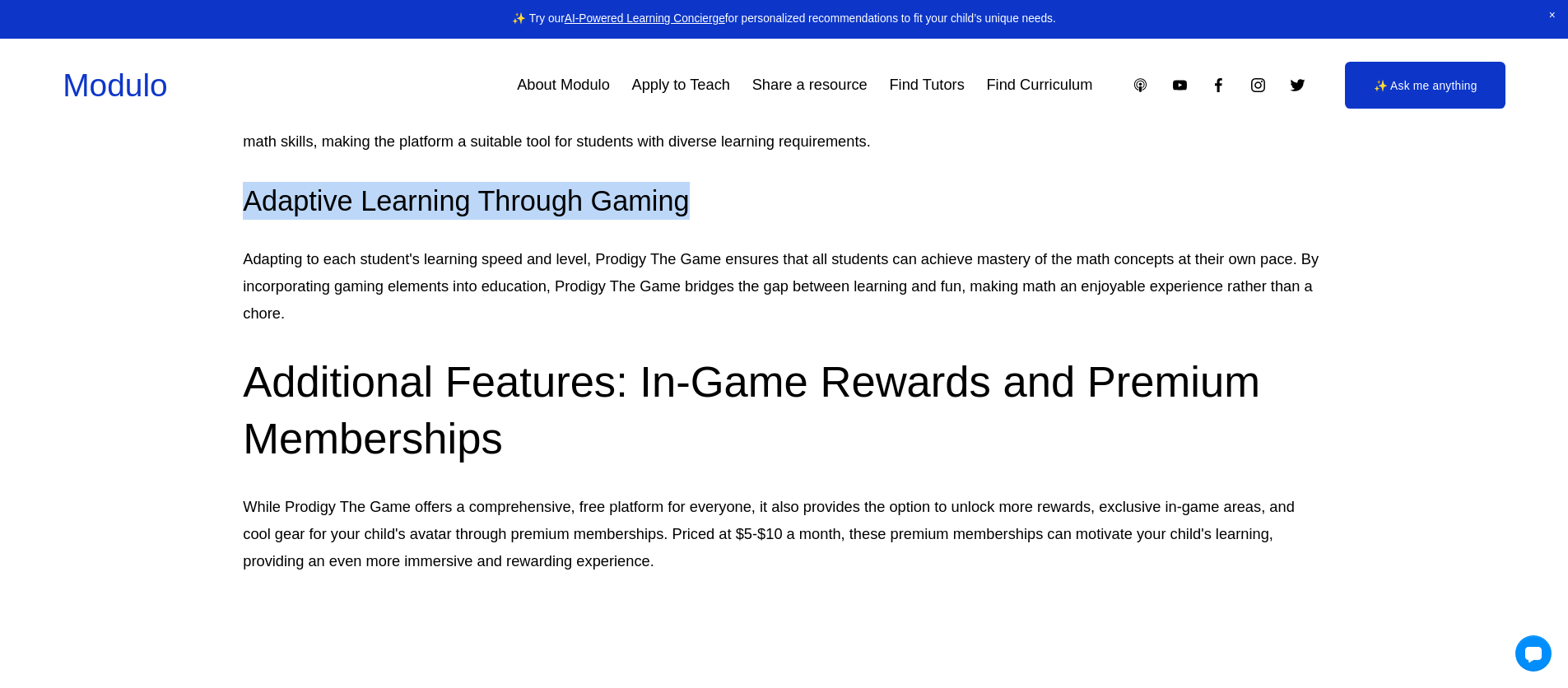
drag, startPoint x: 708, startPoint y: 304, endPoint x: 249, endPoint y: 317, distance: 459.2
click at [249, 220] on h3 "Adaptive Learning Through Gaming" at bounding box center [784, 201] width 1082 height 38
copy h3 "Adaptive Learning Through Gaming"
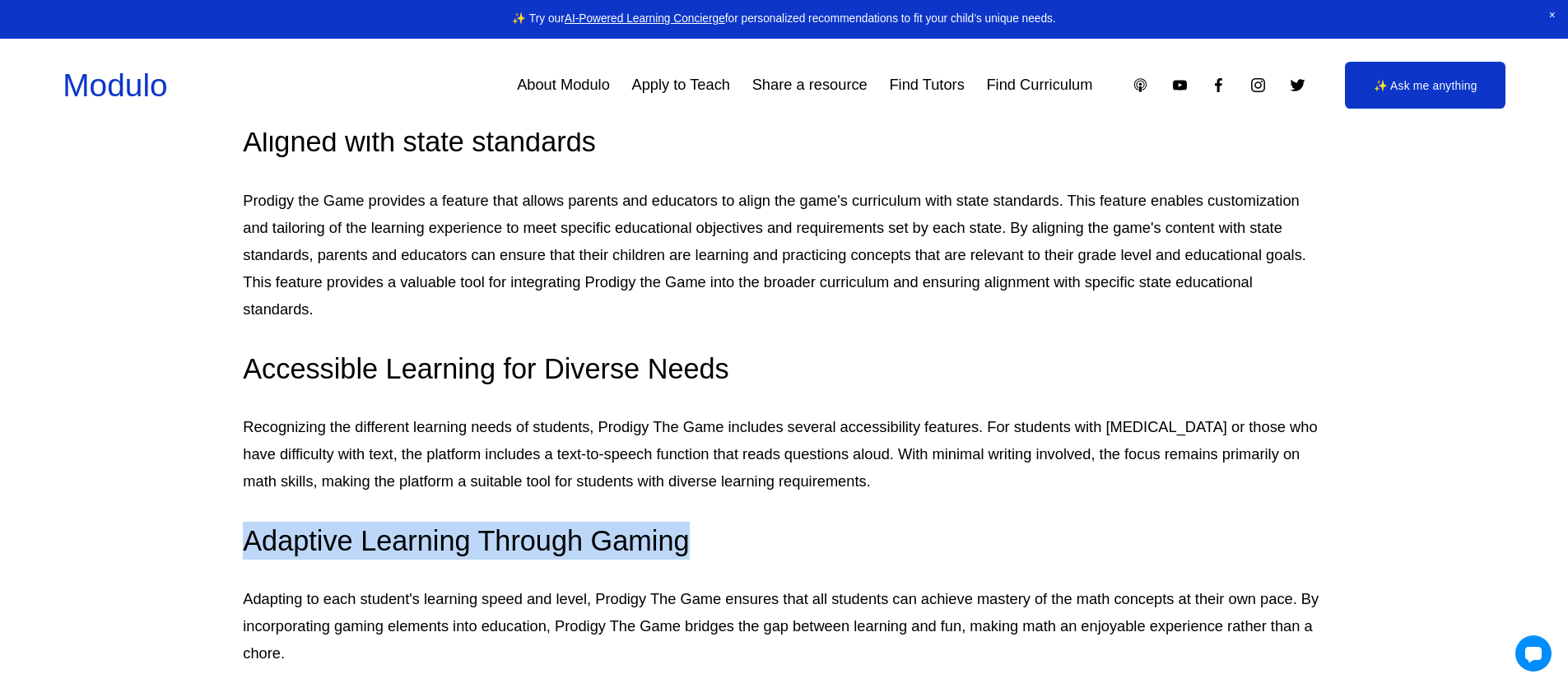
scroll to position [2205, 0]
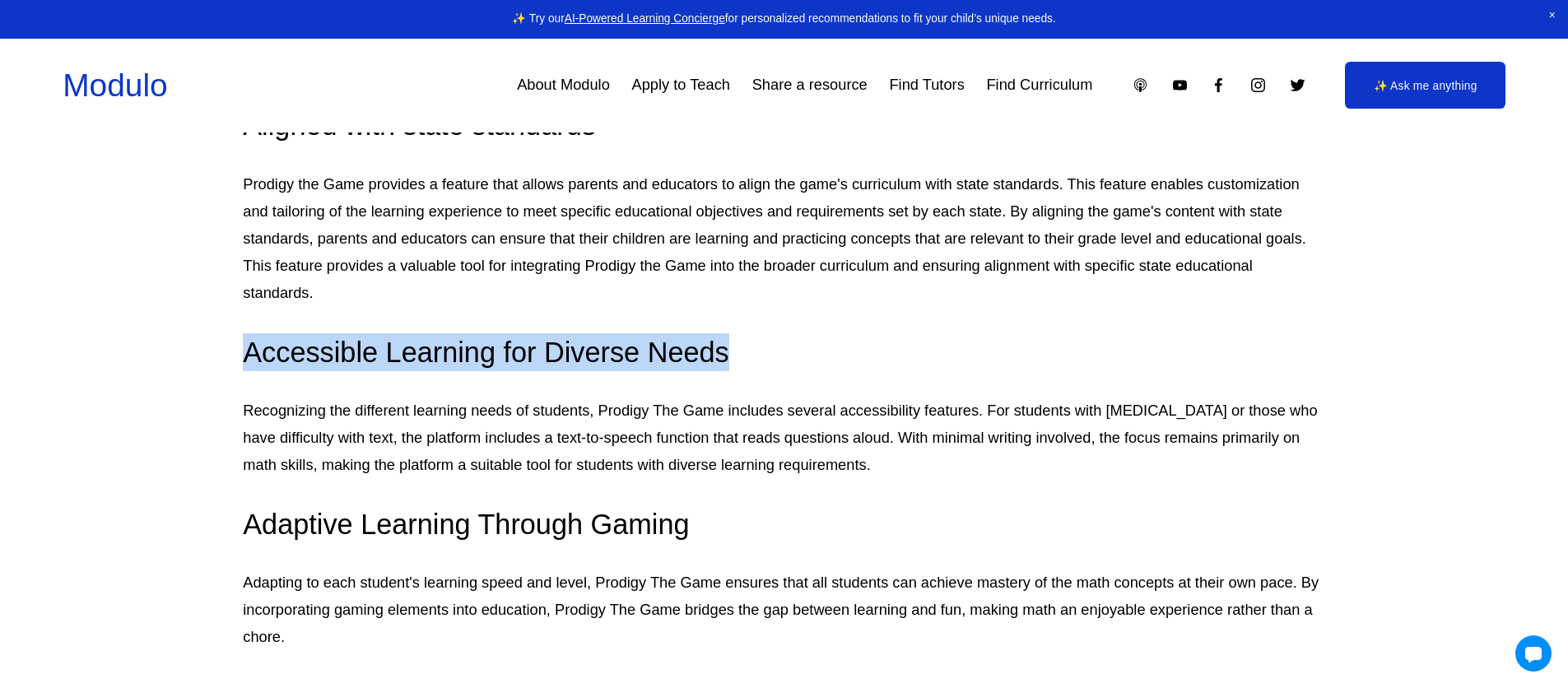
drag, startPoint x: 245, startPoint y: 451, endPoint x: 766, endPoint y: 456, distance: 521.0
click at [766, 371] on h3 "Accessible Learning for Diverse Needs" at bounding box center [784, 352] width 1082 height 38
copy h3 "Accessible Learning for Diverse Needs"
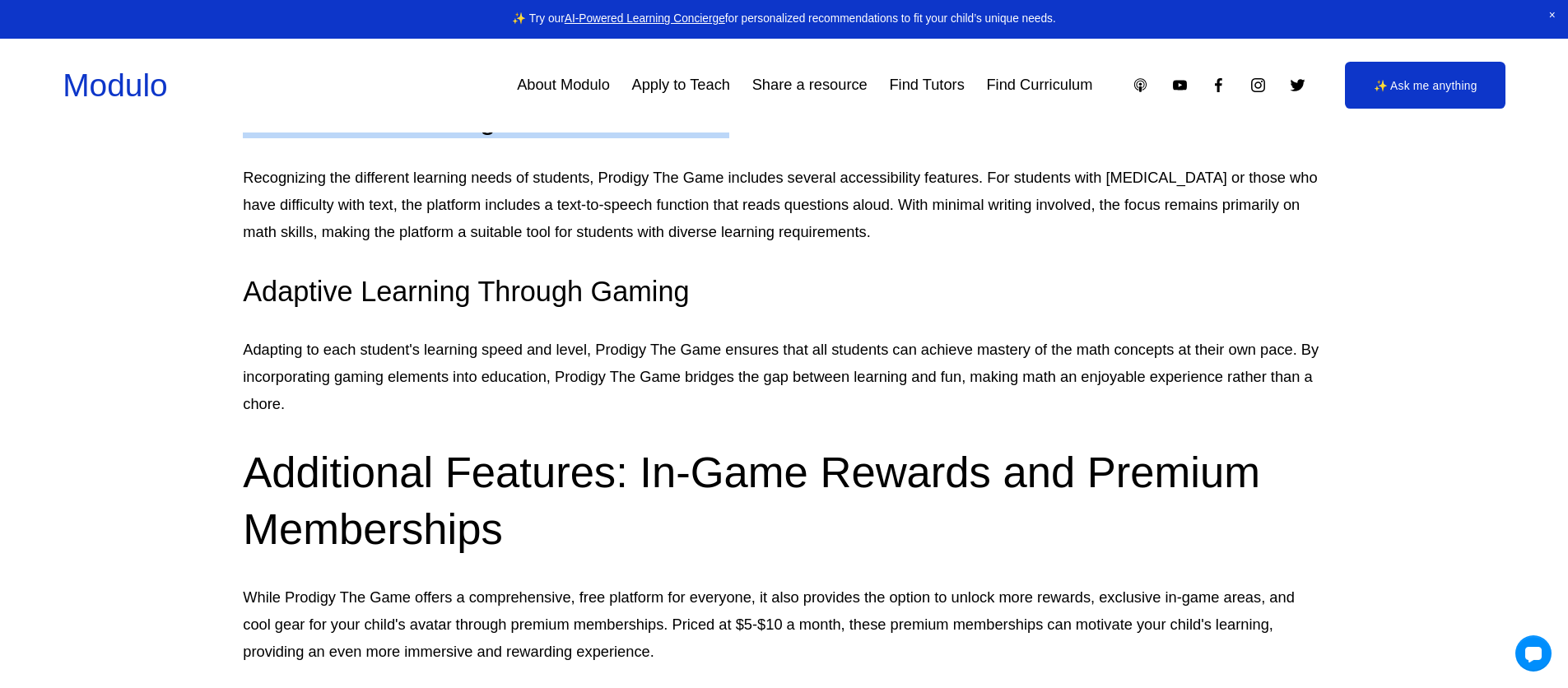
scroll to position [2573, 0]
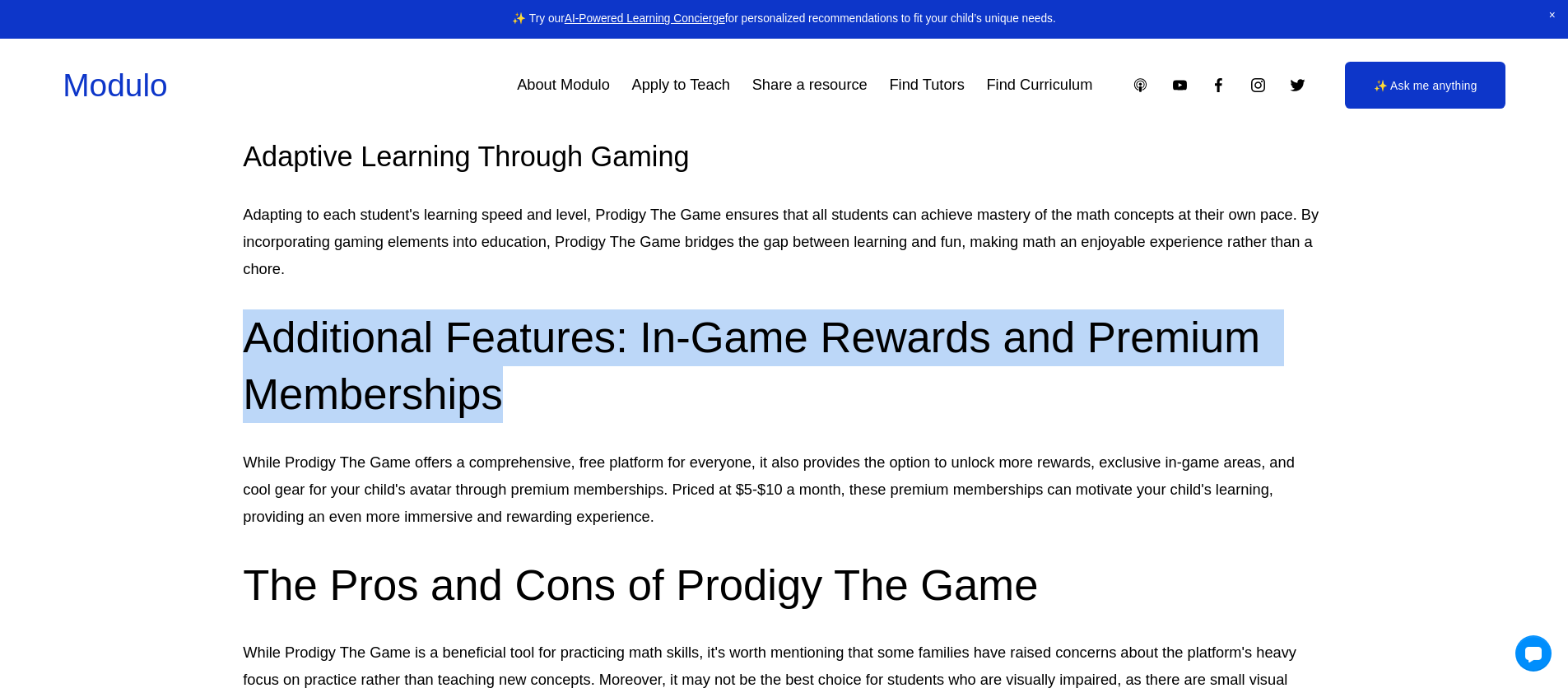
drag, startPoint x: 242, startPoint y: 443, endPoint x: 527, endPoint y: 505, distance: 291.7
copy h2 "Additional Features: In-Game Rewards and Premium Memberships"
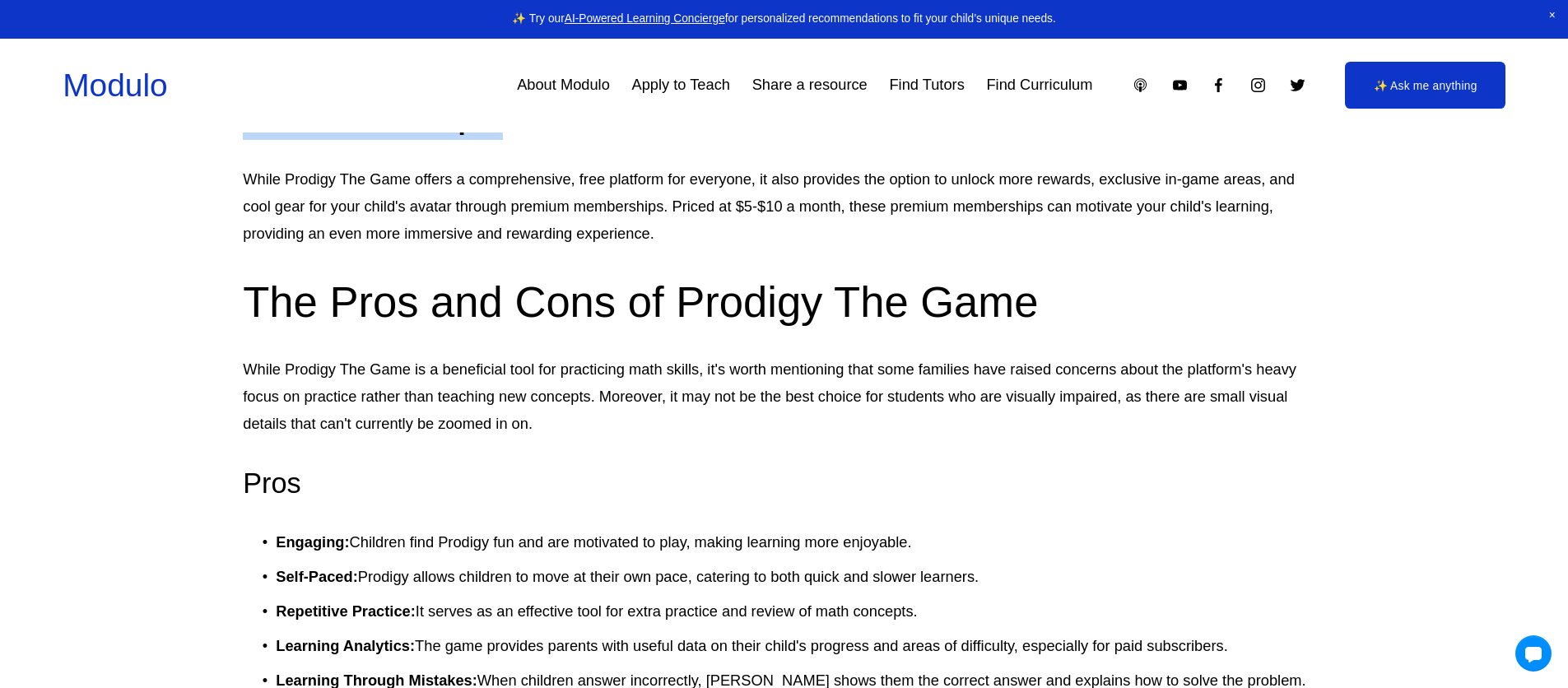
scroll to position [2475, 0]
